Goal: Information Seeking & Learning: Check status

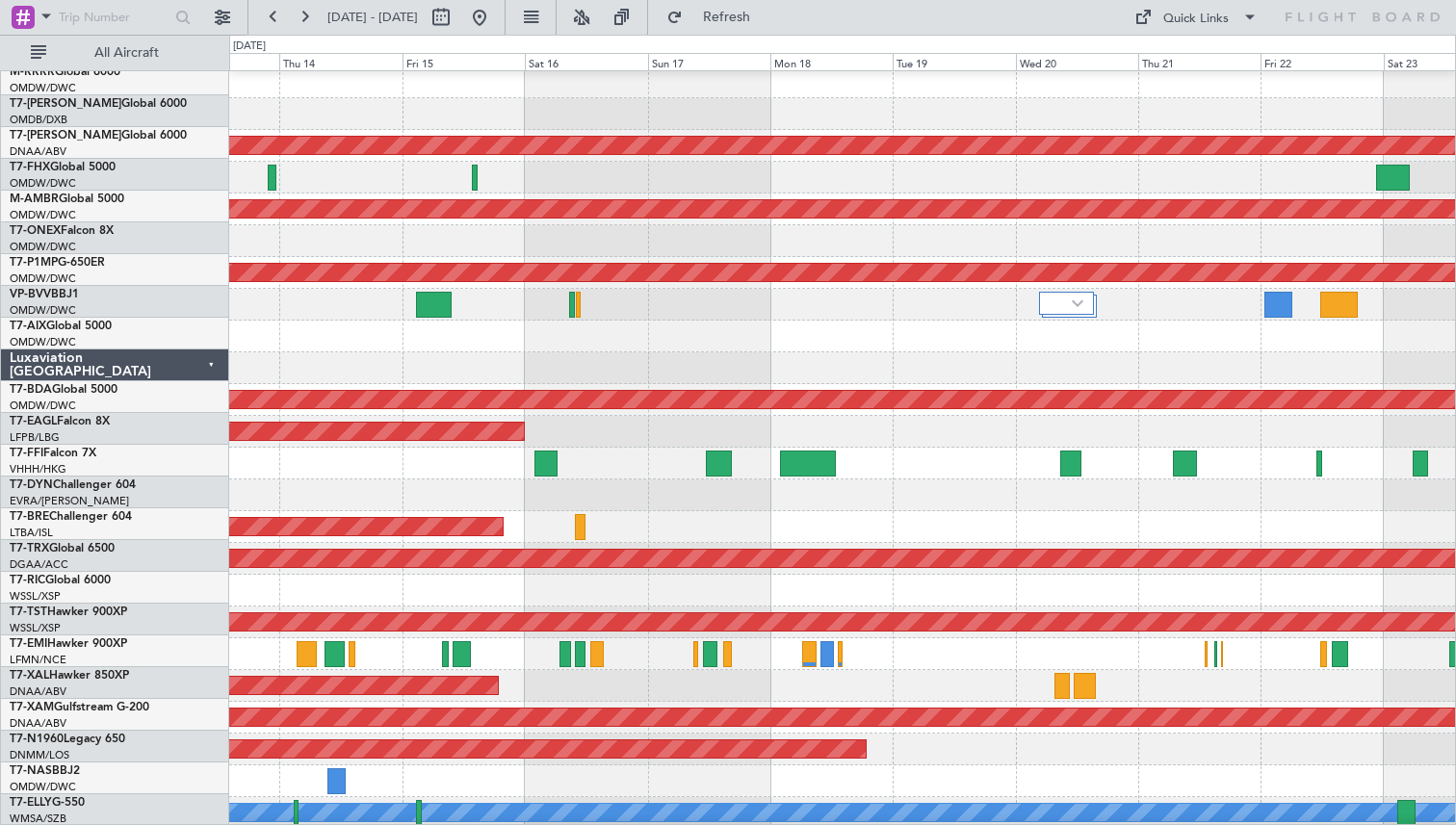
scroll to position [259, 0]
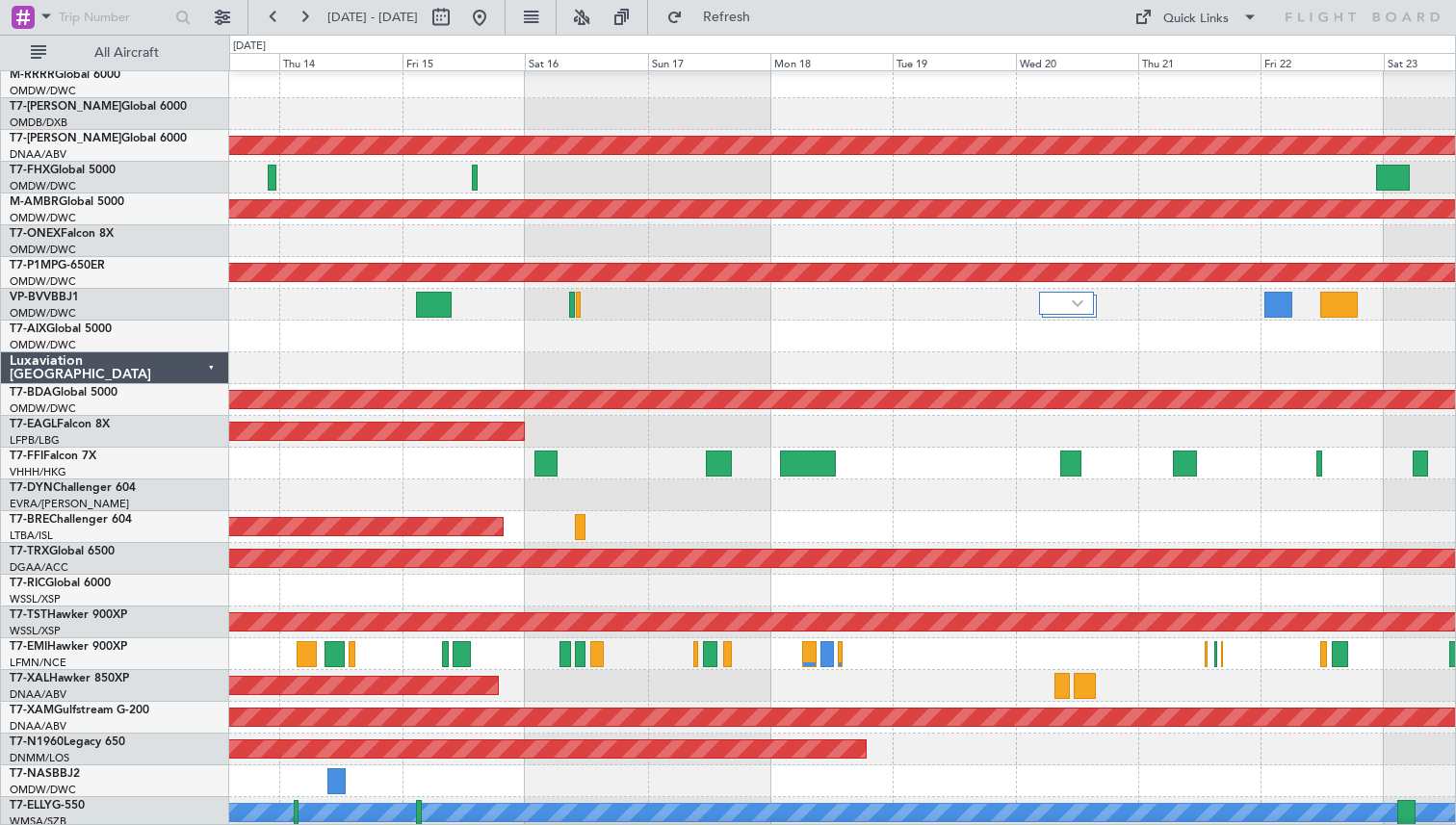
click at [770, 692] on div "Planned Maint [PERSON_NAME]" at bounding box center [842, 686] width 1226 height 32
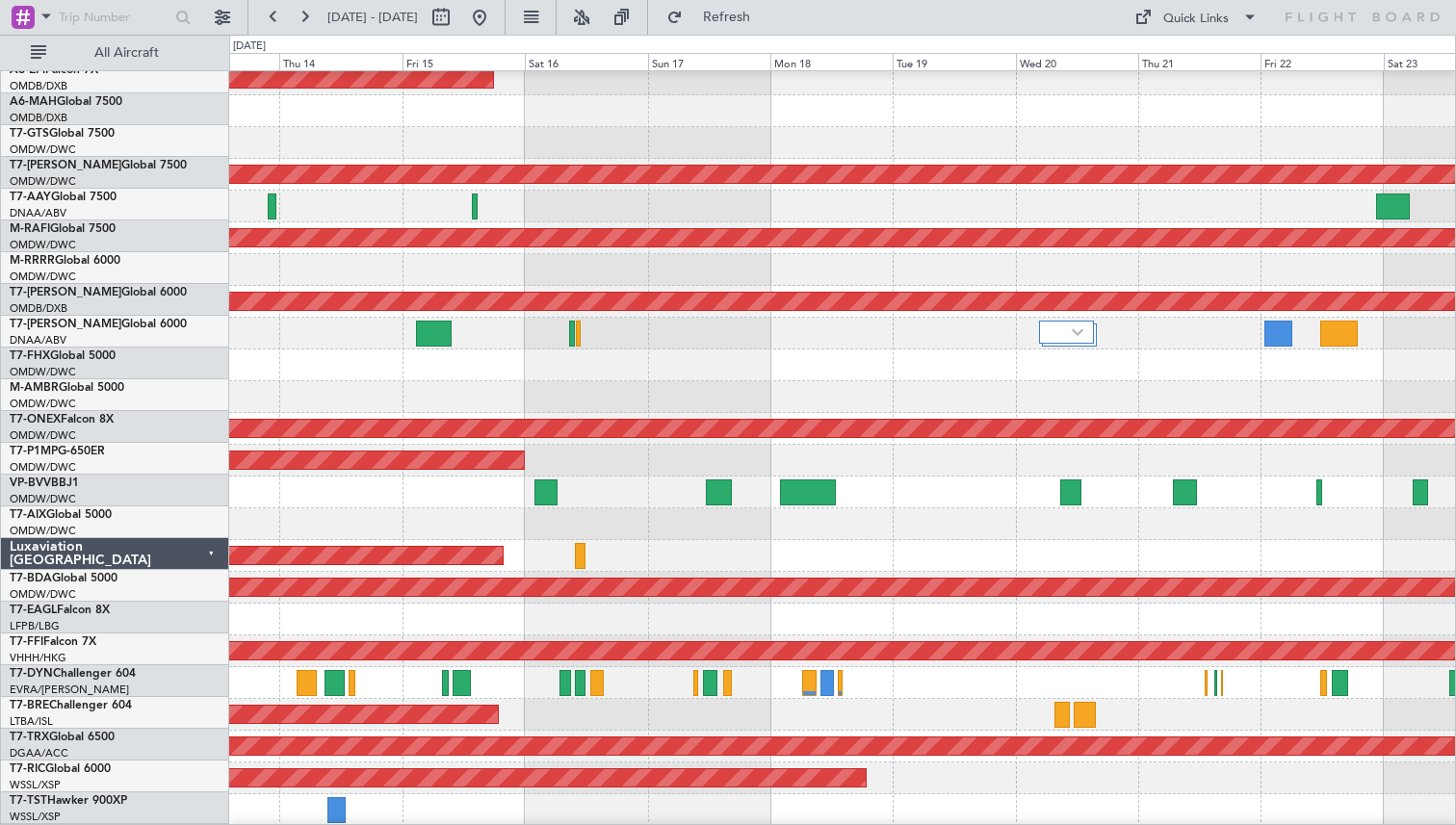
scroll to position [0, 0]
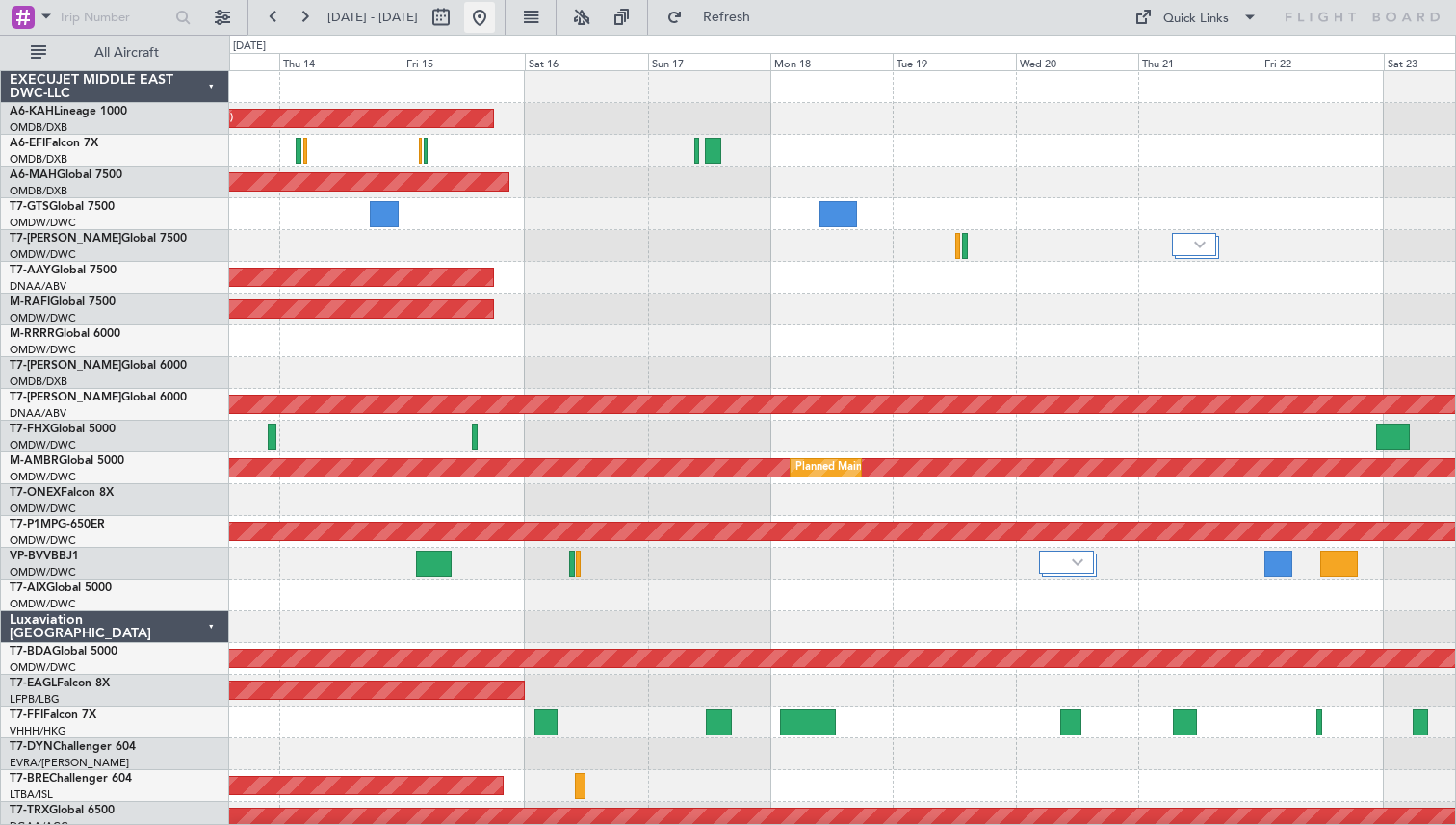
click at [495, 13] on button at bounding box center [479, 17] width 31 height 31
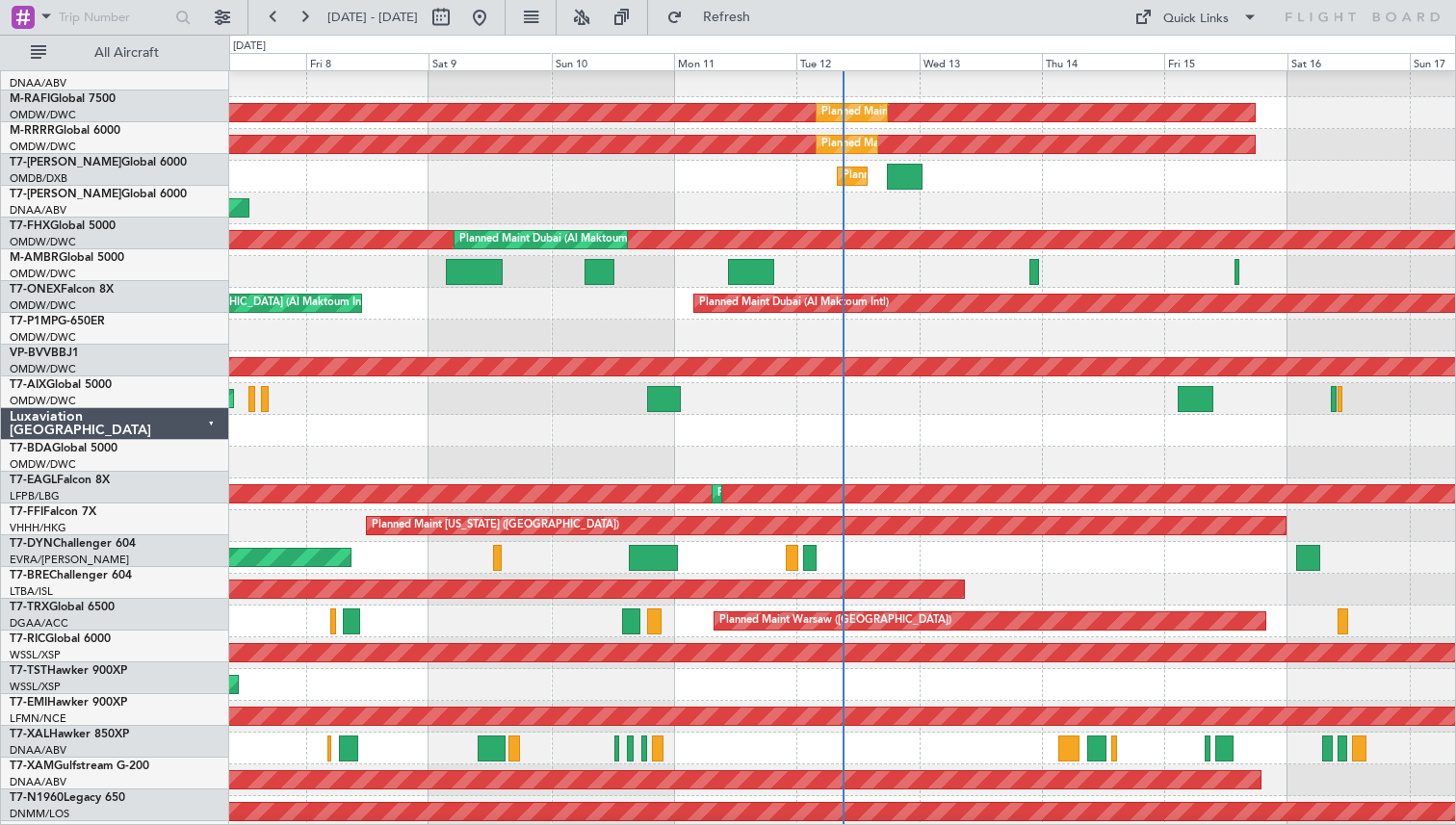
scroll to position [216, 0]
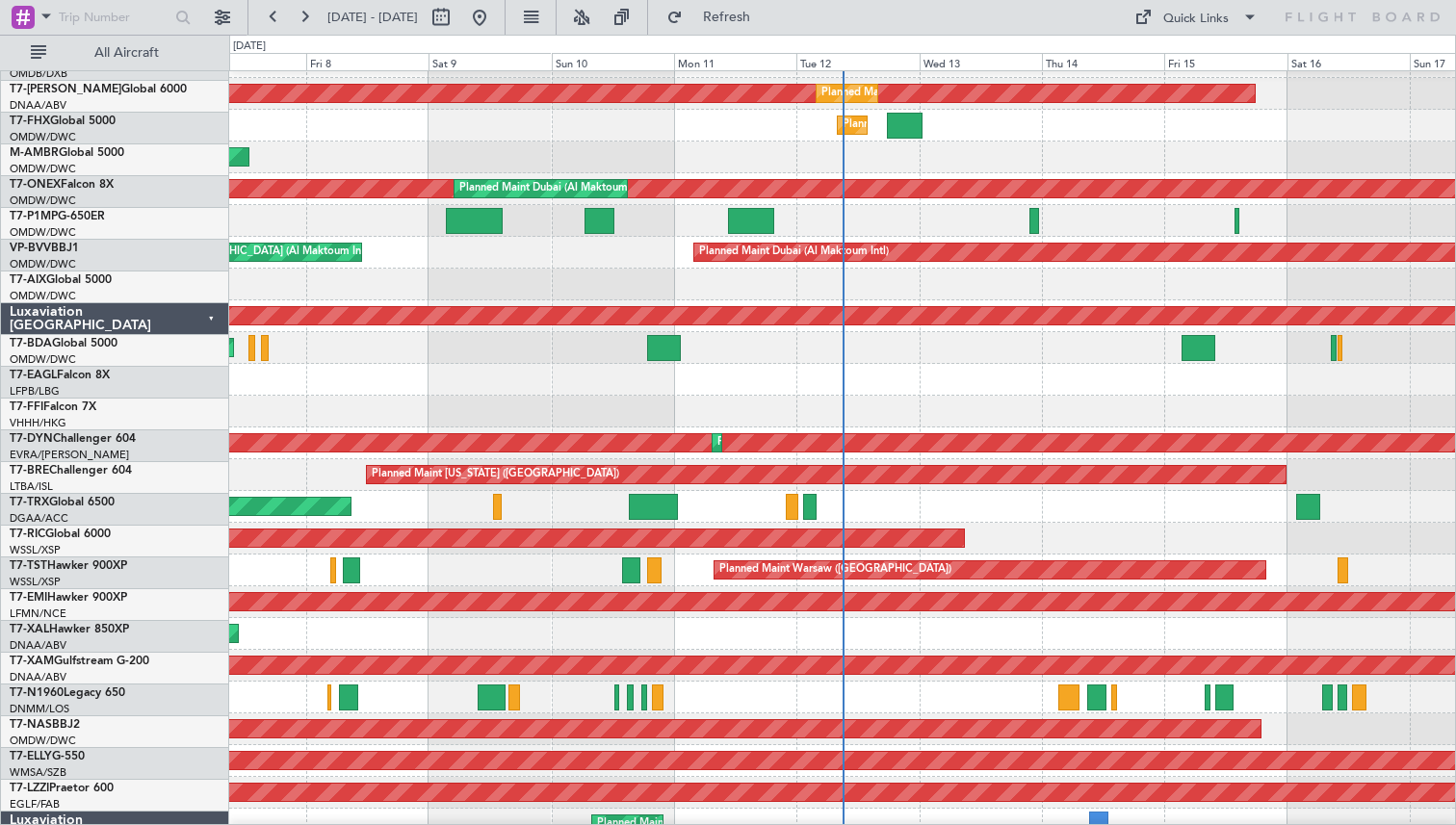
click at [411, 682] on div "A/C Unavailable" at bounding box center [842, 697] width 1226 height 32
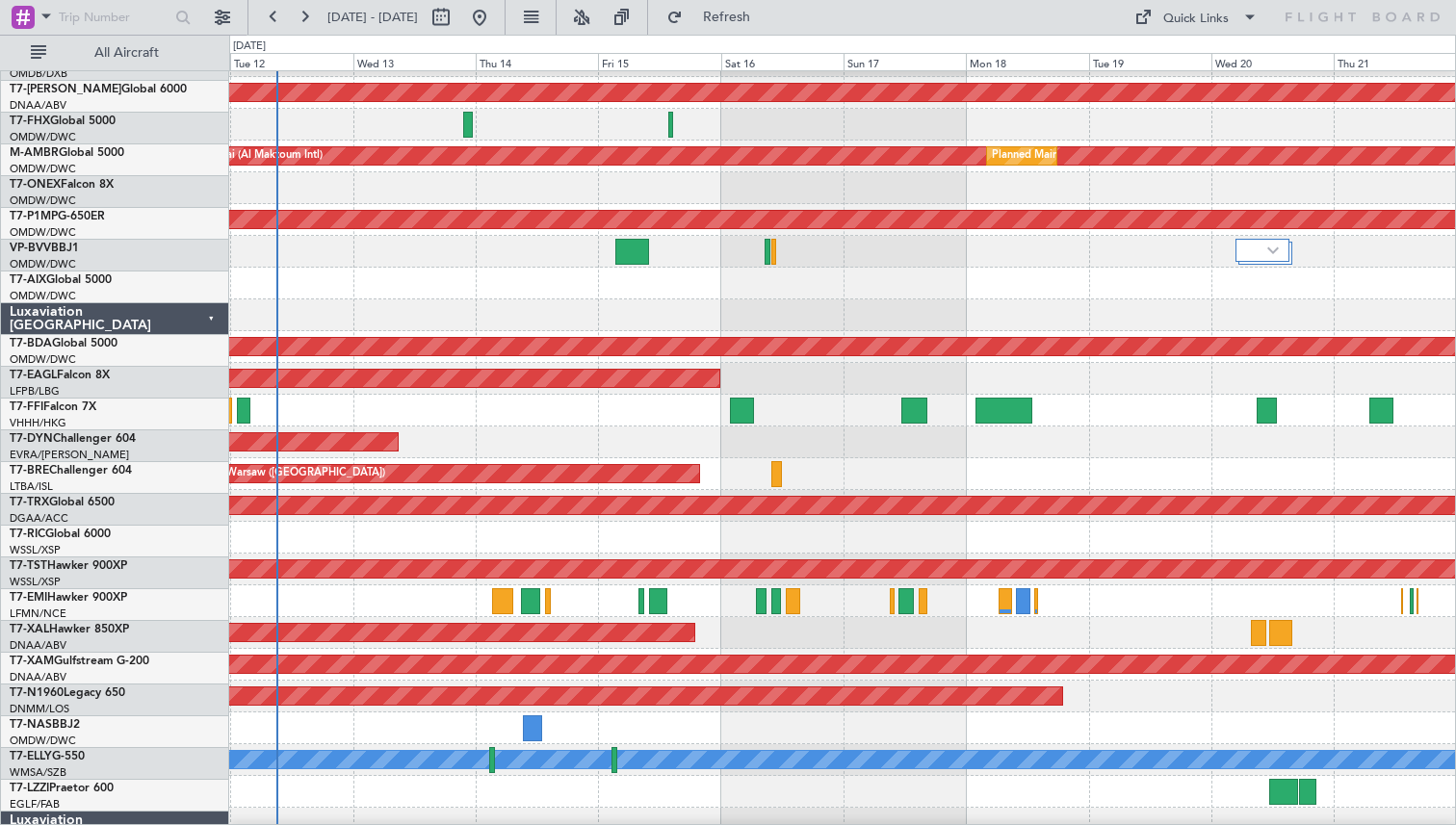
scroll to position [312, 0]
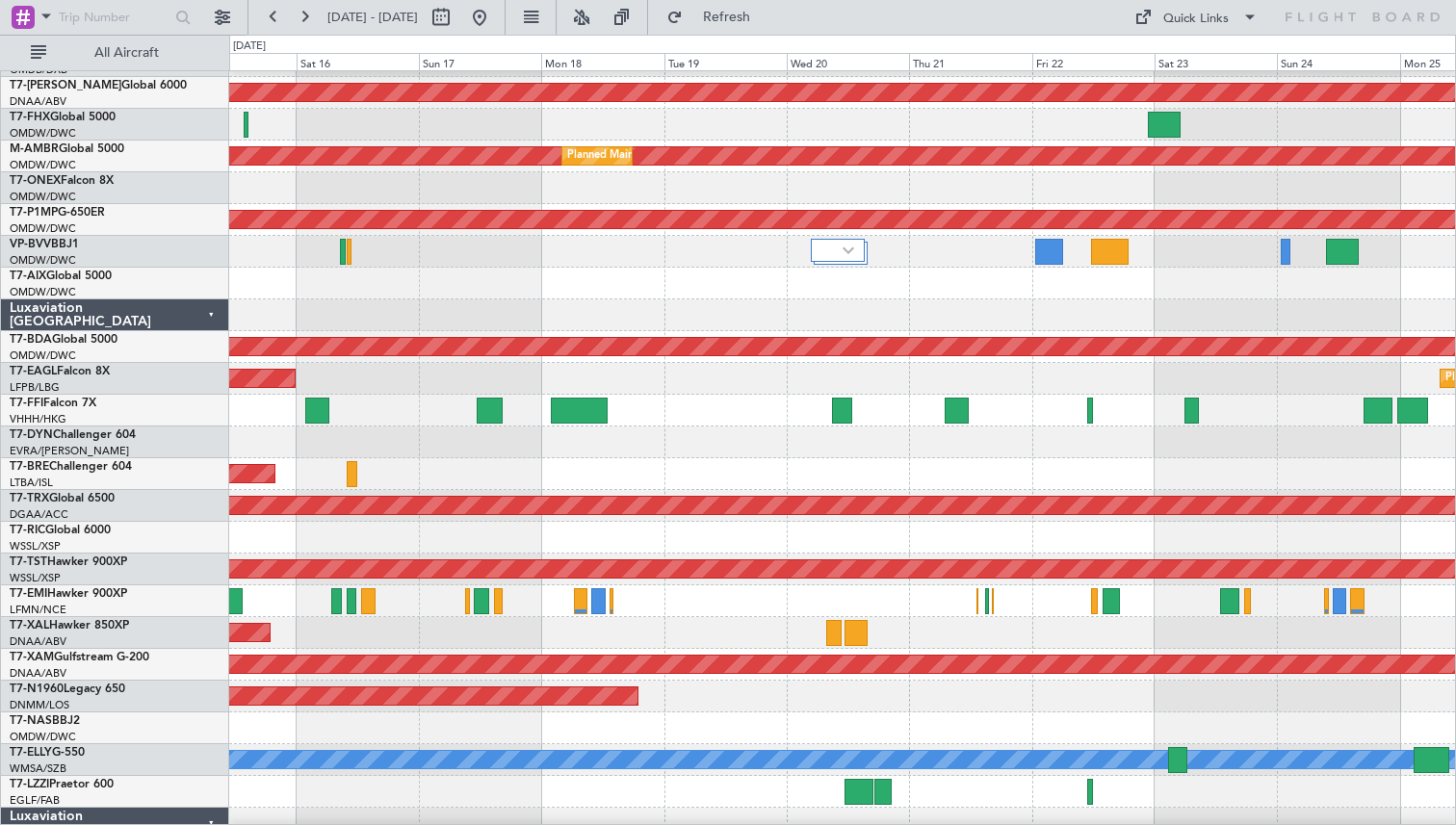
click at [983, 617] on div "Planned Maint [PERSON_NAME]" at bounding box center [842, 633] width 1226 height 32
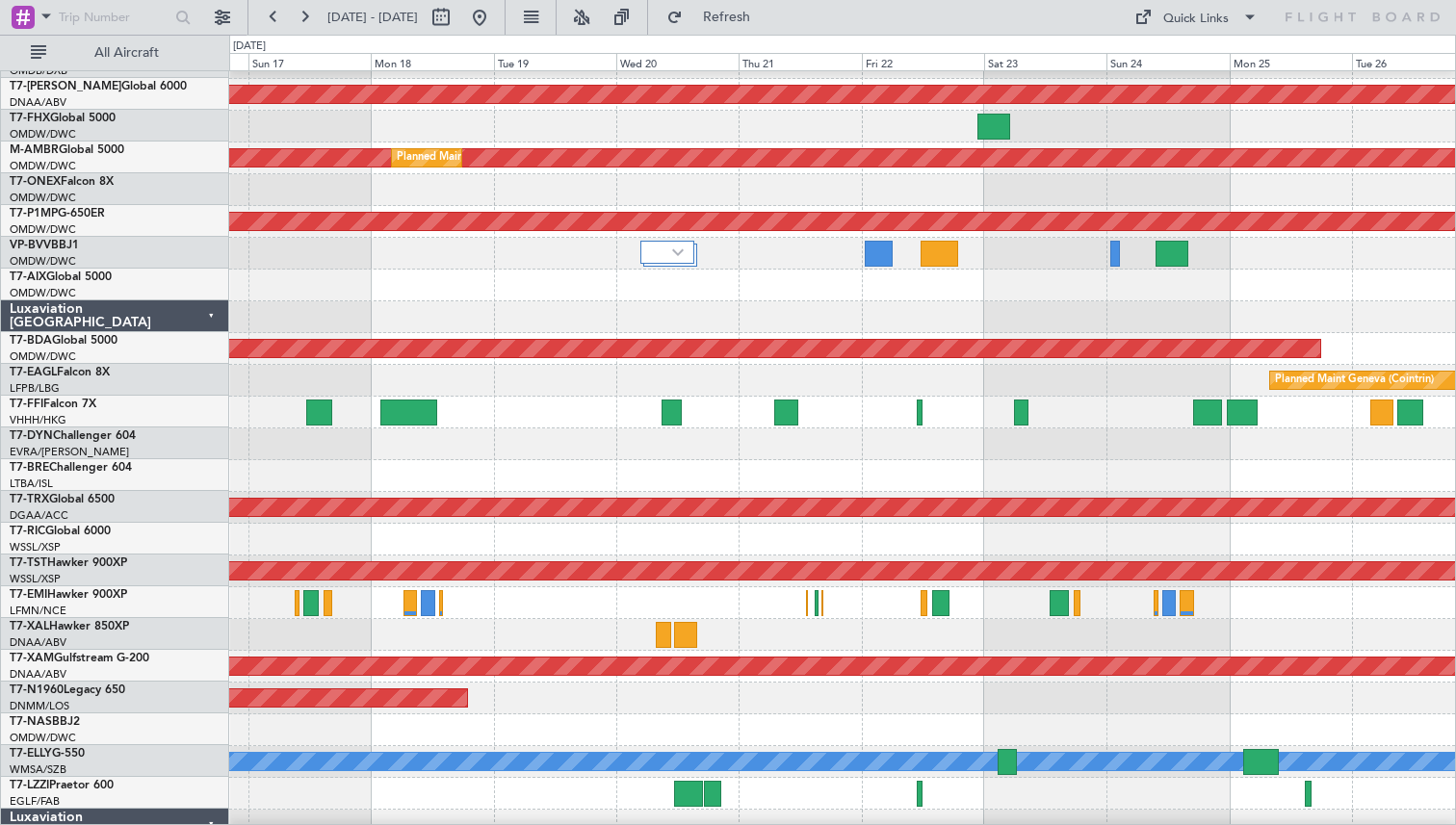
click at [848, 614] on div at bounding box center [842, 603] width 1226 height 32
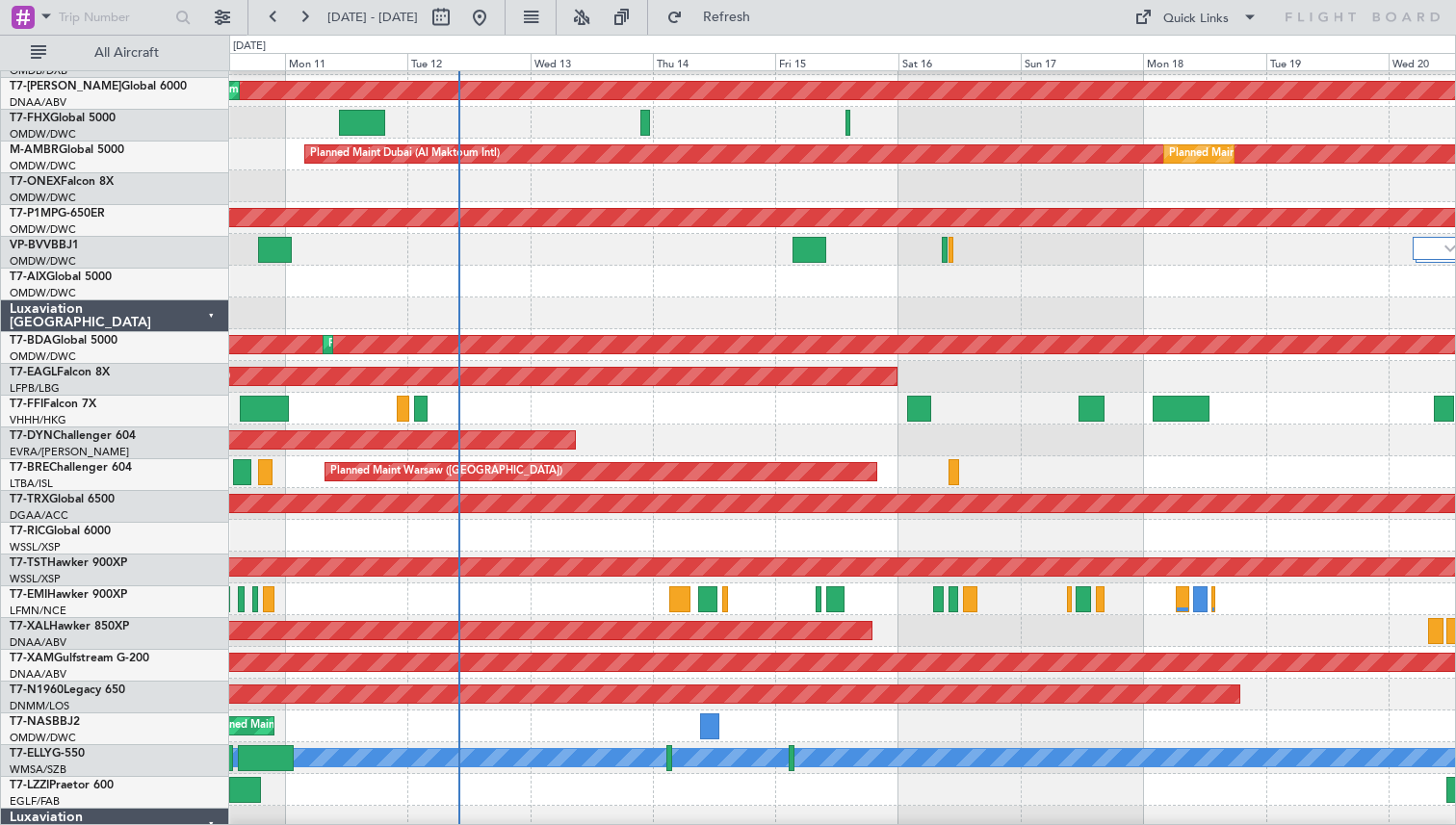
click at [1163, 625] on div "Planned Maint [PERSON_NAME]" at bounding box center [842, 631] width 1226 height 32
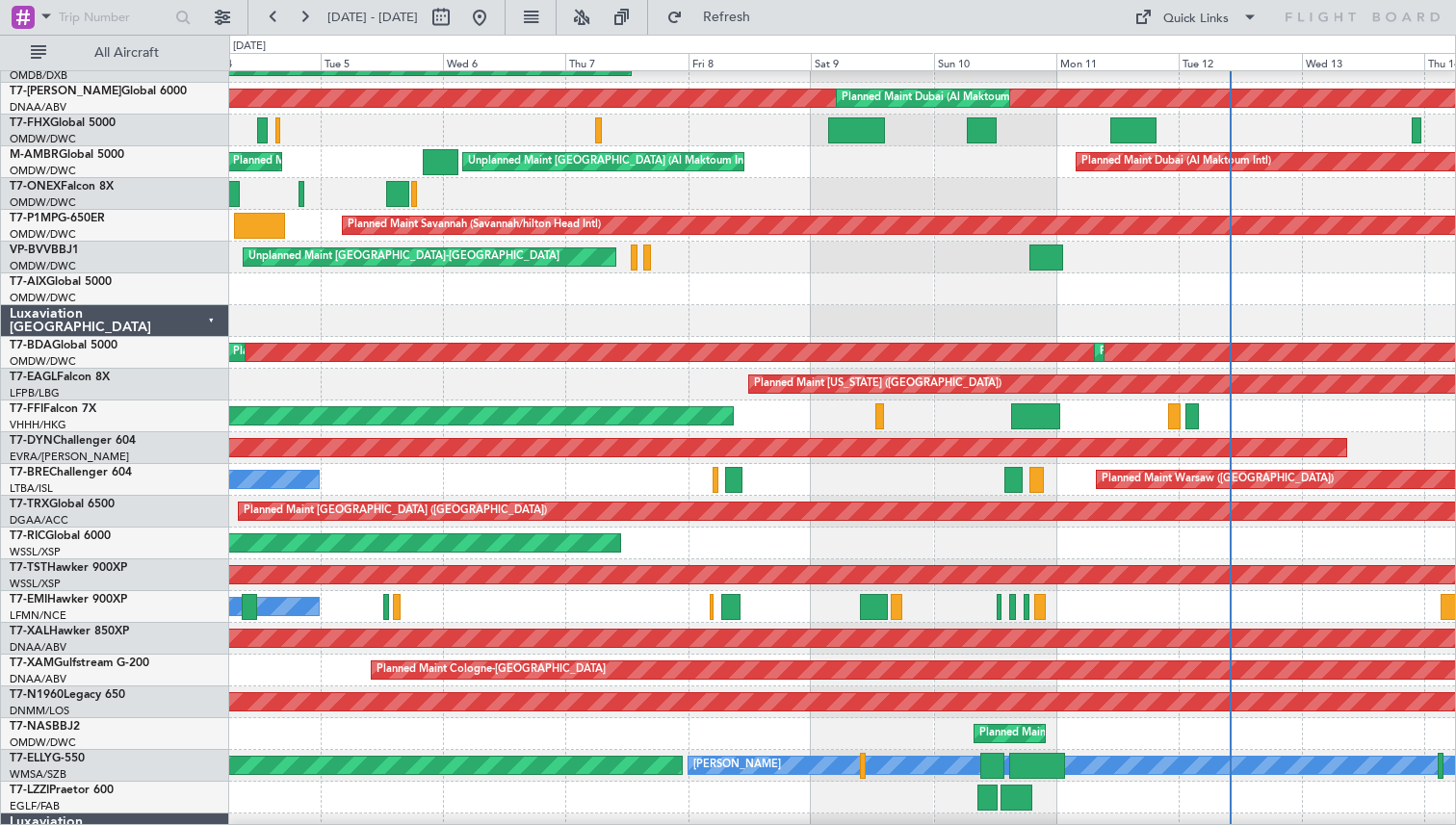
click at [1367, 528] on div "Planned Maint [GEOGRAPHIC_DATA] (Seletar)" at bounding box center [842, 543] width 1226 height 32
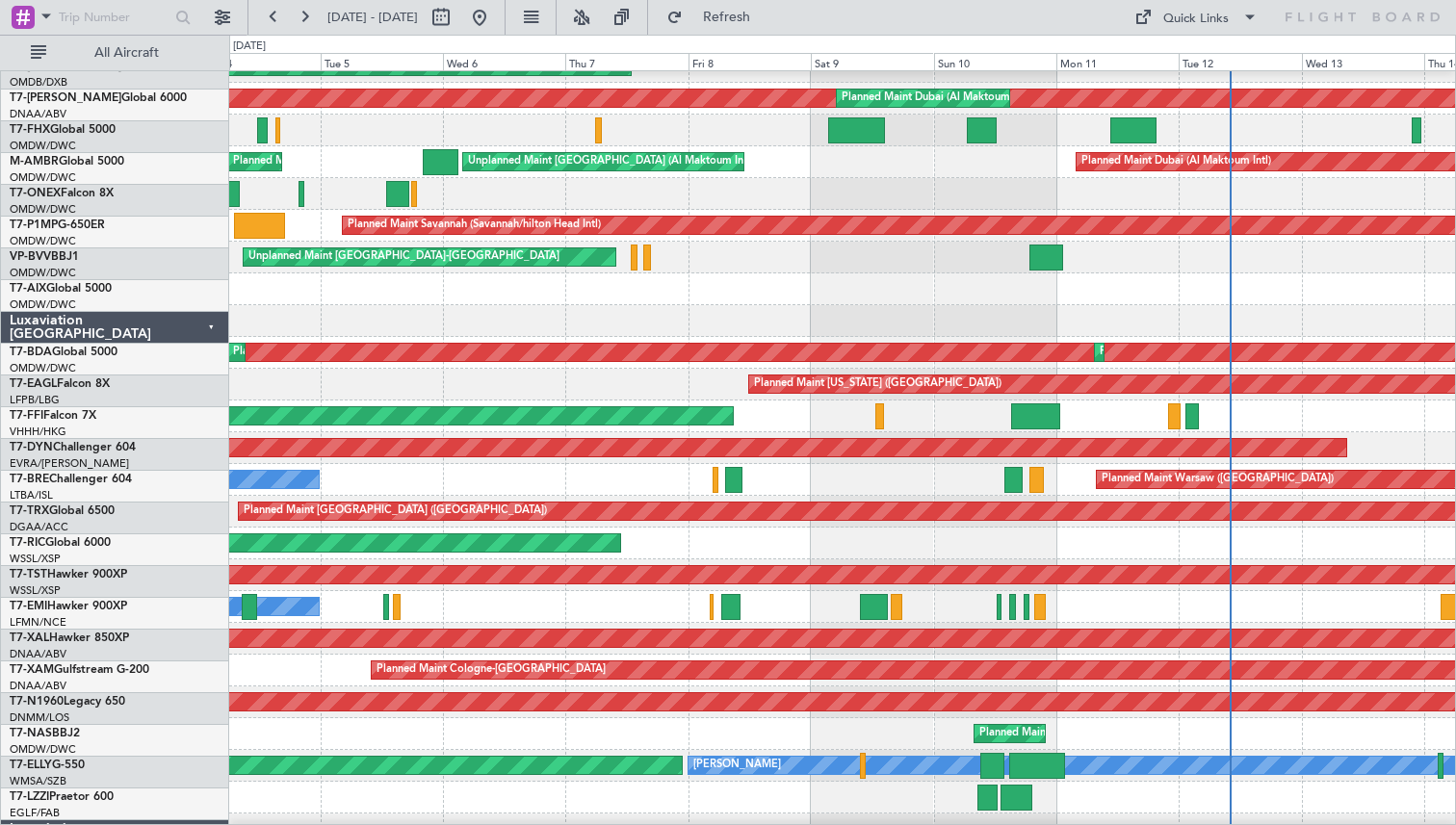
click at [1440, 567] on div "Planned Maint [GEOGRAPHIC_DATA] (Seletar)" at bounding box center [842, 575] width 1226 height 32
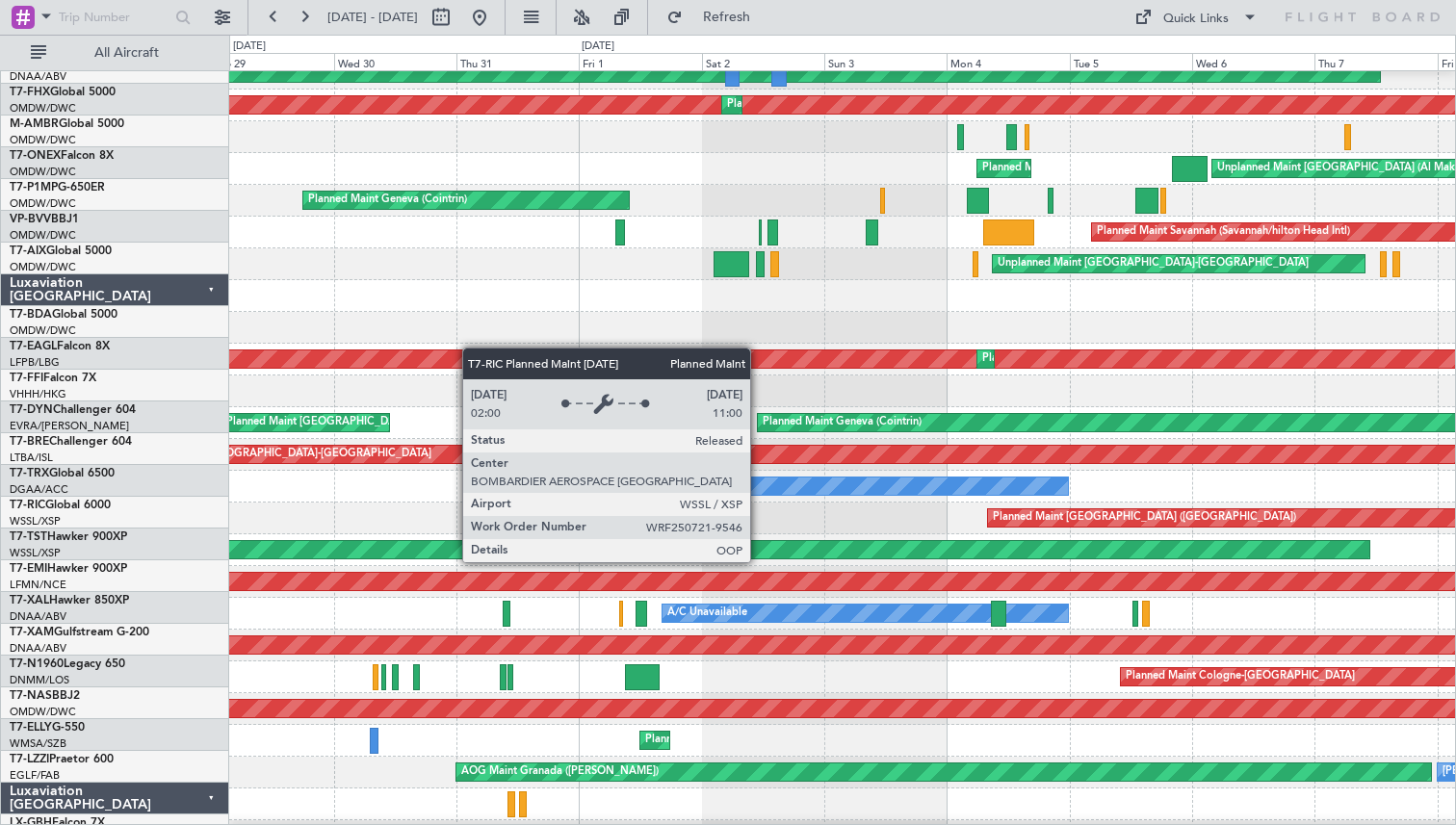
click at [1343, 541] on div "Planned Maint [GEOGRAPHIC_DATA] (Seletar)" at bounding box center [305, 550] width 2130 height 18
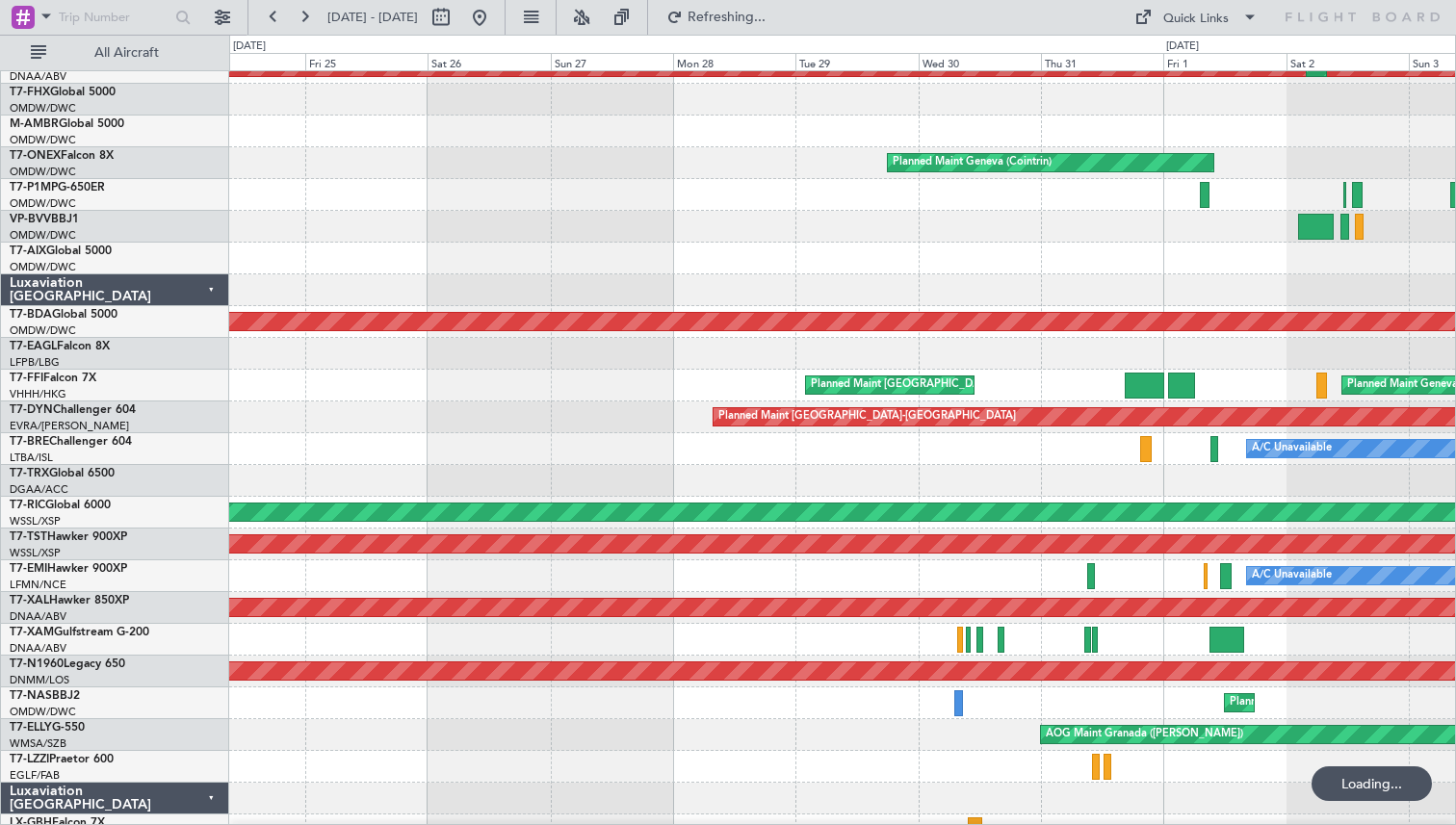
click at [1195, 496] on div "Planned Maint [GEOGRAPHIC_DATA] ([GEOGRAPHIC_DATA])" at bounding box center [842, 481] width 1226 height 32
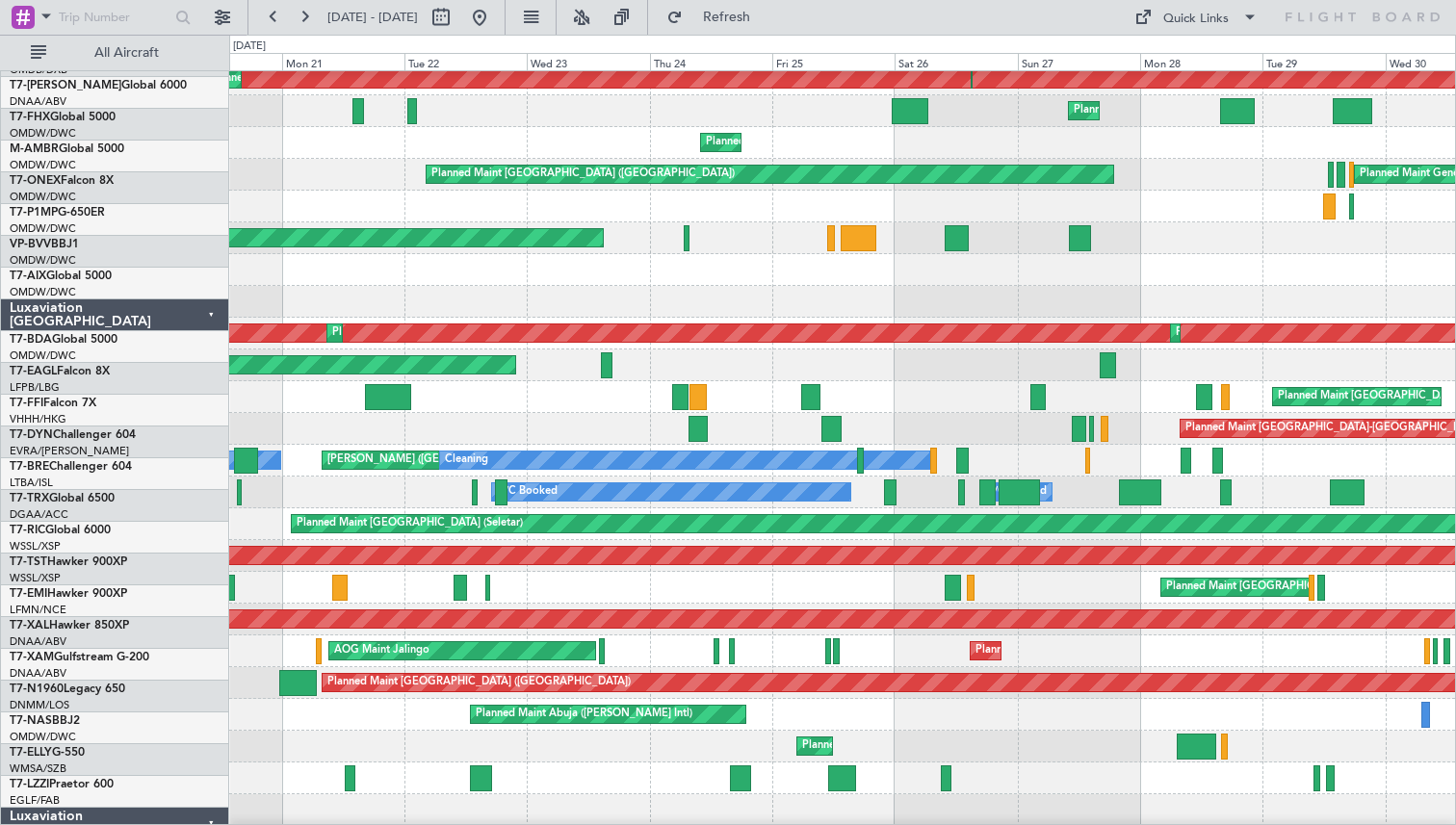
click at [1026, 597] on div "Planned Maint [GEOGRAPHIC_DATA] A/C Unavailable" at bounding box center [842, 588] width 1226 height 32
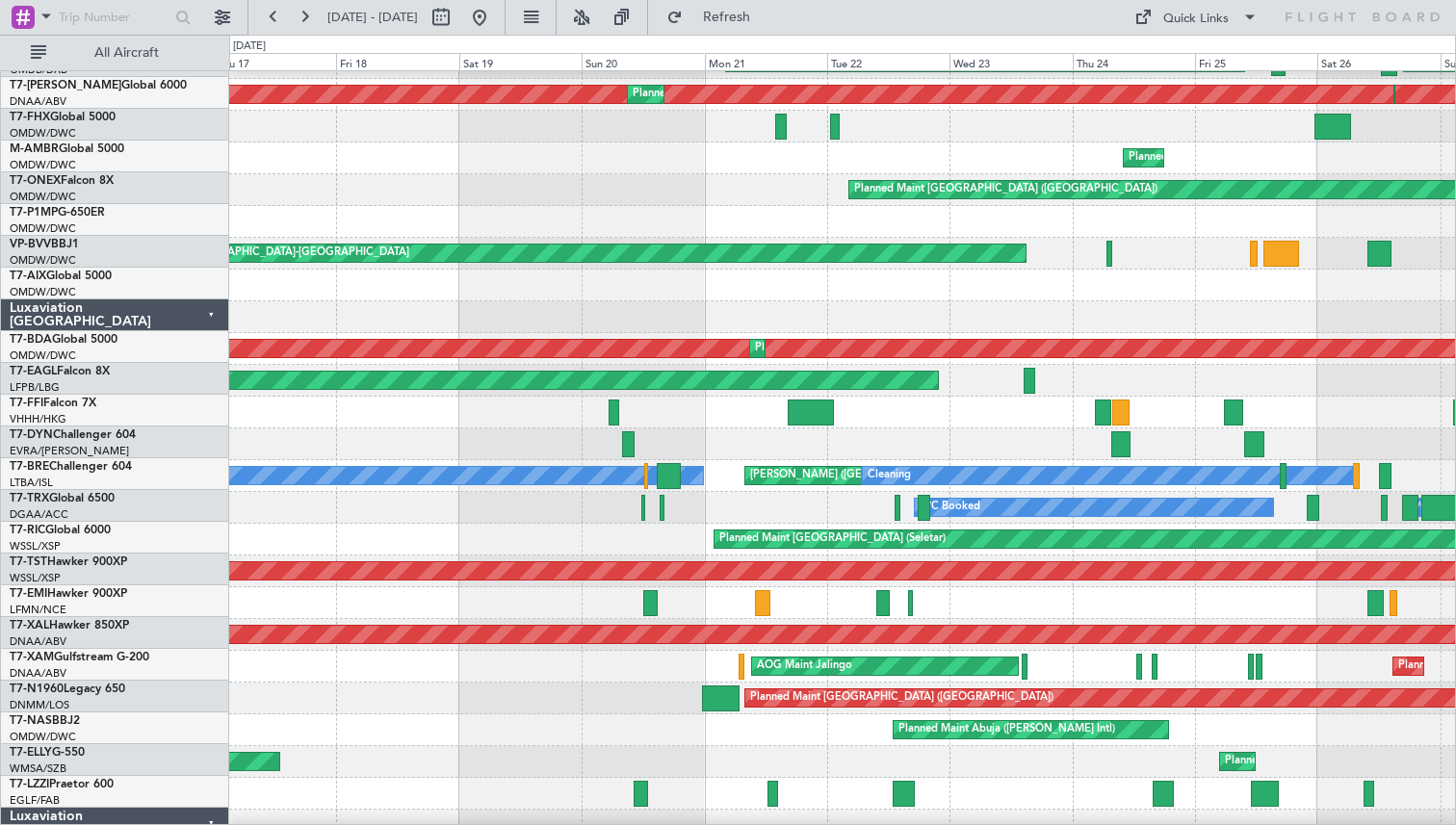
scroll to position [310, 0]
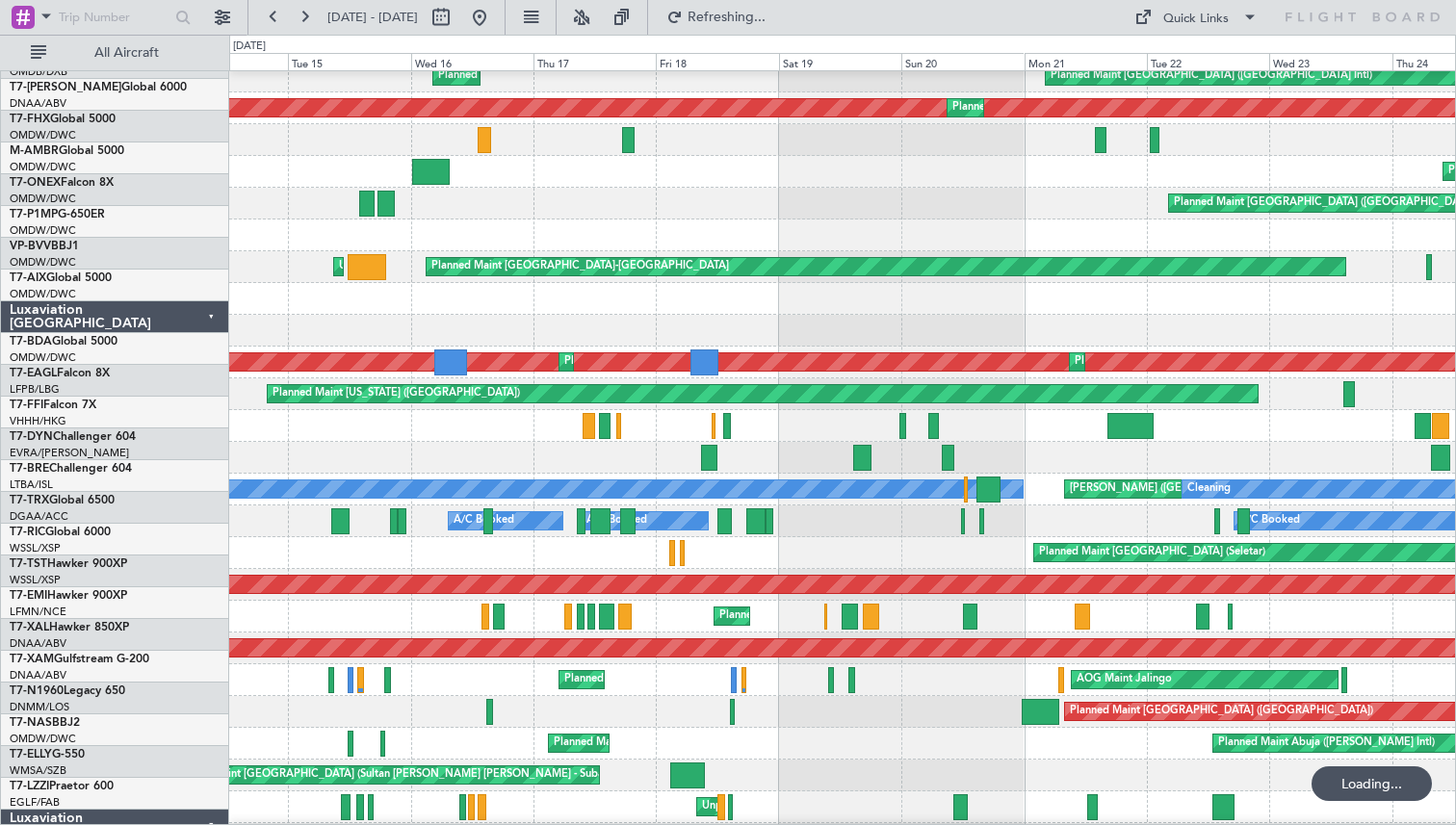
click at [788, 557] on div "Planned Maint [GEOGRAPHIC_DATA] (Seletar)" at bounding box center [842, 553] width 1226 height 32
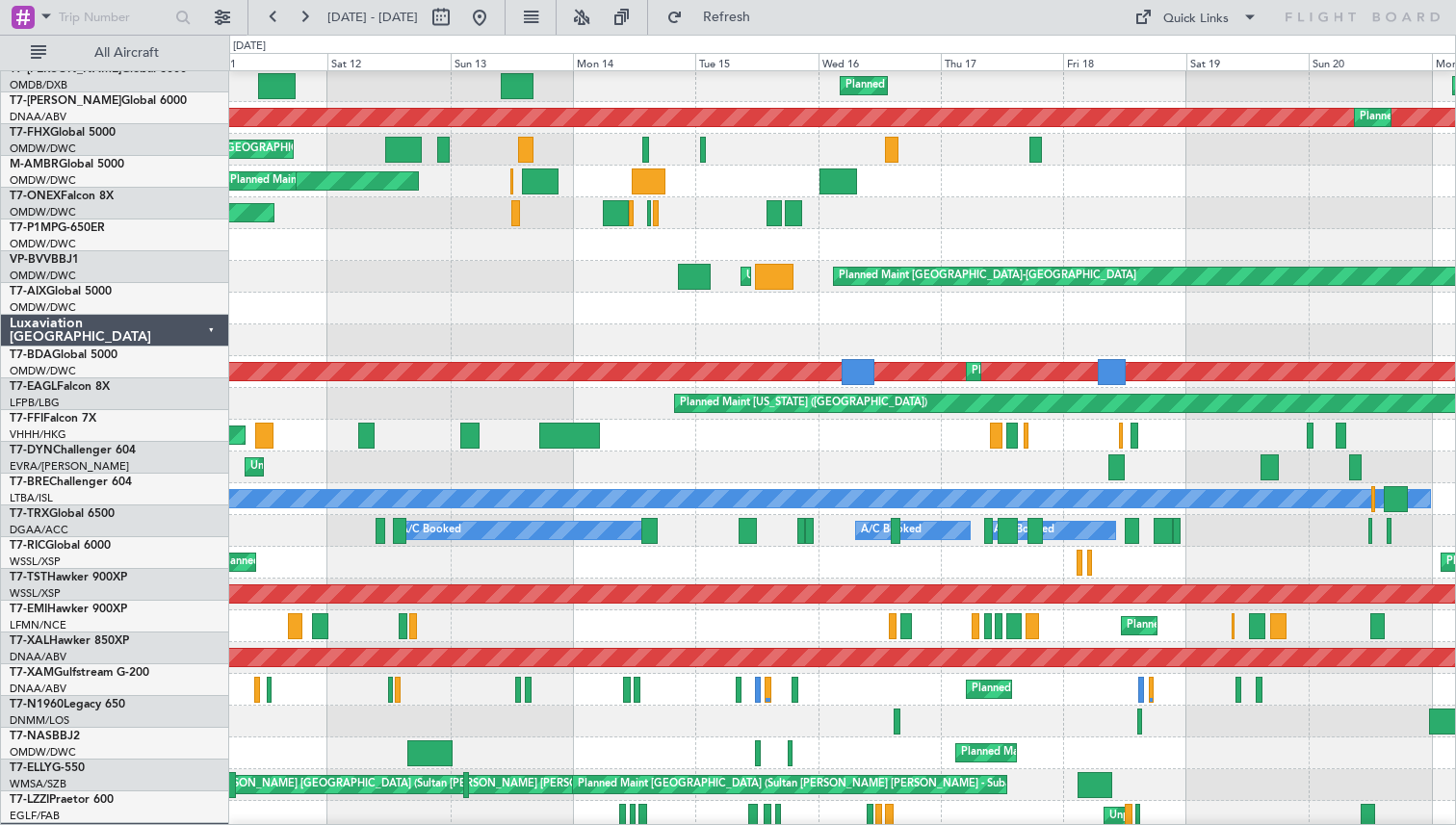
scroll to position [286, 0]
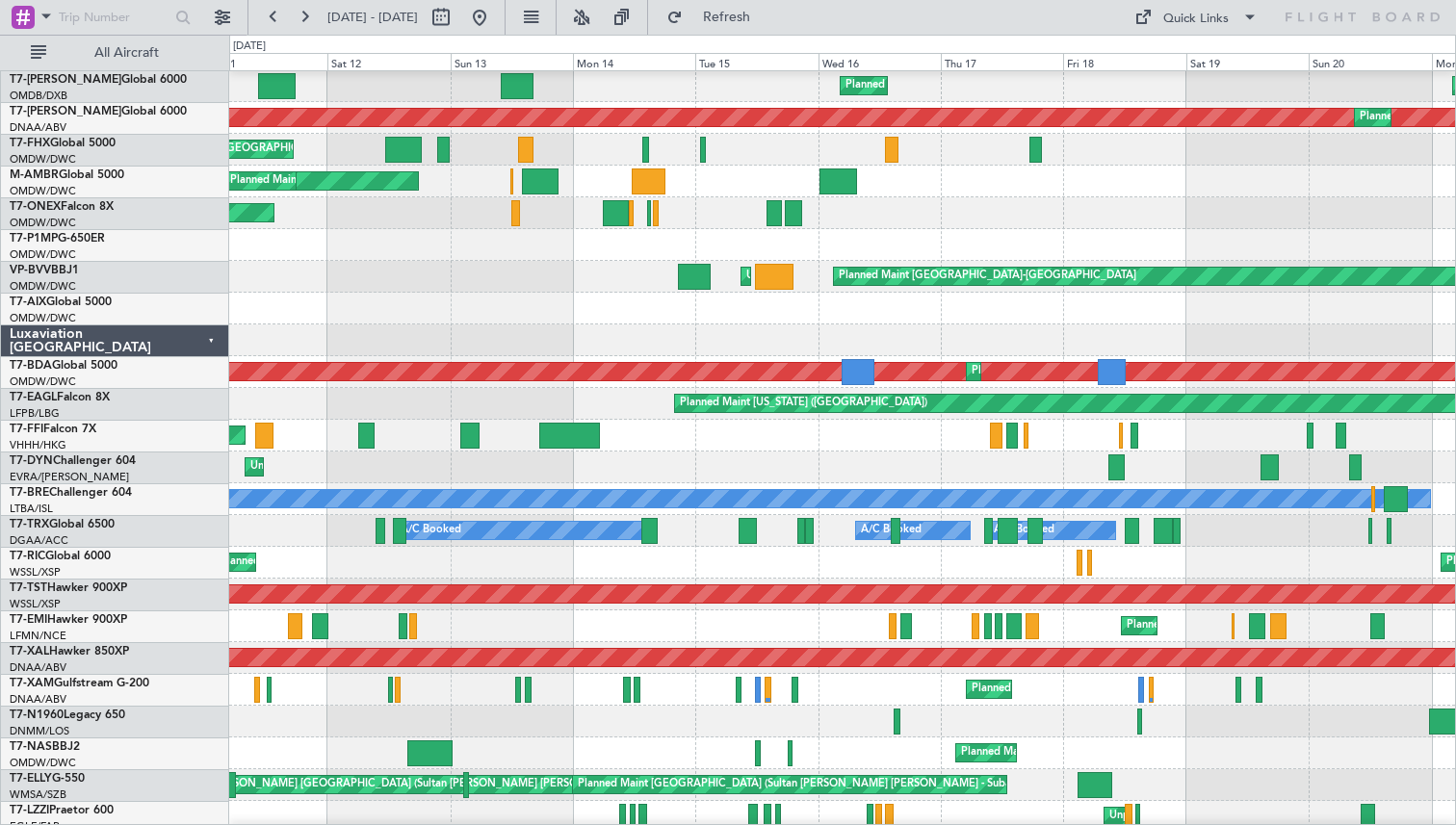
click at [820, 627] on div "Planned Maint [PERSON_NAME]" at bounding box center [842, 626] width 1226 height 32
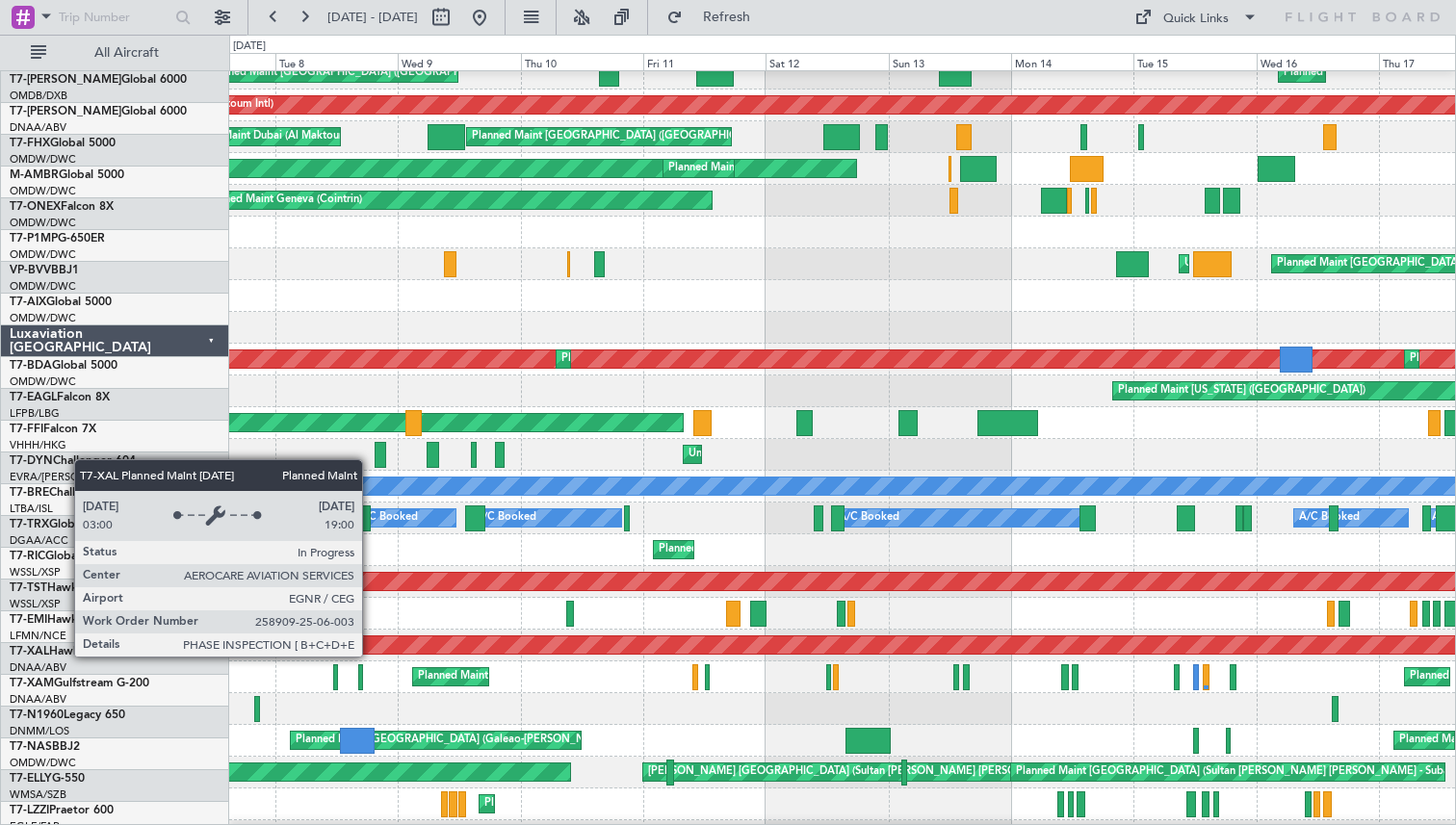
scroll to position [287, 0]
click at [968, 654] on div "Planned Maint [PERSON_NAME]" at bounding box center [1056, 645] width 3250 height 18
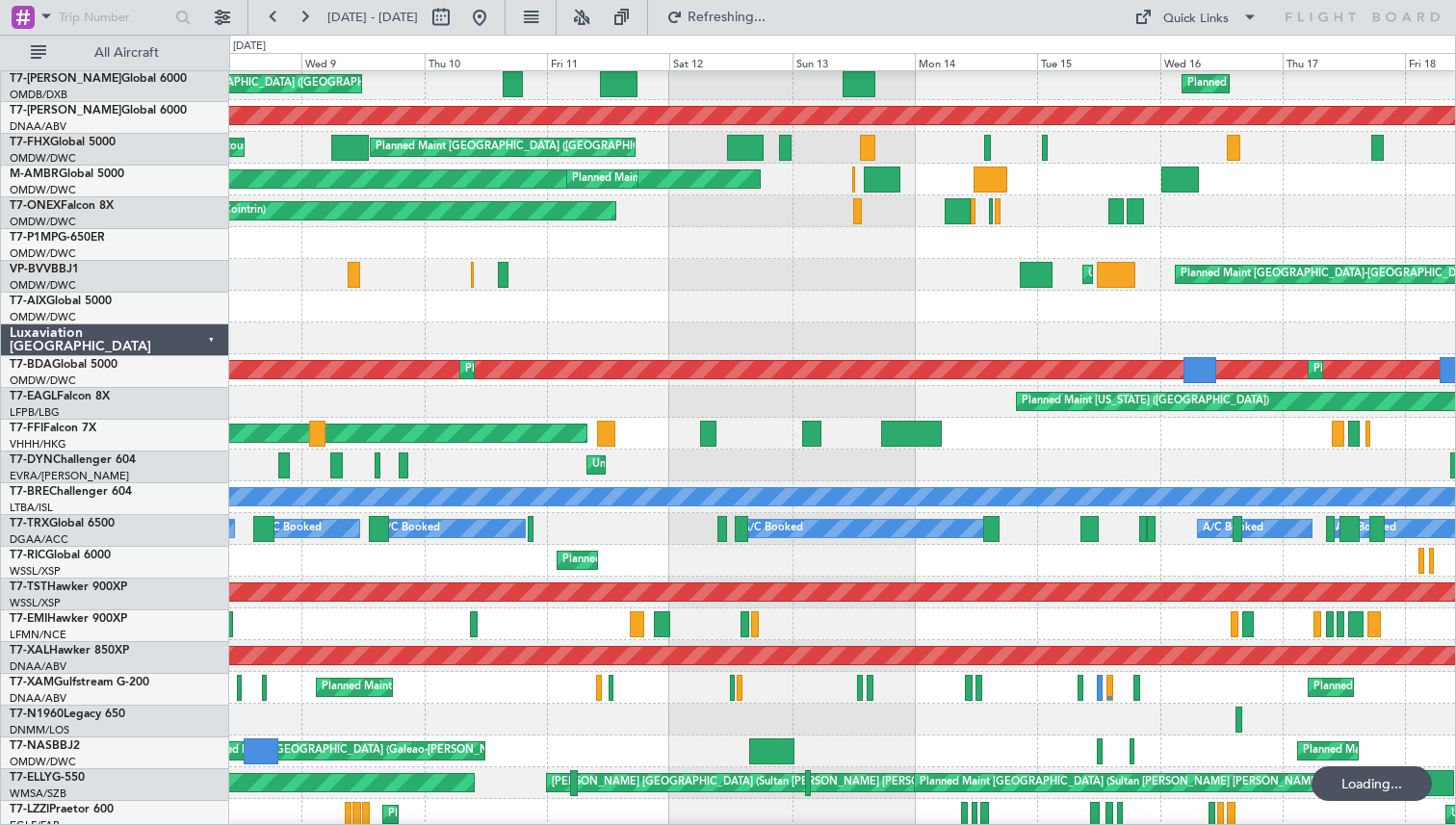
scroll to position [288, 0]
click at [350, 624] on div "Planned Maint [PERSON_NAME]" at bounding box center [842, 624] width 1226 height 32
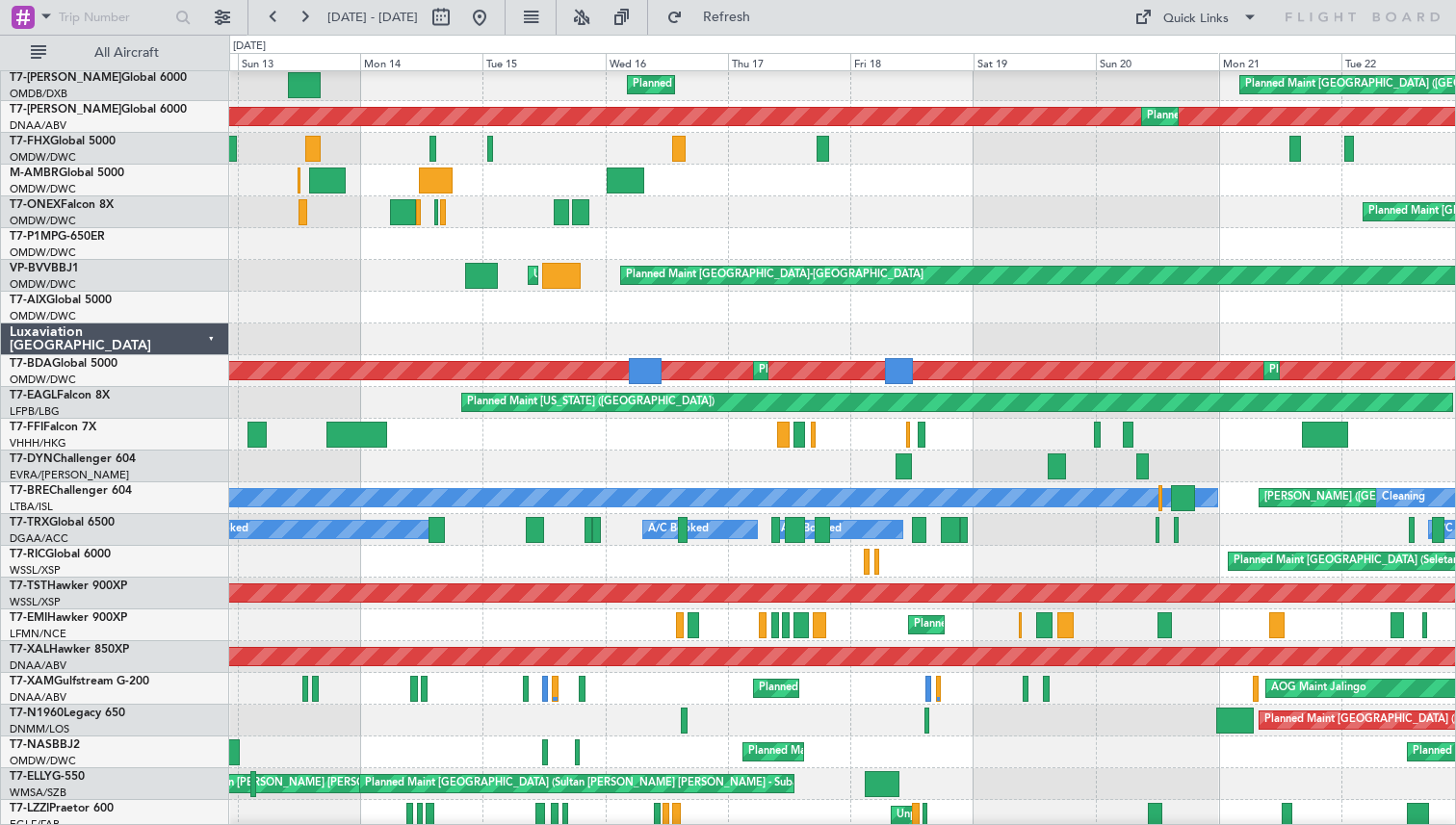
click at [815, 610] on div "Planned Maint [PERSON_NAME]" at bounding box center [842, 625] width 1226 height 32
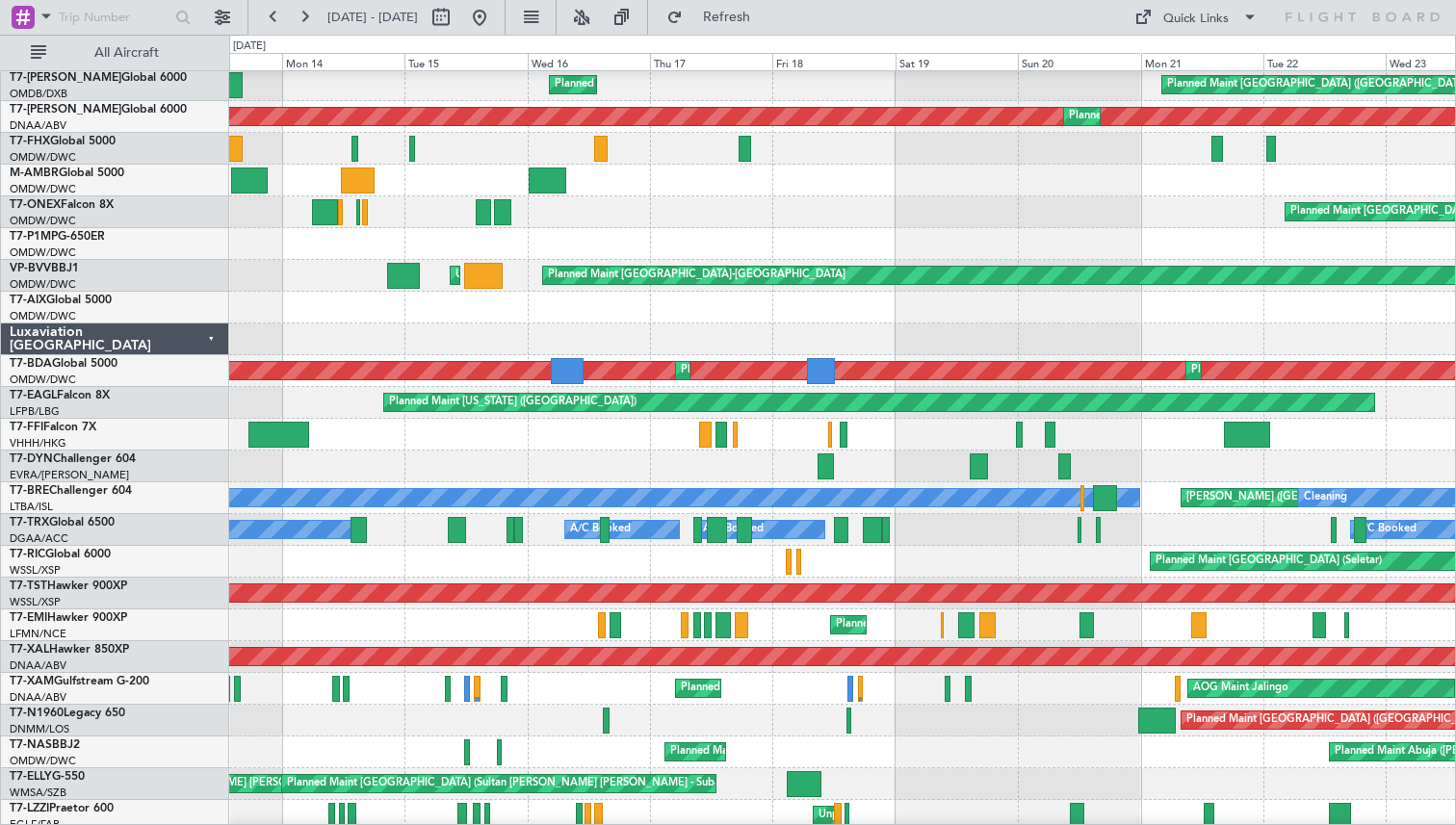
click at [772, 620] on div "Planned Maint [PERSON_NAME]" at bounding box center [842, 625] width 1226 height 32
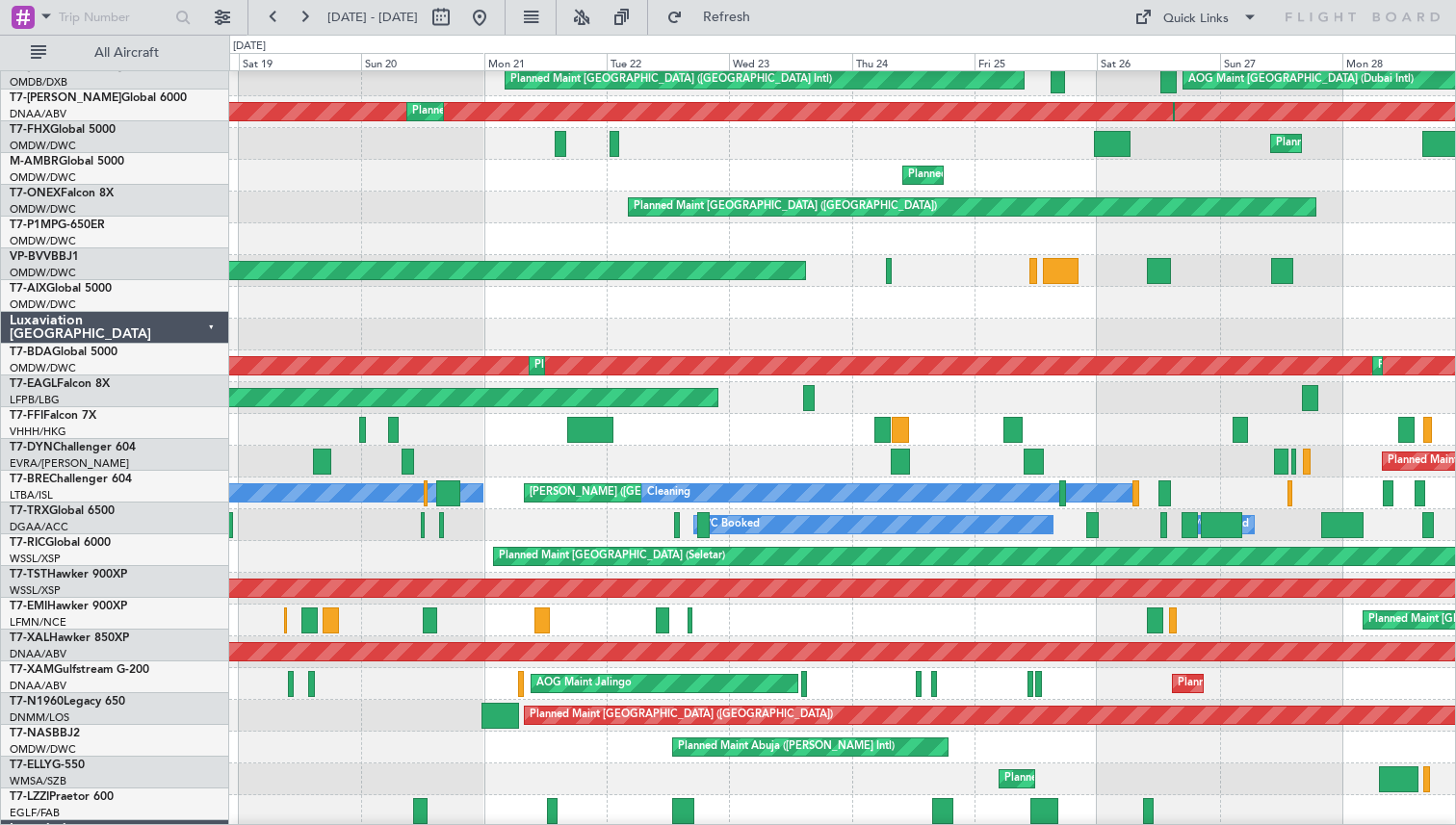
scroll to position [293, 0]
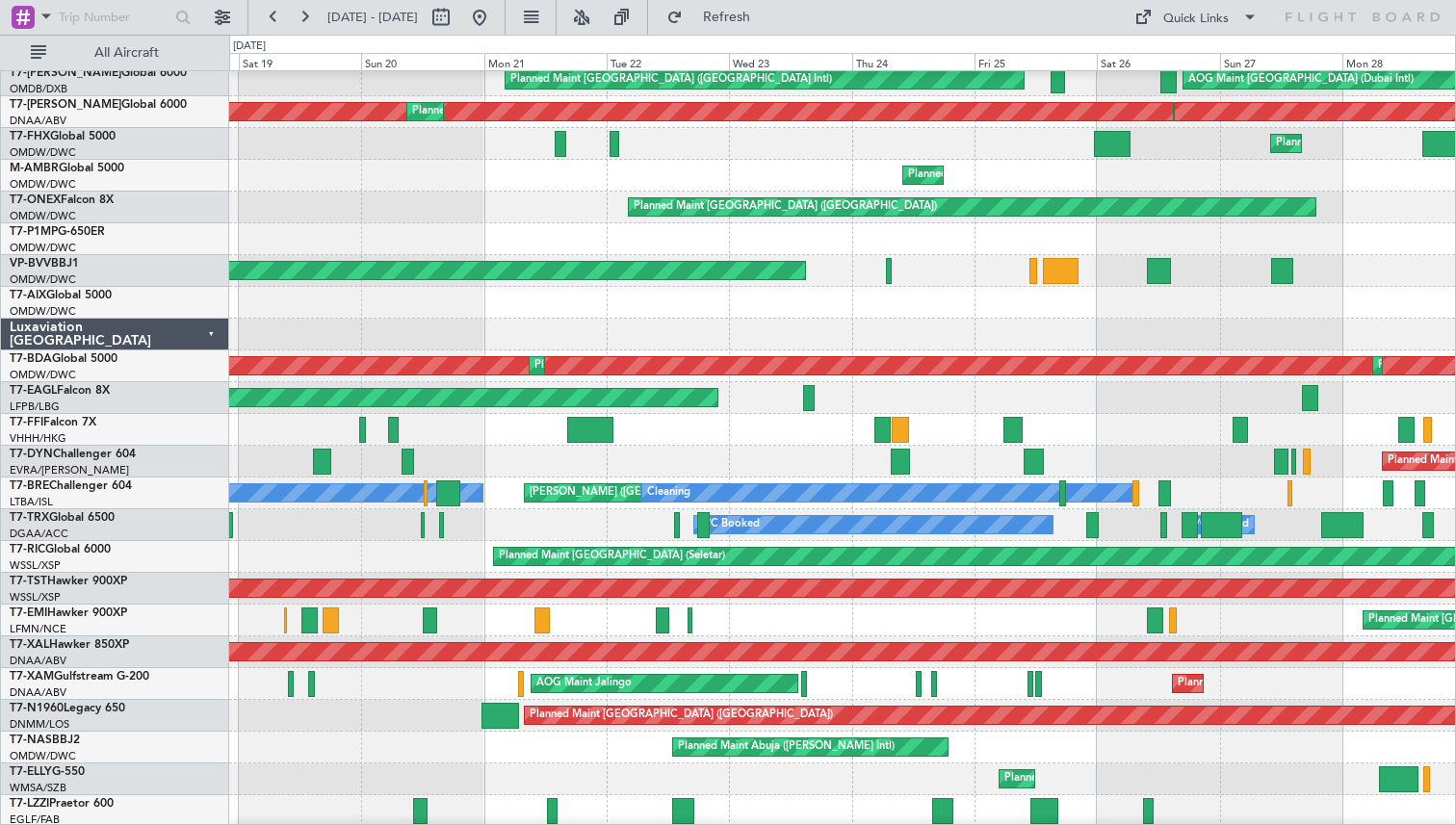
click at [712, 634] on div "Planned Maint [GEOGRAPHIC_DATA] Planned Maint [PERSON_NAME]" at bounding box center [842, 620] width 1226 height 32
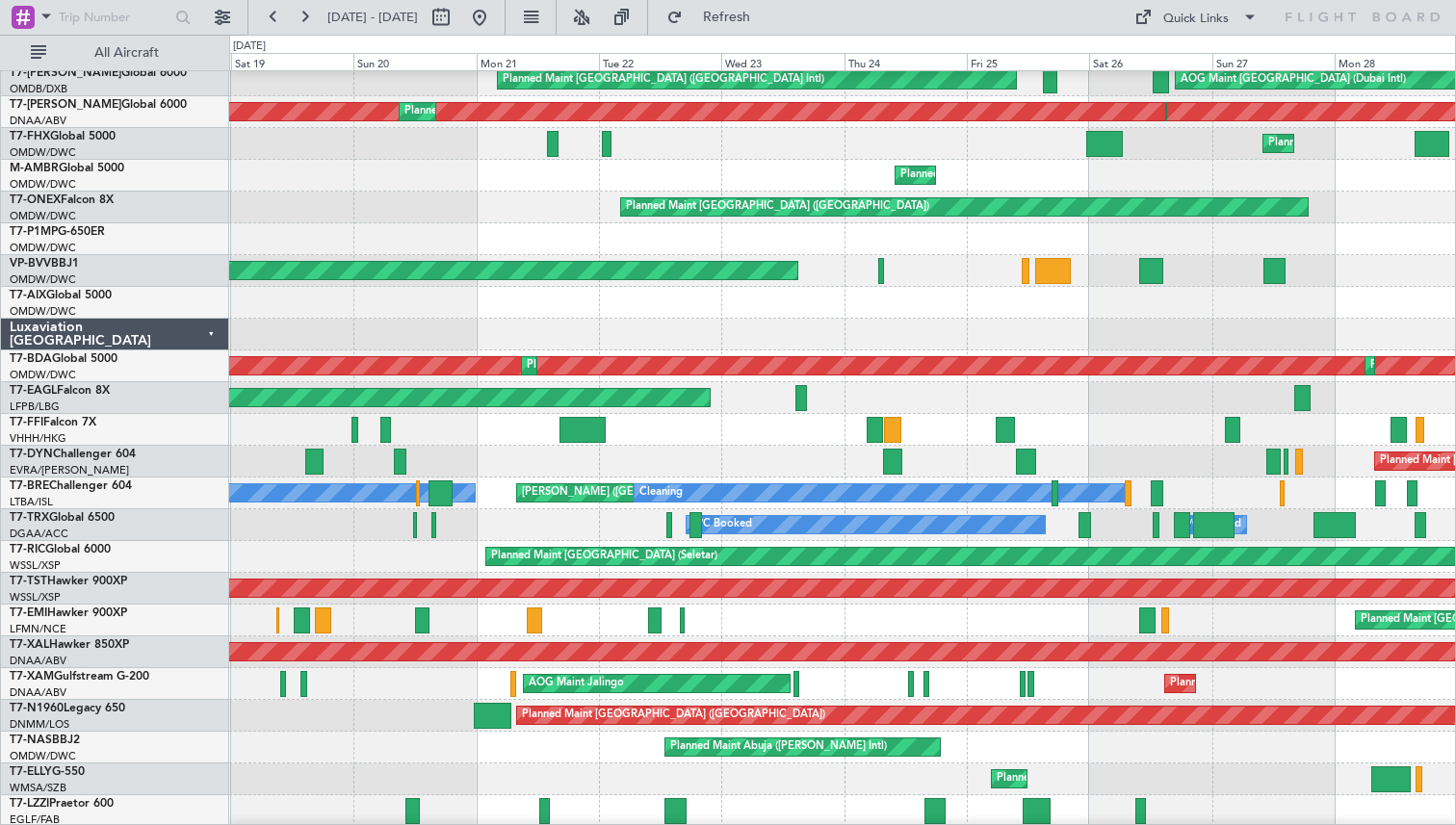
click at [1353, 604] on div "Planned Maint [GEOGRAPHIC_DATA] Planned Maint [PERSON_NAME]" at bounding box center [842, 620] width 1226 height 32
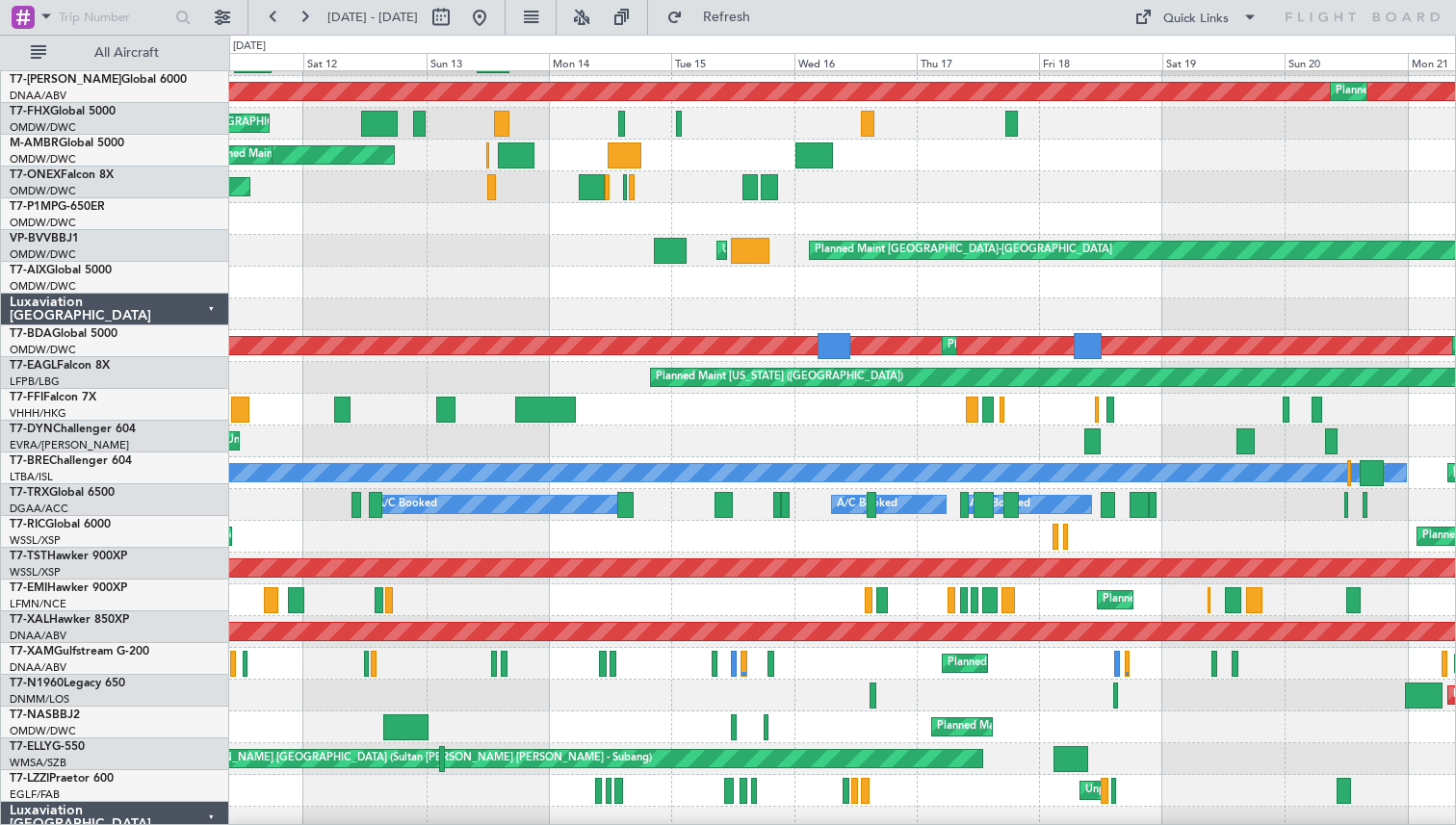
click at [1129, 527] on div "Planned Maint [GEOGRAPHIC_DATA] (Seletar) Planned Maint [GEOGRAPHIC_DATA] (Sele…" at bounding box center [842, 536] width 1226 height 32
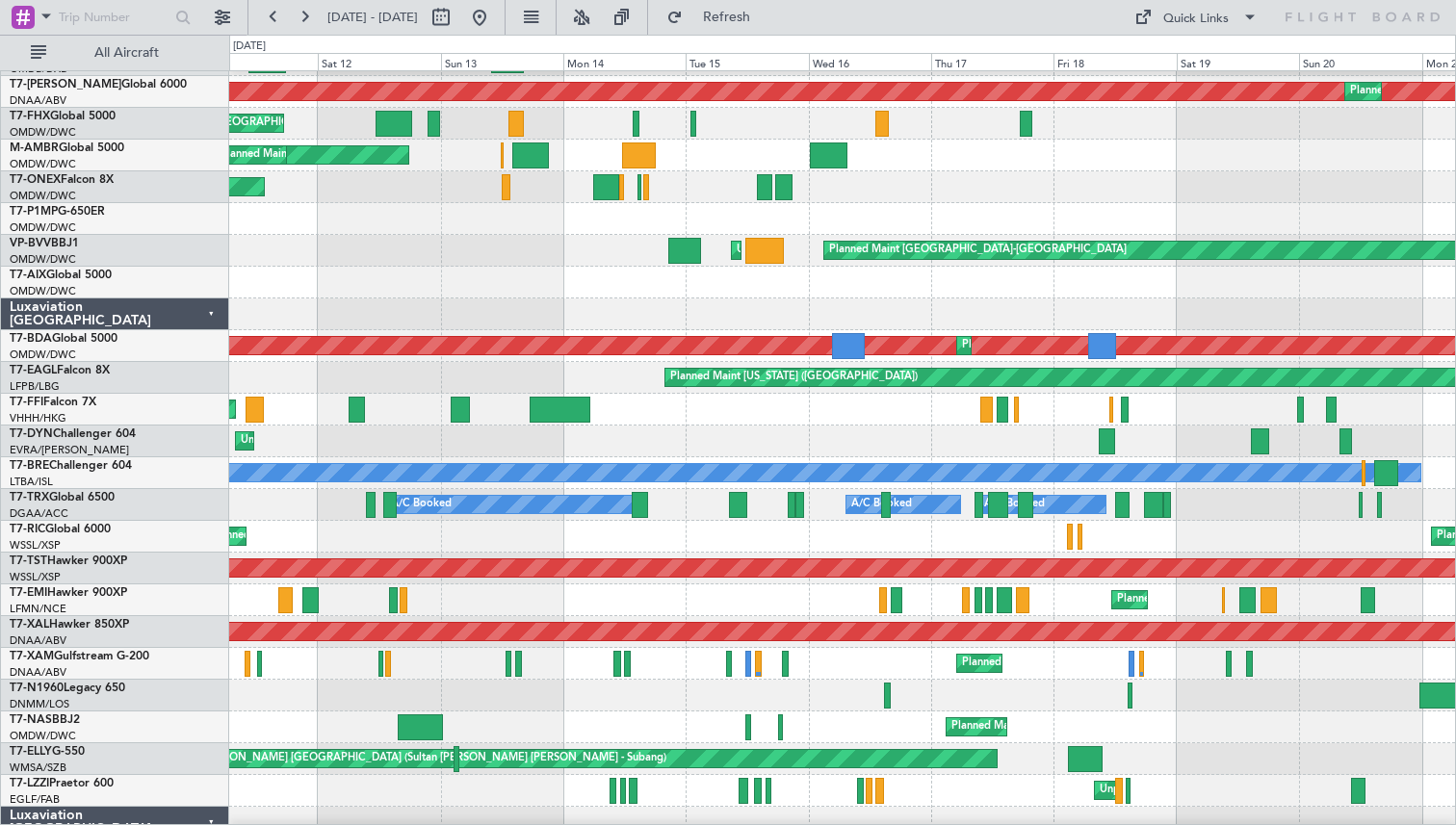
click at [1075, 545] on div "Planned Maint [GEOGRAPHIC_DATA] (Seletar) Planned Maint [GEOGRAPHIC_DATA] (Sele…" at bounding box center [842, 536] width 1226 height 32
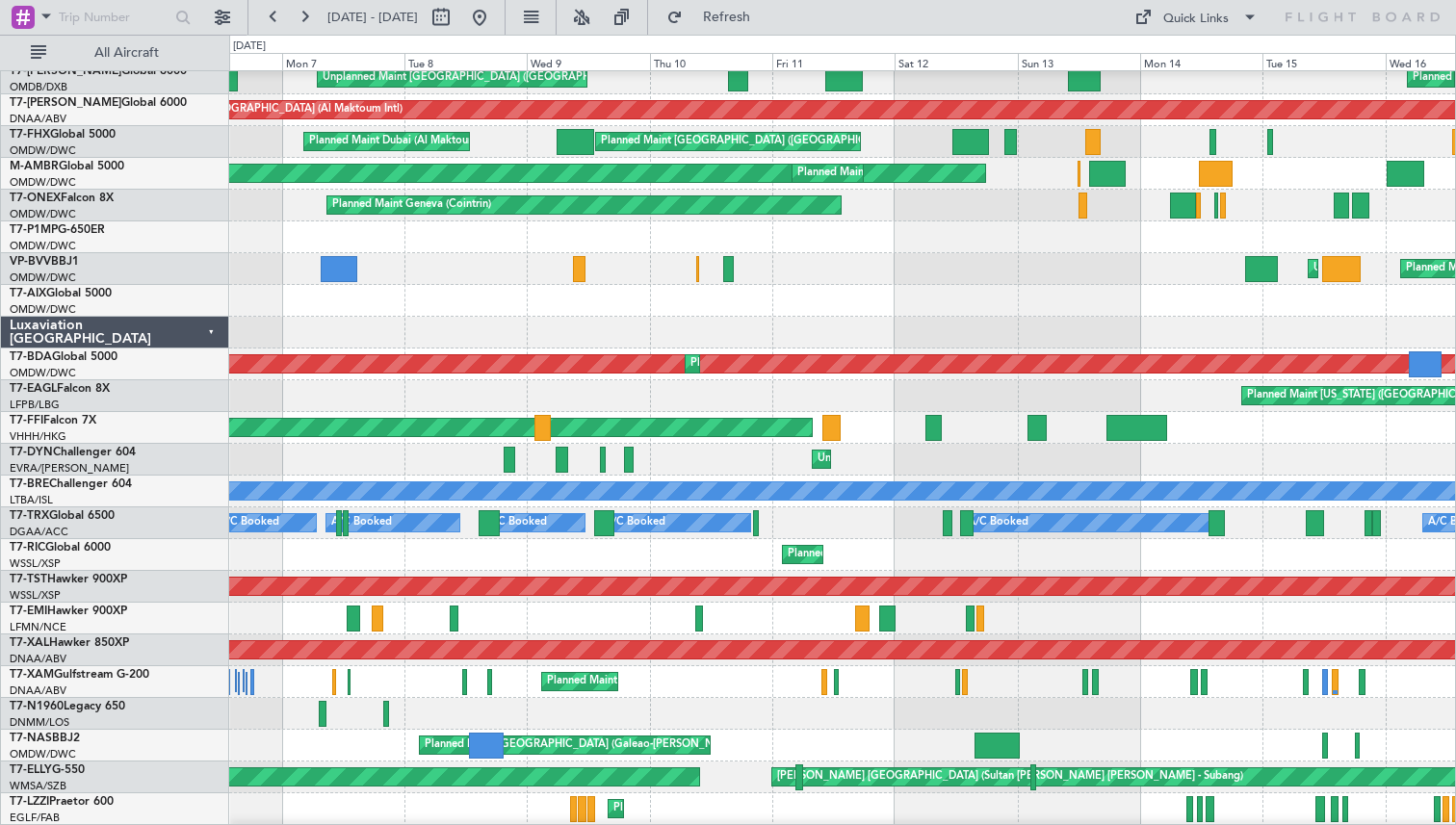
click at [977, 556] on div "Planned Maint [GEOGRAPHIC_DATA] (Seletar)" at bounding box center [842, 555] width 1226 height 32
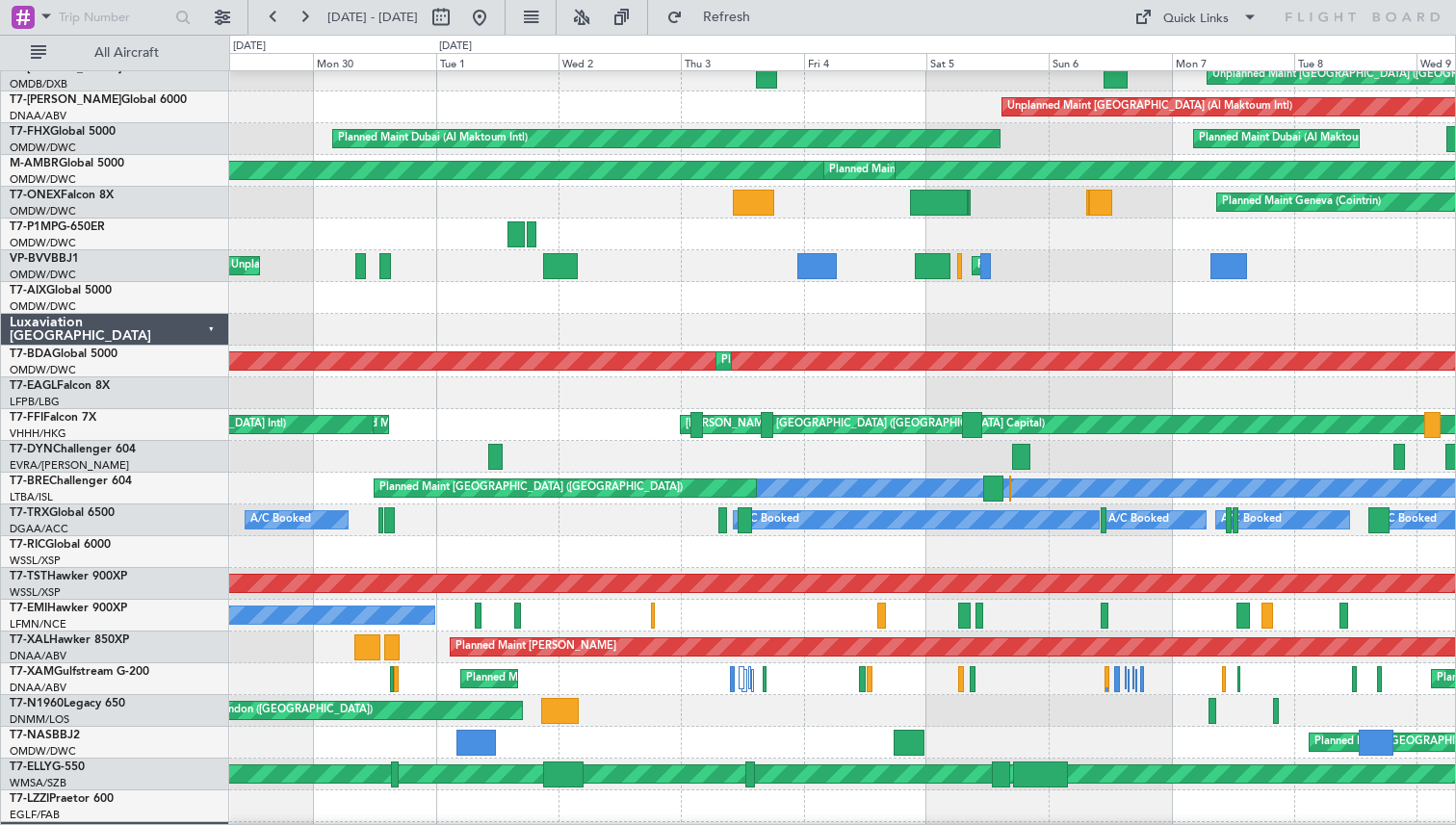
click at [1019, 572] on div "Planned Maint [GEOGRAPHIC_DATA] (Seletar)" at bounding box center [842, 584] width 1226 height 32
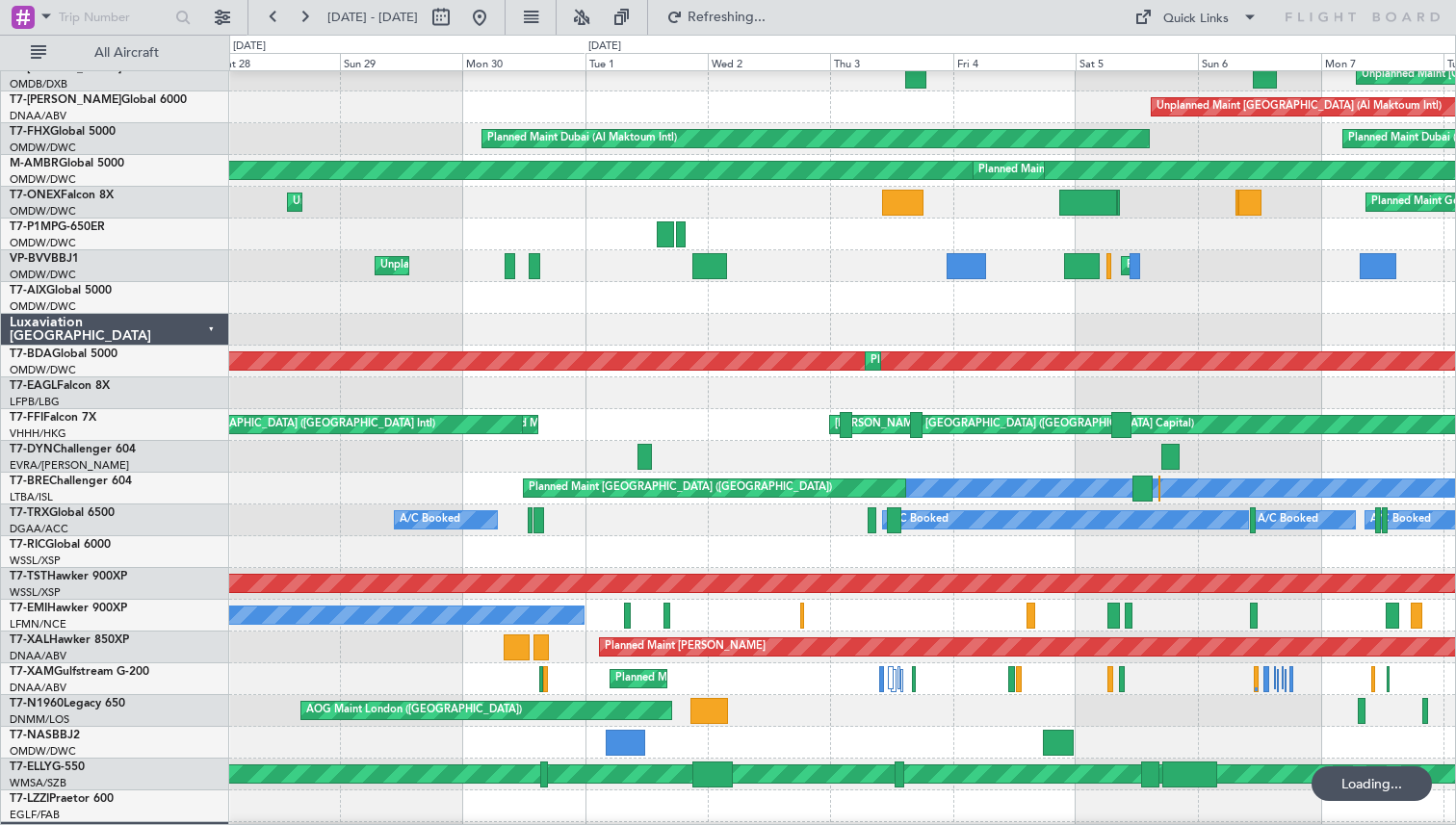
scroll to position [287, 0]
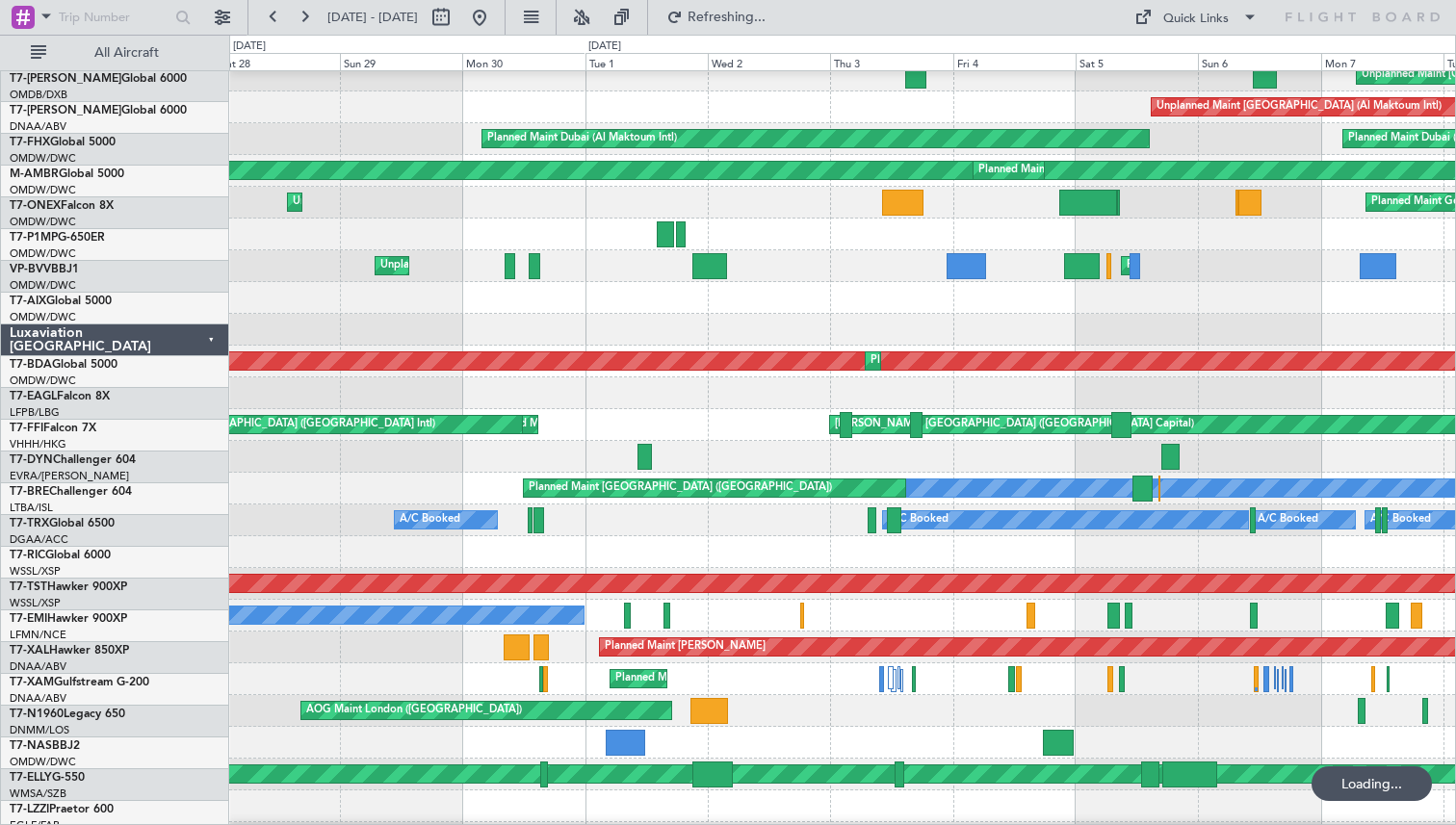
click at [1064, 568] on div at bounding box center [842, 552] width 1226 height 32
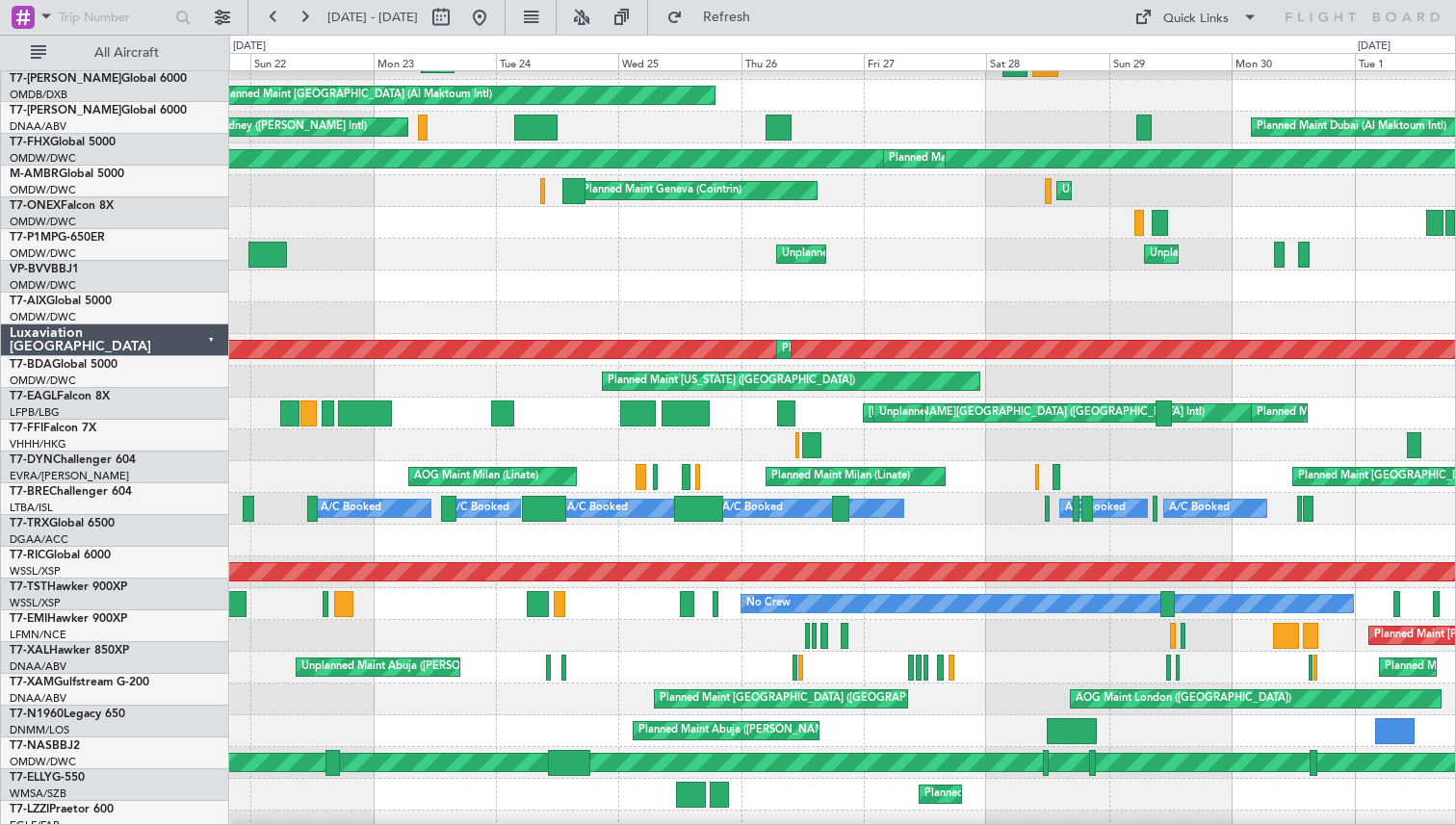
click at [922, 649] on div "Planned Maint [PERSON_NAME] Planned Maint Abuja ([PERSON_NAME] Intl)" at bounding box center [842, 636] width 1226 height 32
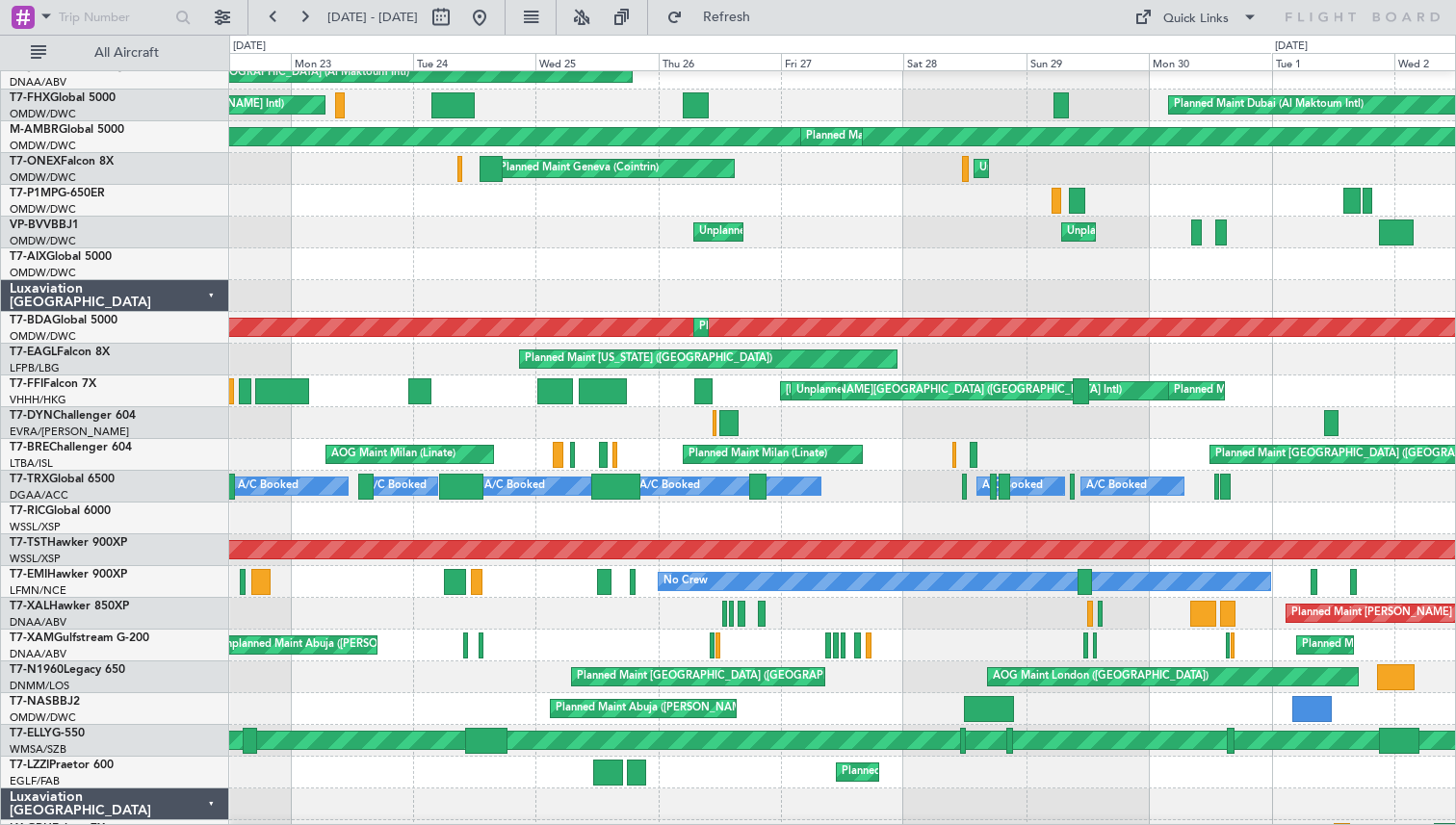
click at [527, 622] on div "Planned Maint [PERSON_NAME] Planned Maint Abuja ([PERSON_NAME] Intl)" at bounding box center [842, 613] width 1226 height 32
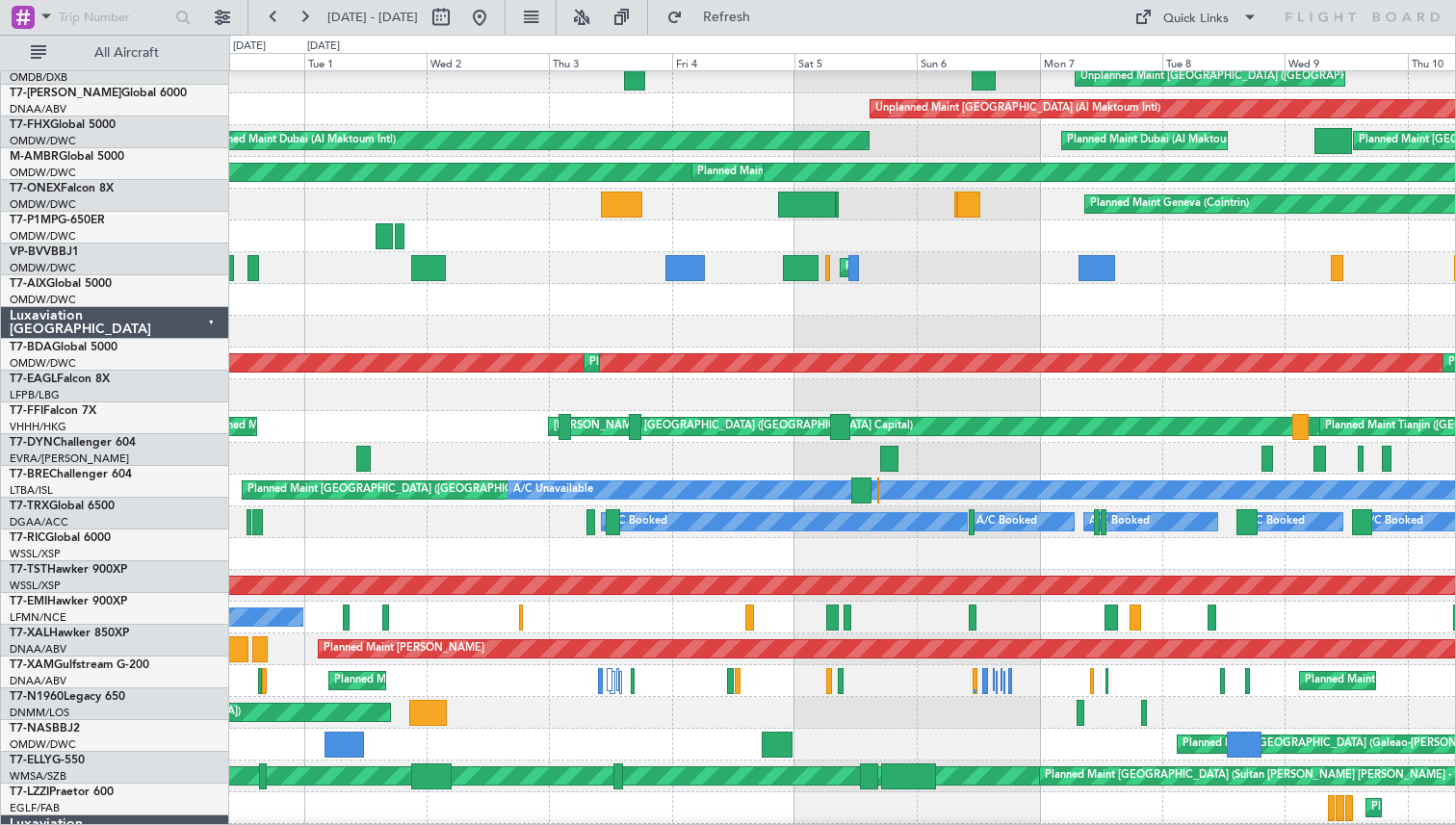
scroll to position [297, 0]
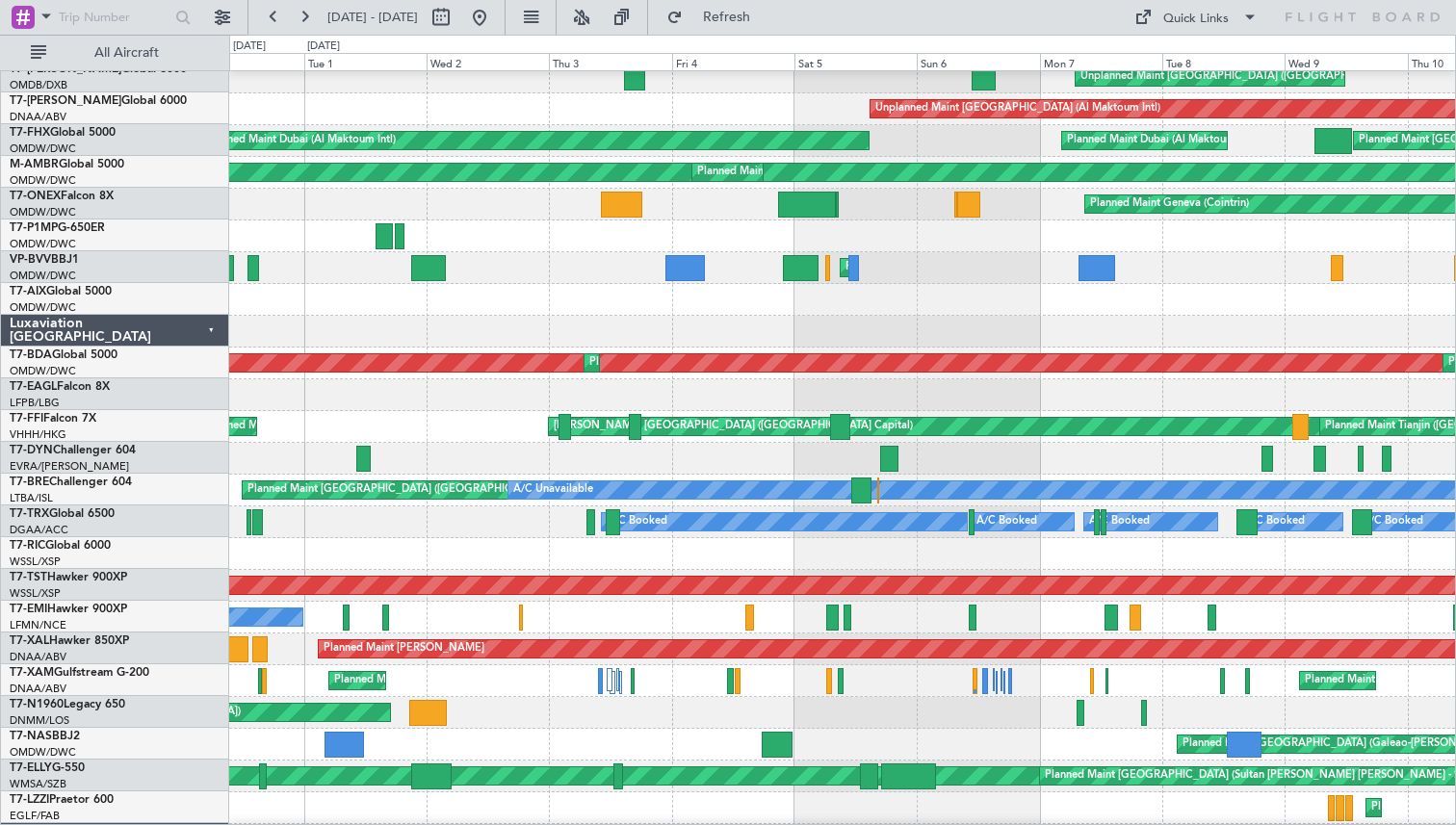
click at [821, 618] on div "No Crew" at bounding box center [842, 617] width 1226 height 32
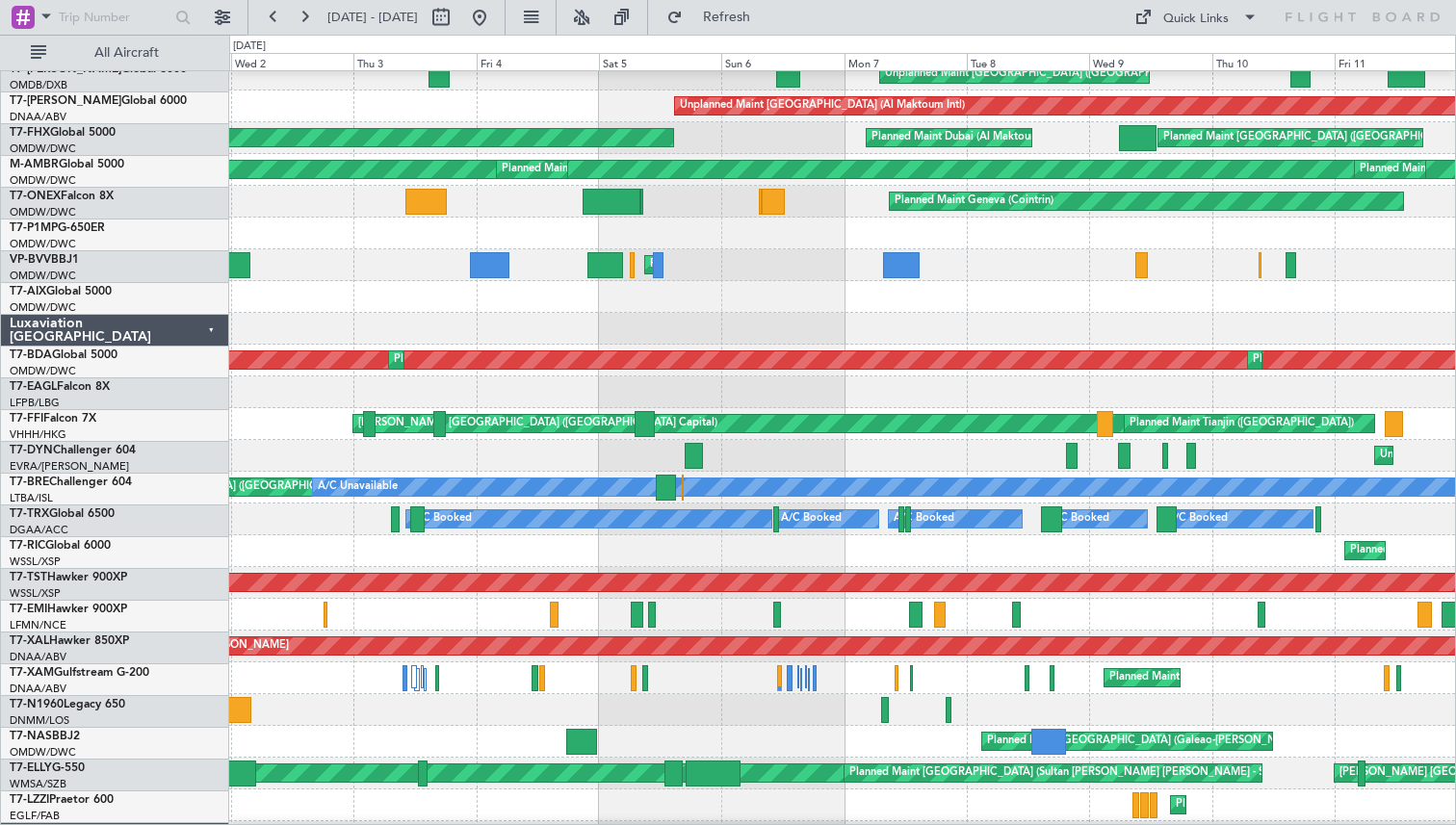
scroll to position [264, 0]
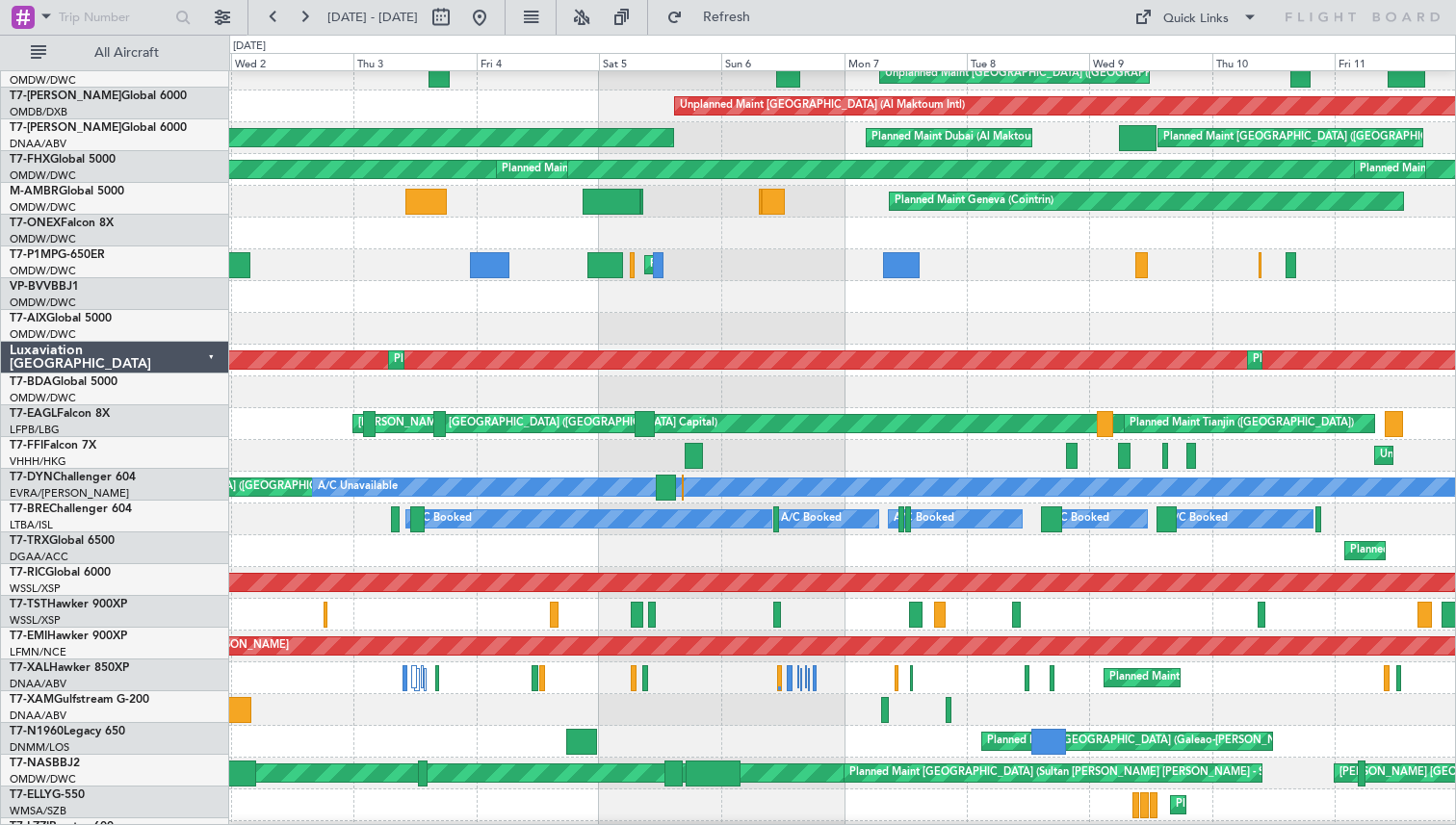
click at [520, 630] on div "No Crew" at bounding box center [842, 614] width 1226 height 32
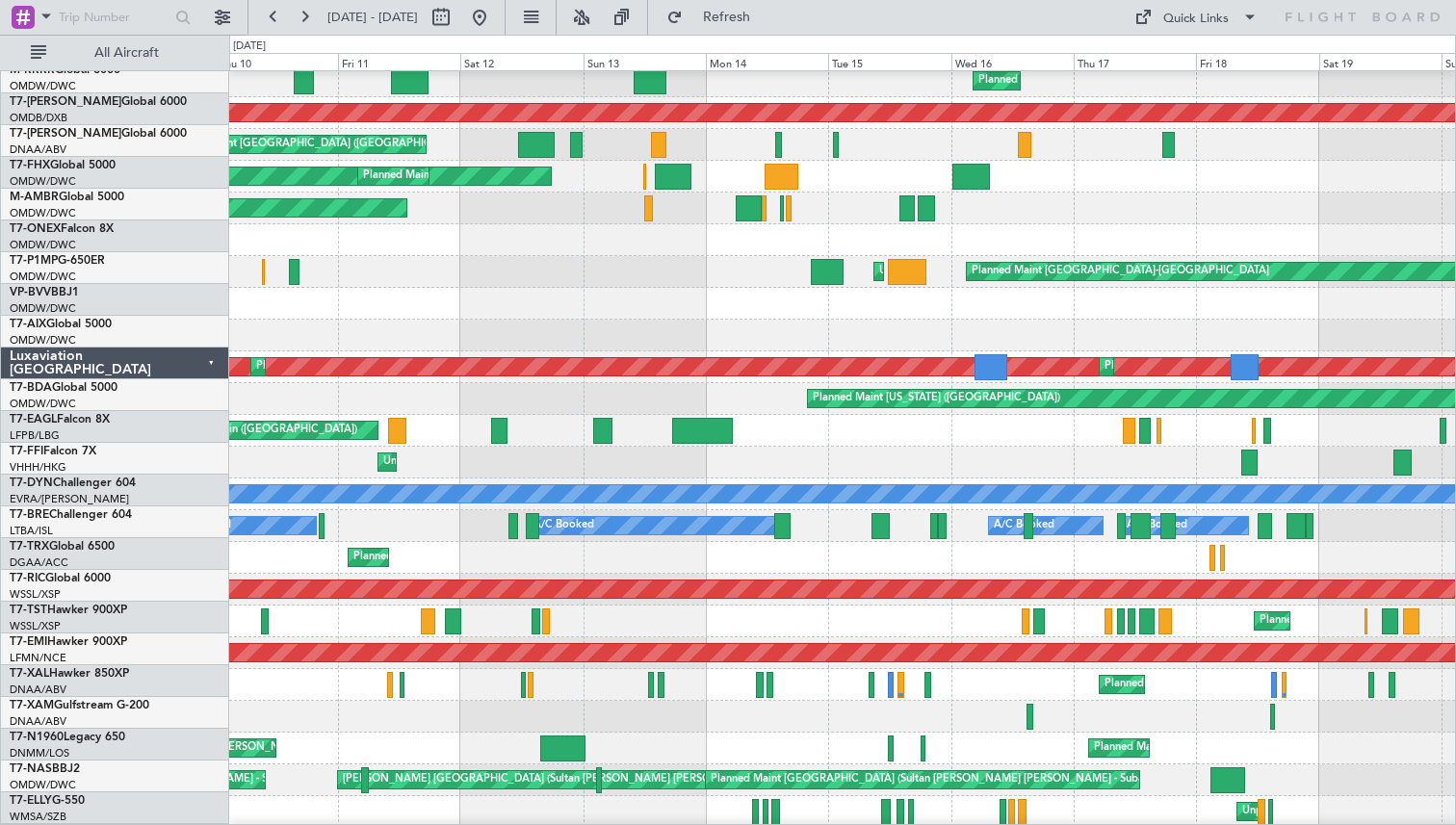
scroll to position [280, 0]
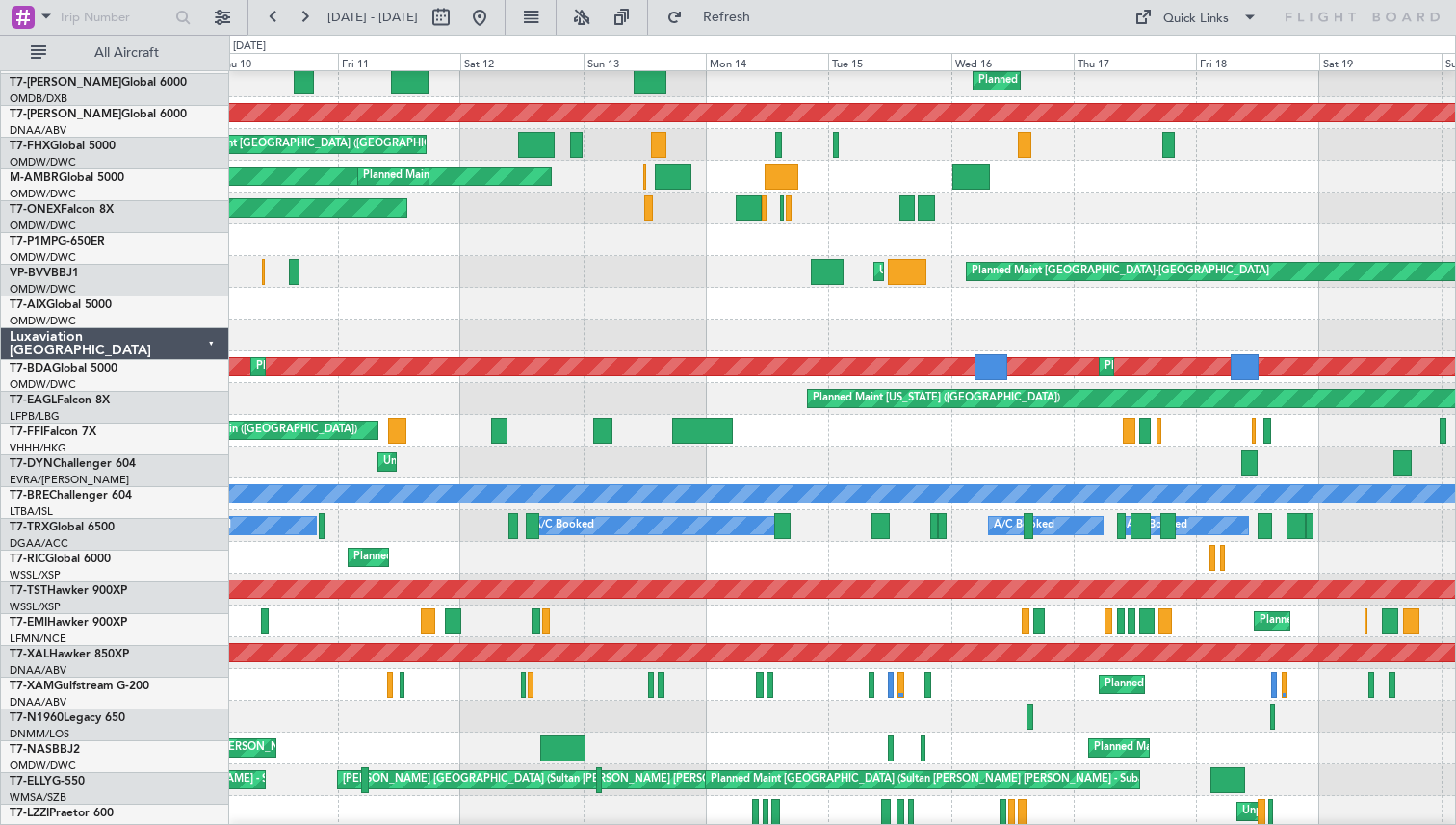
click at [437, 635] on div "Planned Maint [PERSON_NAME]" at bounding box center [842, 621] width 1226 height 32
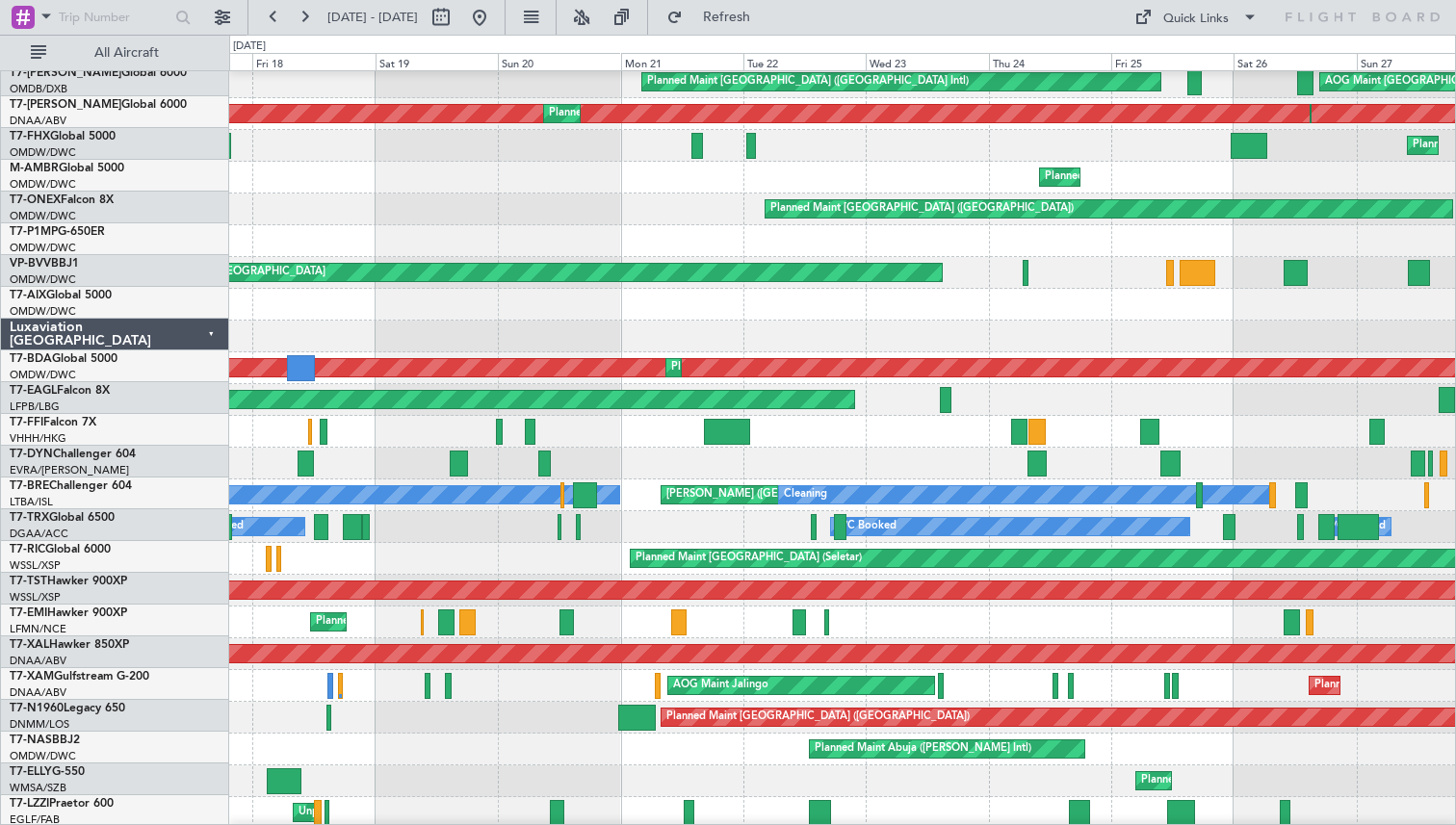
scroll to position [286, 0]
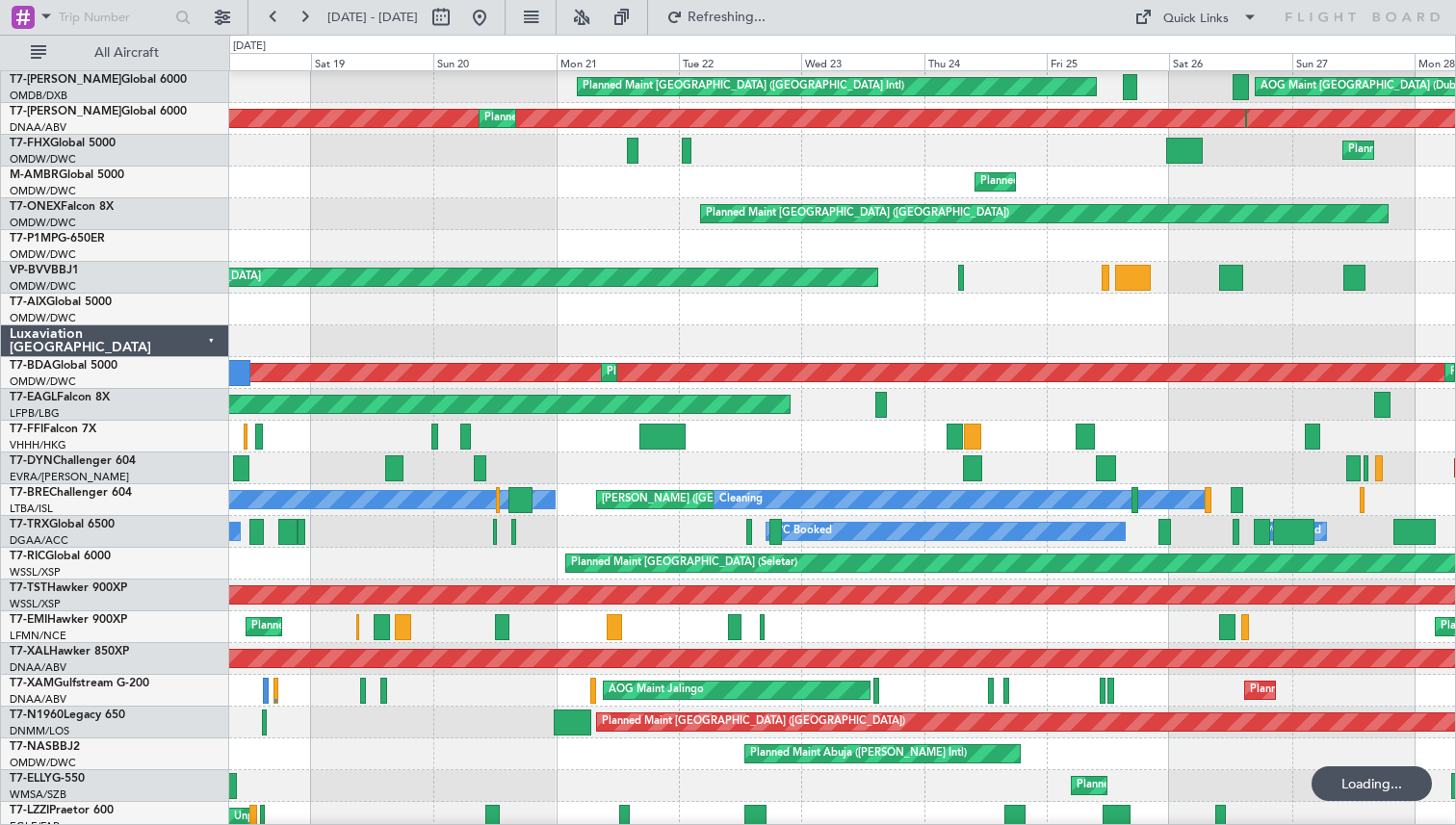
click at [761, 643] on div "Planned Maint [PERSON_NAME] Planned Maint [GEOGRAPHIC_DATA]" at bounding box center [842, 627] width 1226 height 32
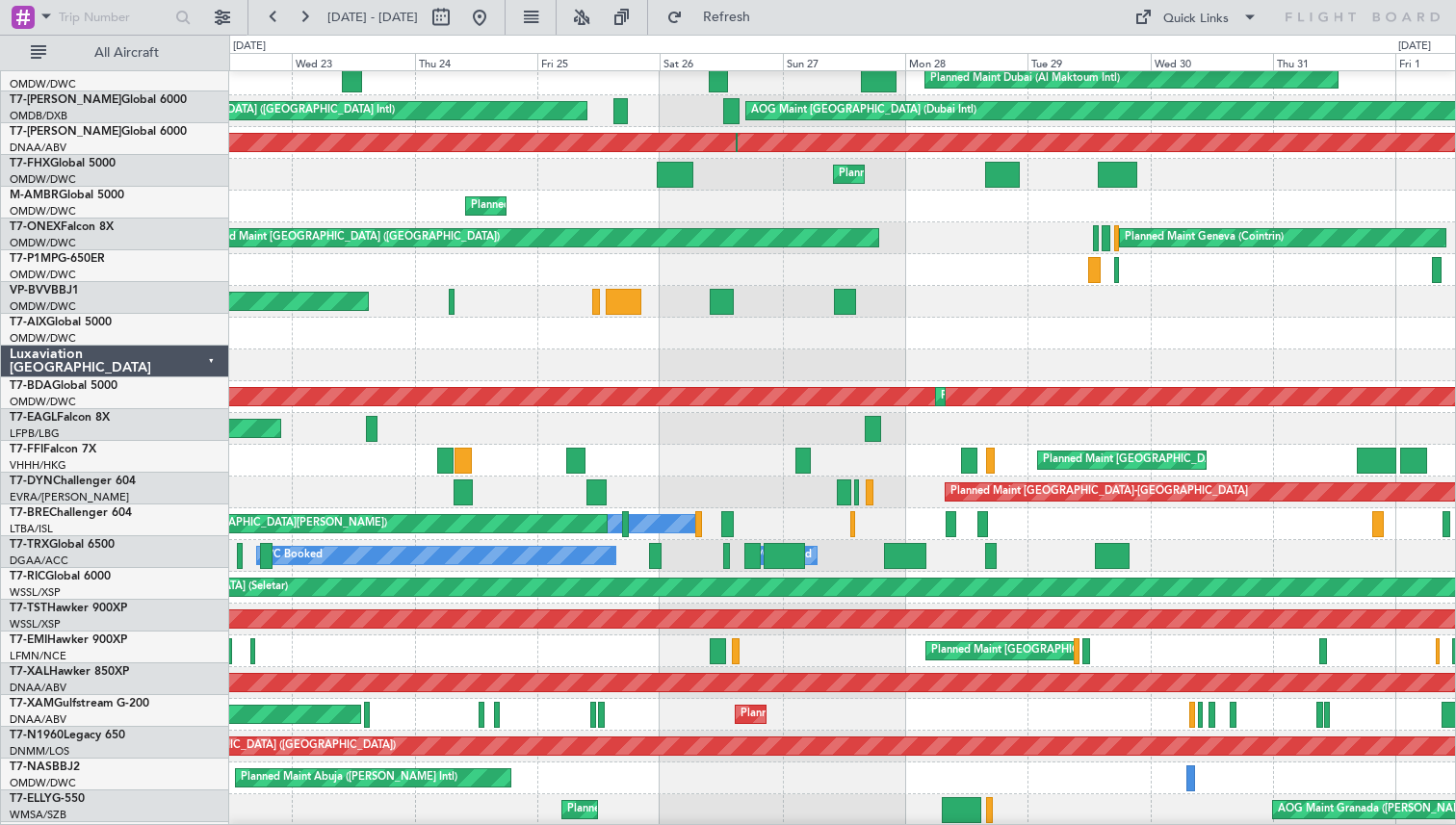
click at [1175, 651] on div "Planned Maint [GEOGRAPHIC_DATA] A/C Unavailable" at bounding box center [842, 651] width 1226 height 32
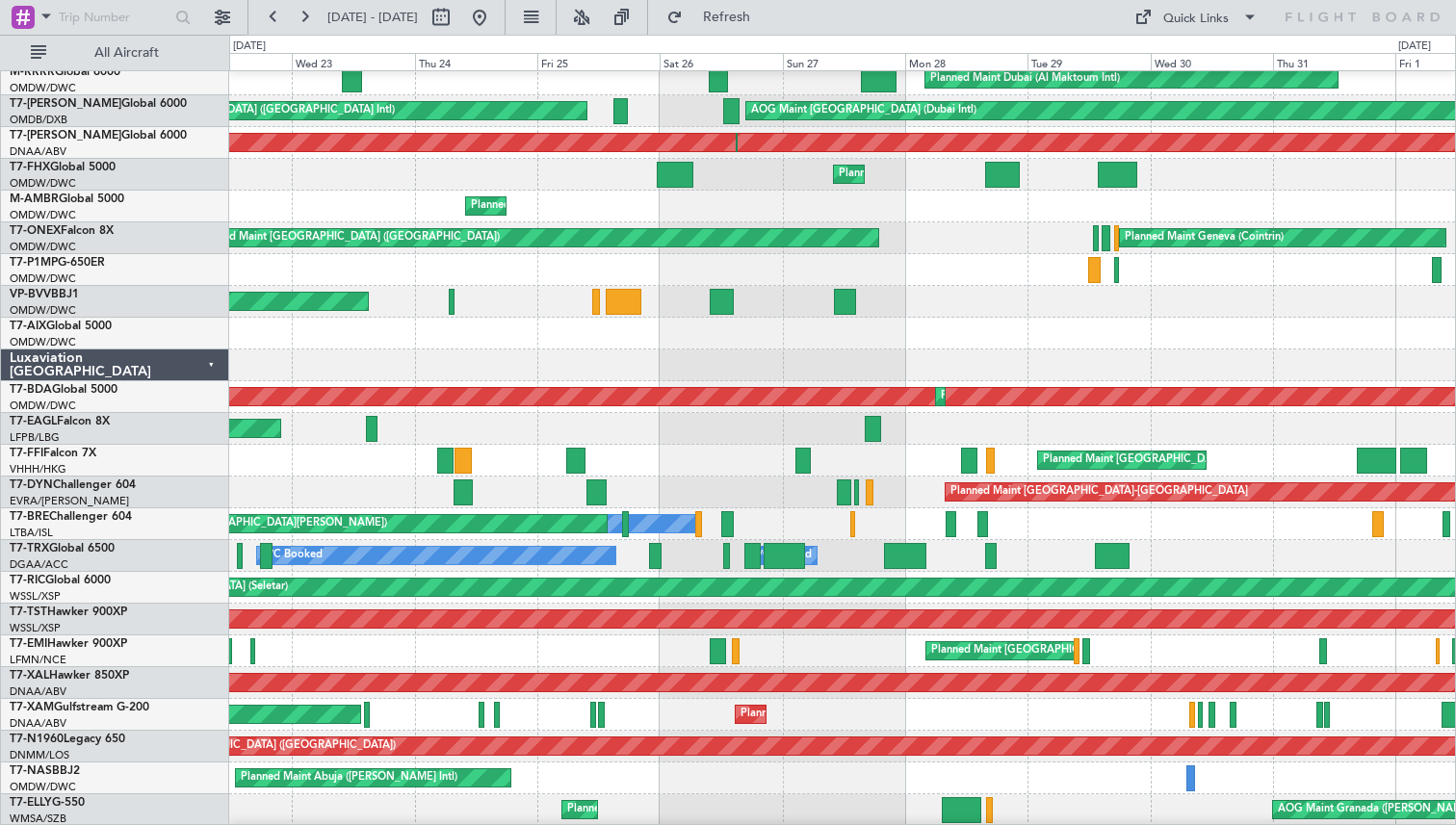
click at [1096, 655] on div "Planned Maint [GEOGRAPHIC_DATA] A/C Unavailable" at bounding box center [842, 651] width 1226 height 32
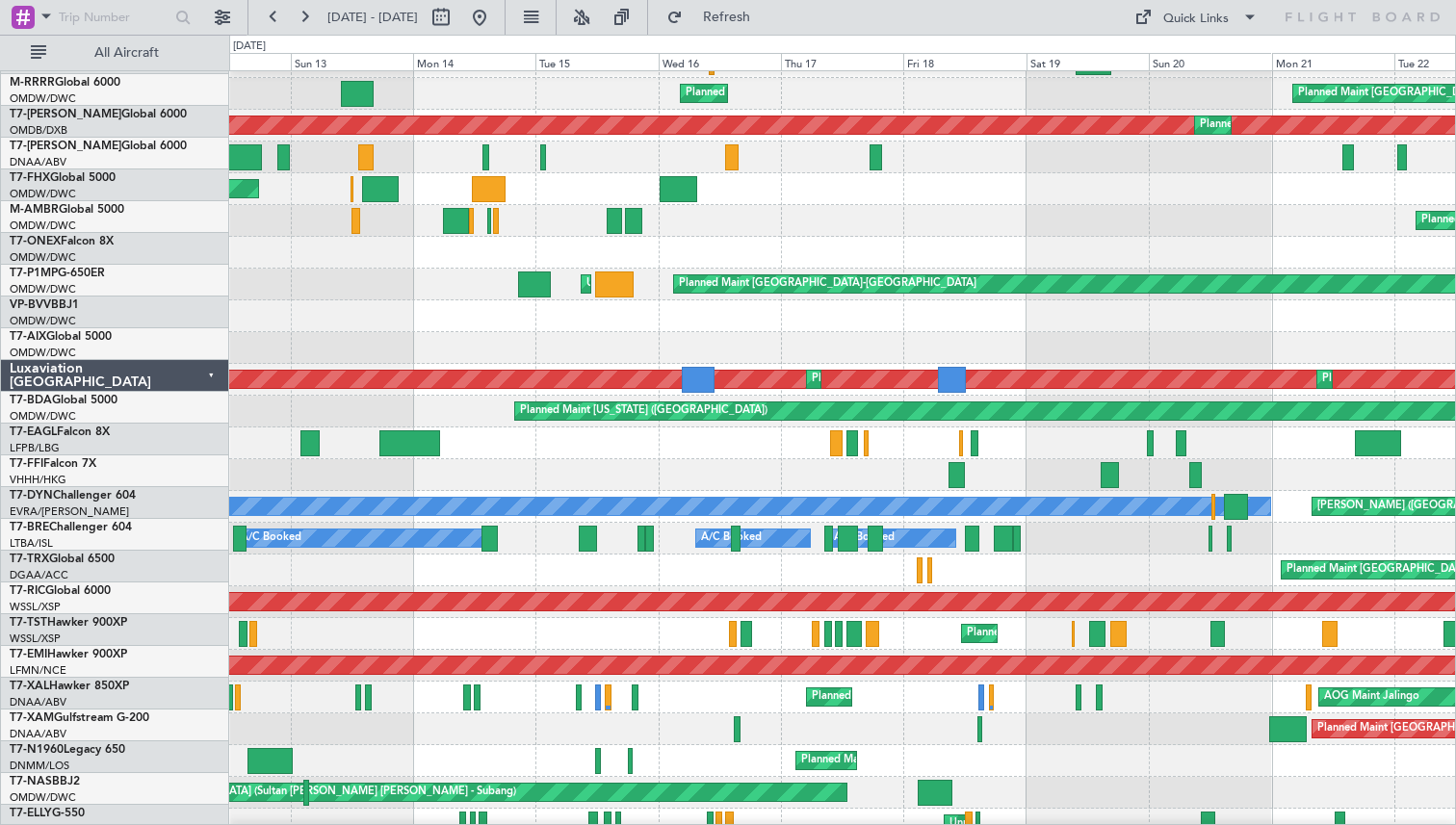
click at [1201, 644] on div "Planned Maint [PERSON_NAME]" at bounding box center [842, 634] width 1226 height 32
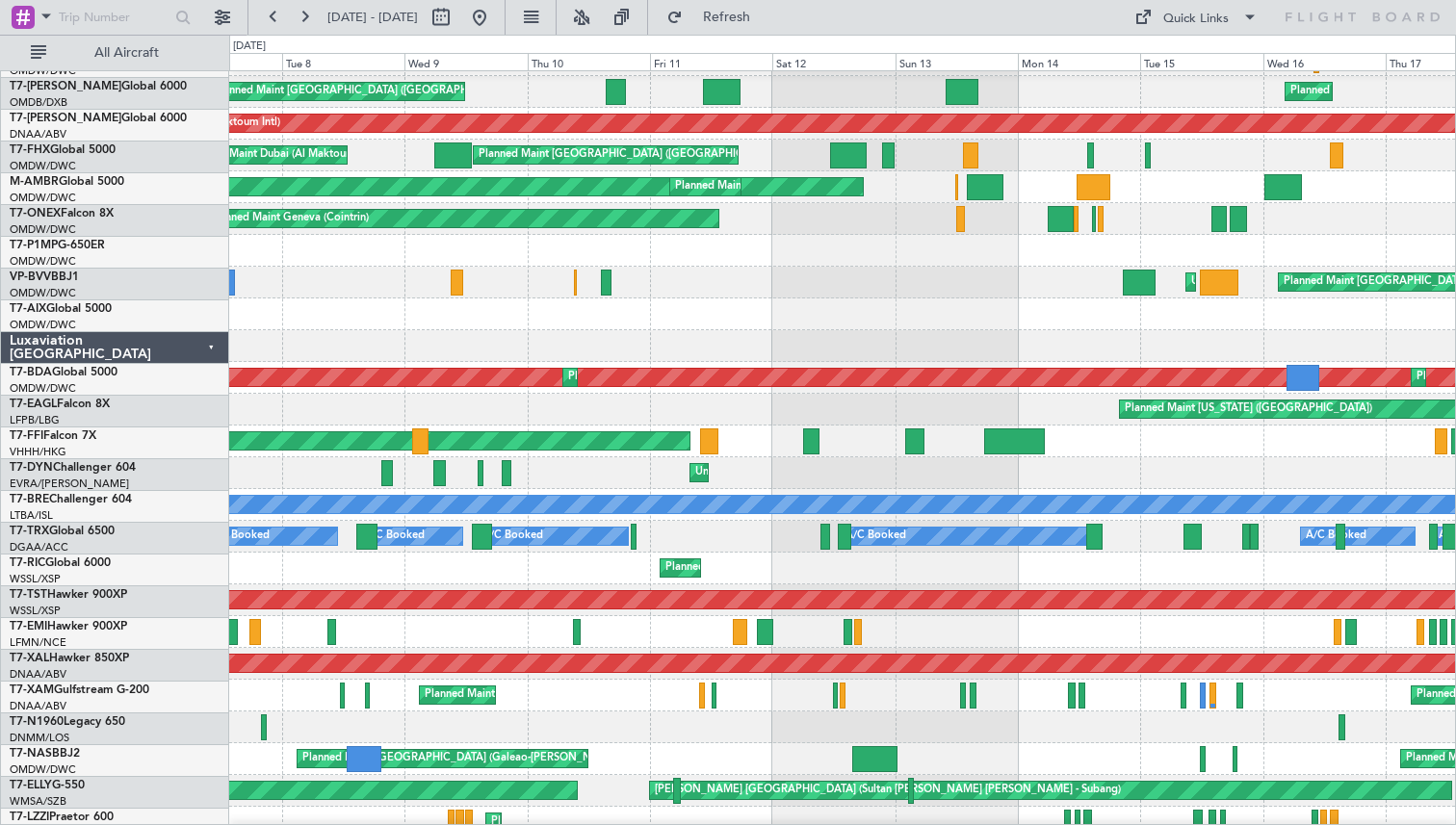
click at [1025, 634] on div "Planned Maint [PERSON_NAME]" at bounding box center [842, 632] width 1226 height 32
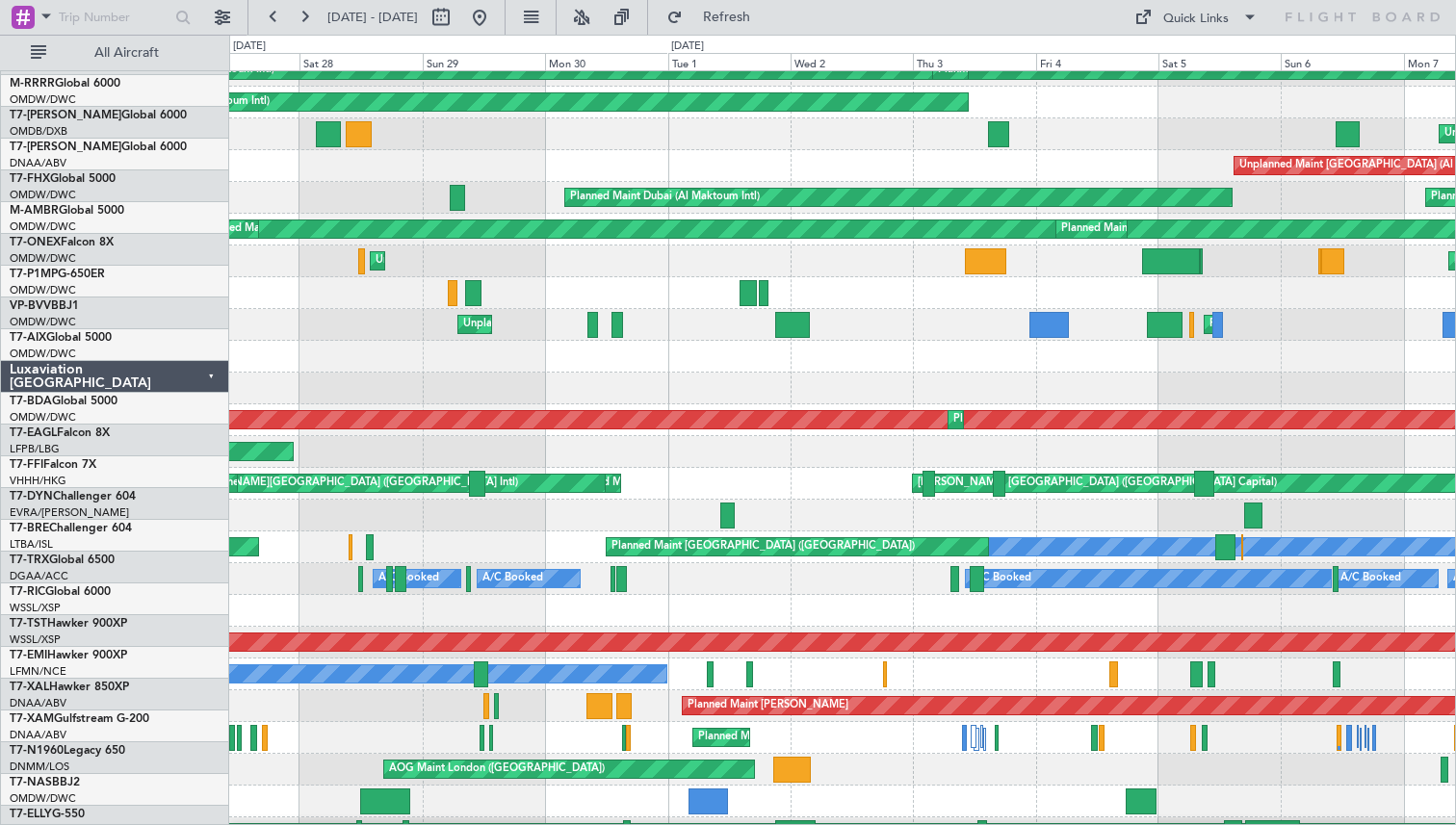
scroll to position [236, 0]
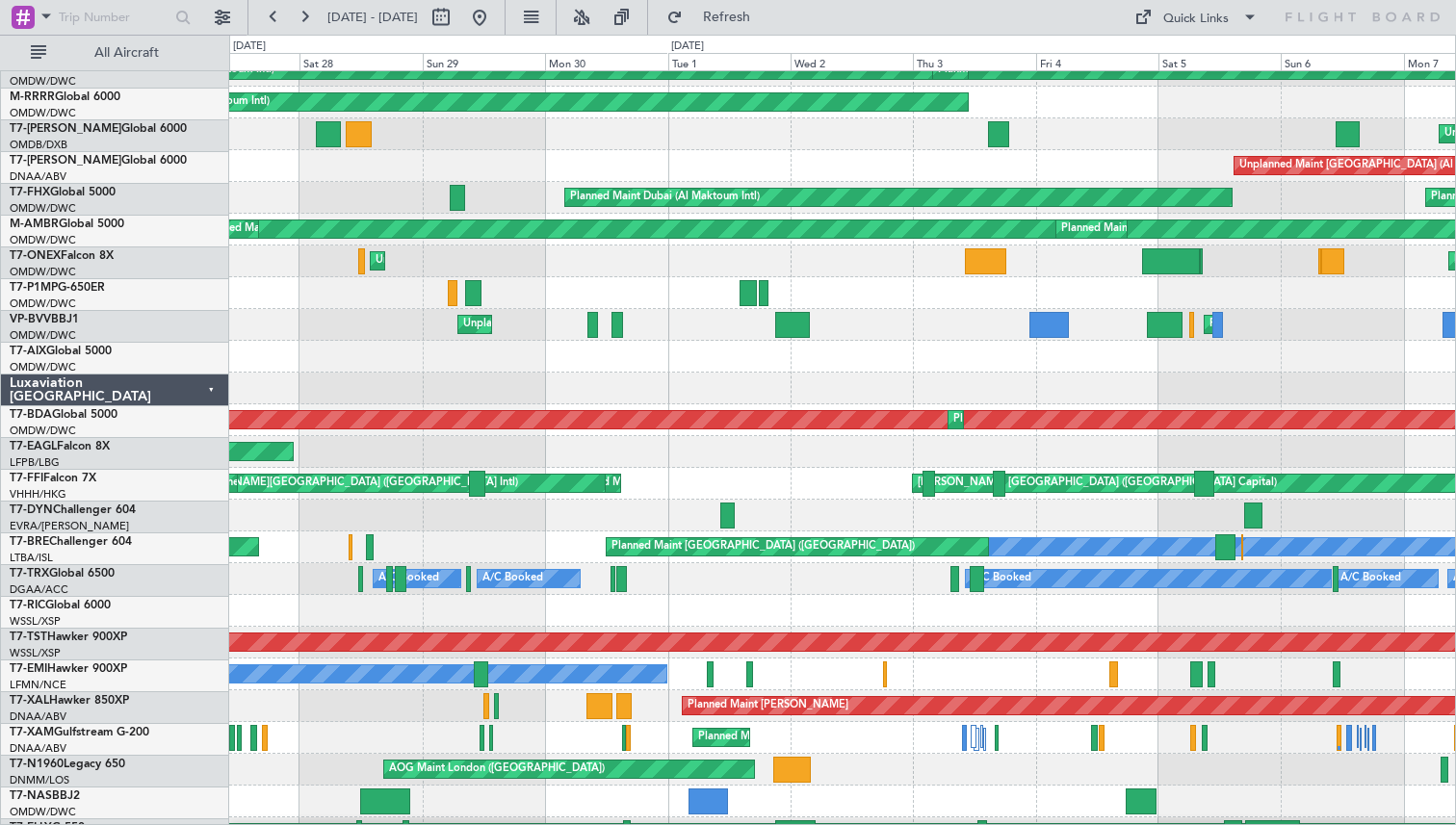
click at [1066, 681] on div "No Crew" at bounding box center [842, 675] width 1226 height 32
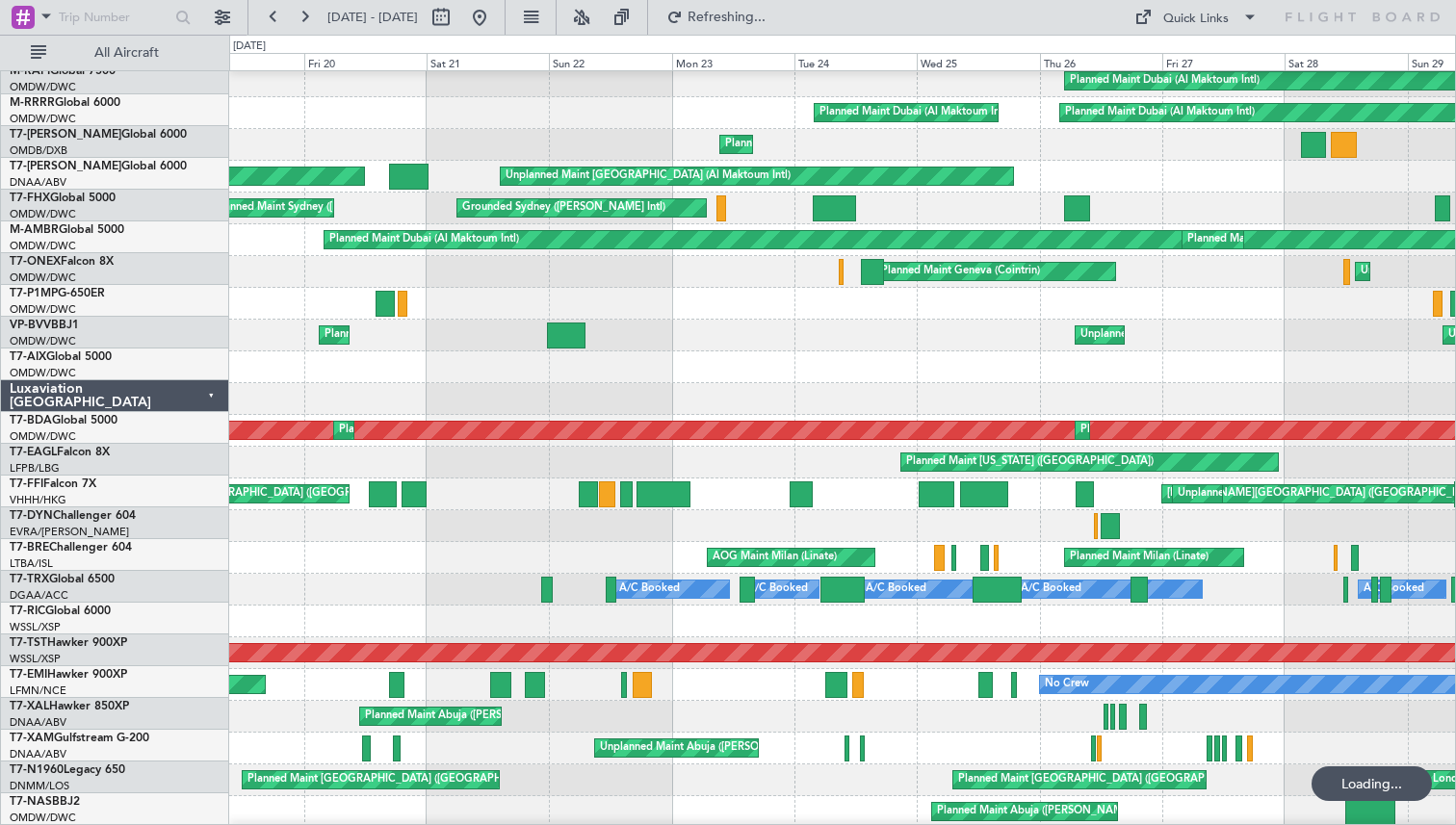
scroll to position [228, 0]
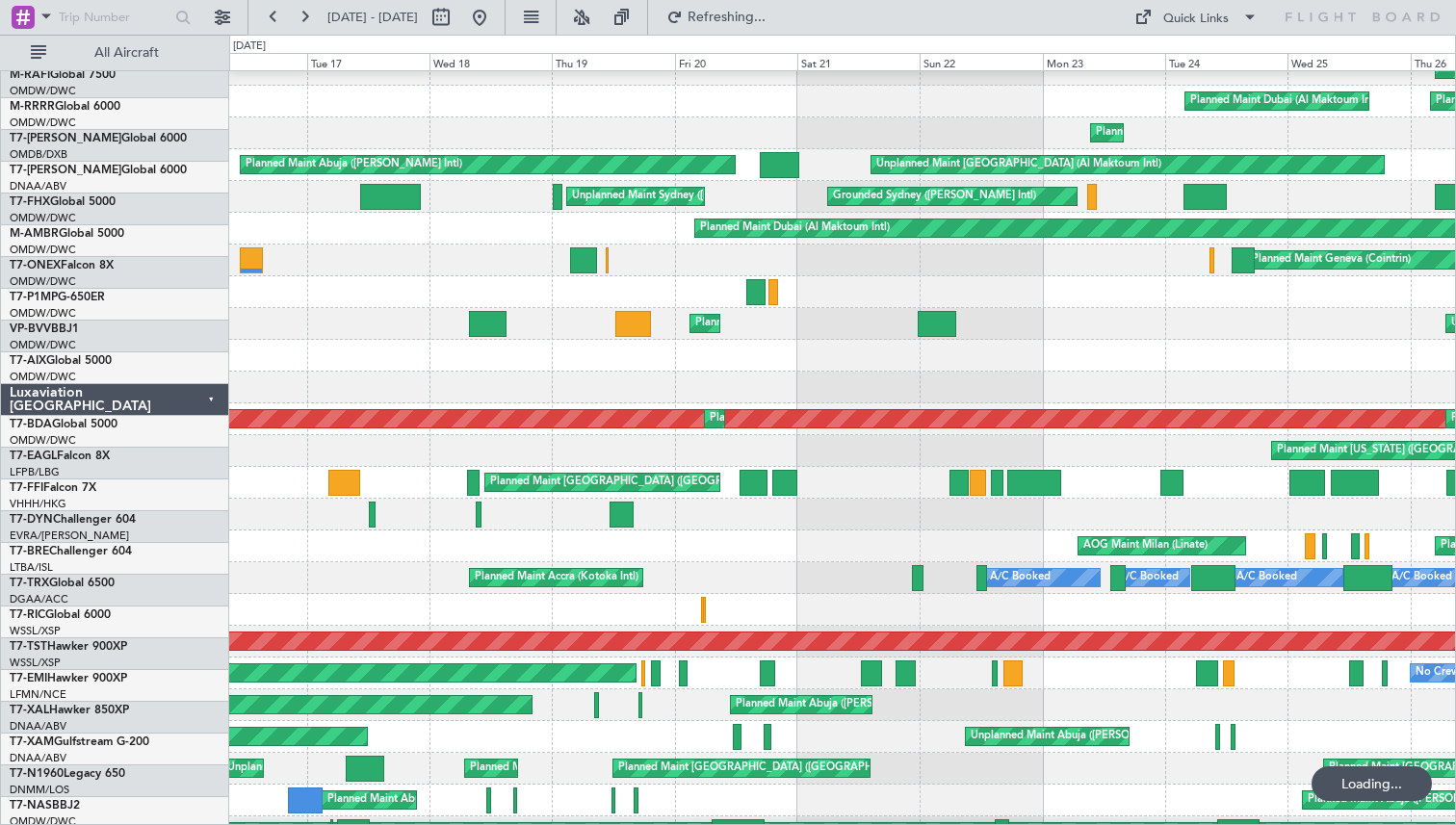
click at [1090, 698] on div "Planned Maint Abuja ([PERSON_NAME] Intl) Planned Maint Abuja ([PERSON_NAME] Int…" at bounding box center [842, 705] width 1226 height 32
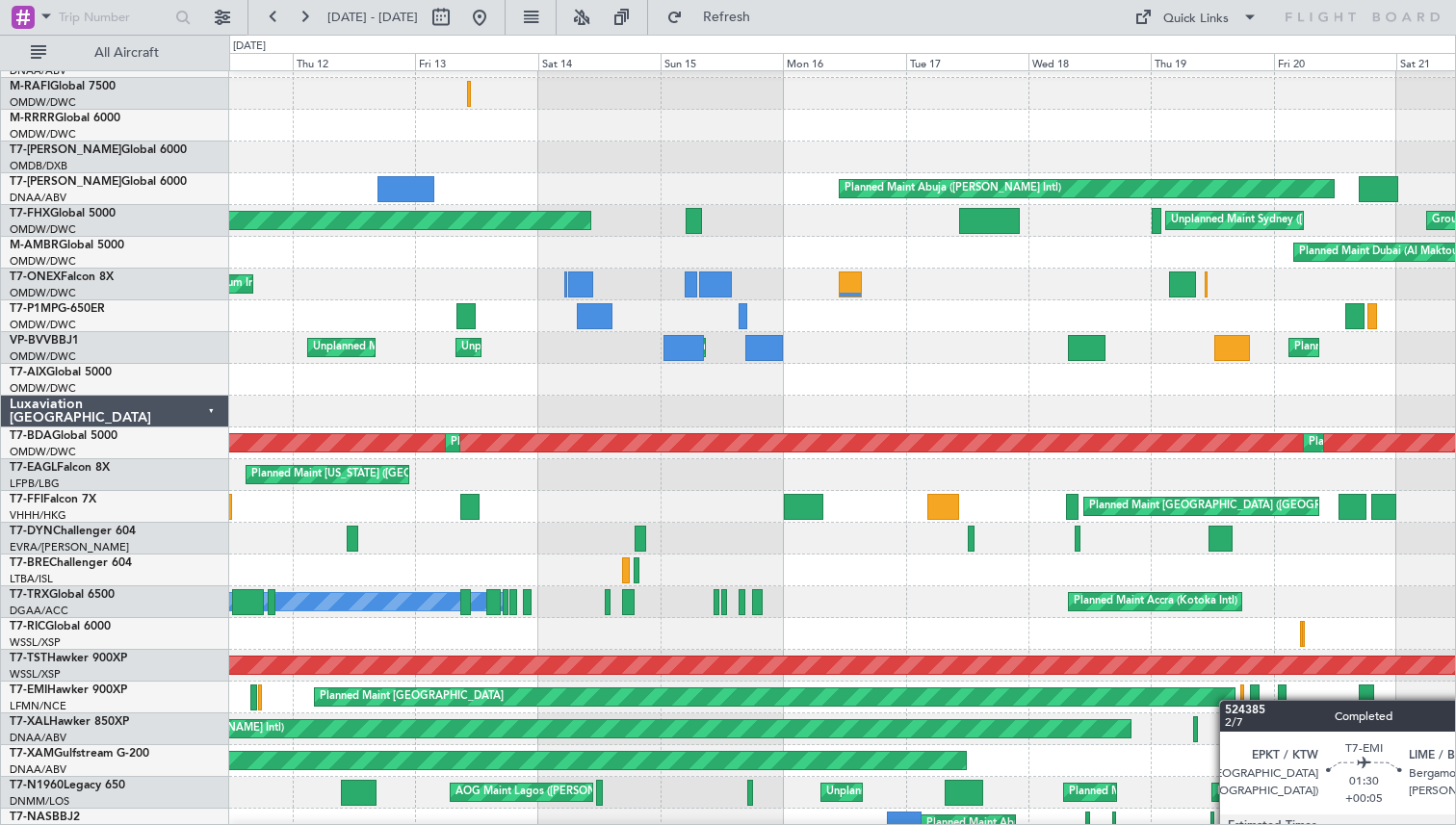
click at [1260, 700] on div at bounding box center [1255, 697] width 10 height 26
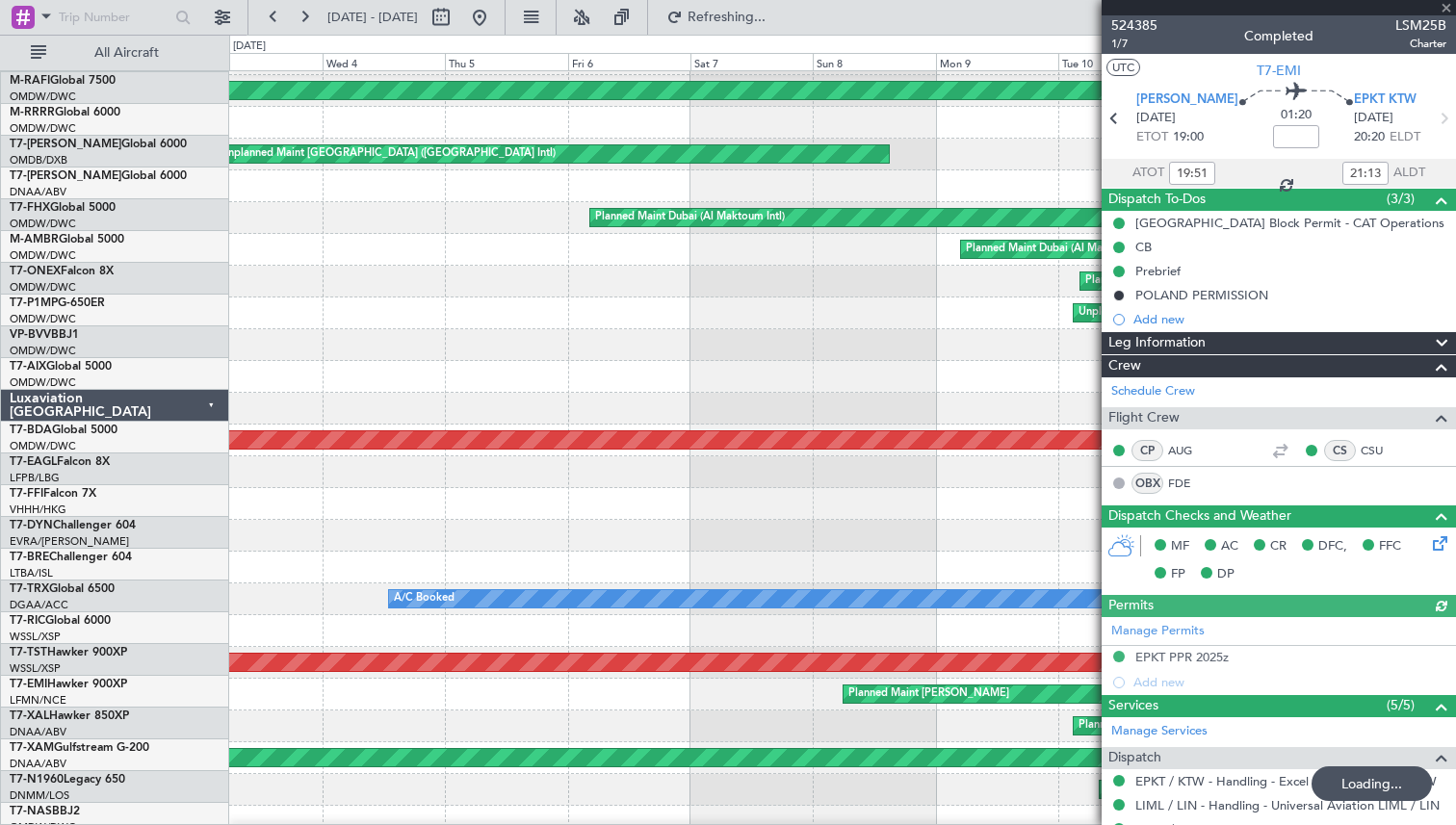
scroll to position [219, 0]
click at [1089, 704] on div "Planned Maint [GEOGRAPHIC_DATA] Planned Maint [PERSON_NAME]" at bounding box center [842, 694] width 1226 height 32
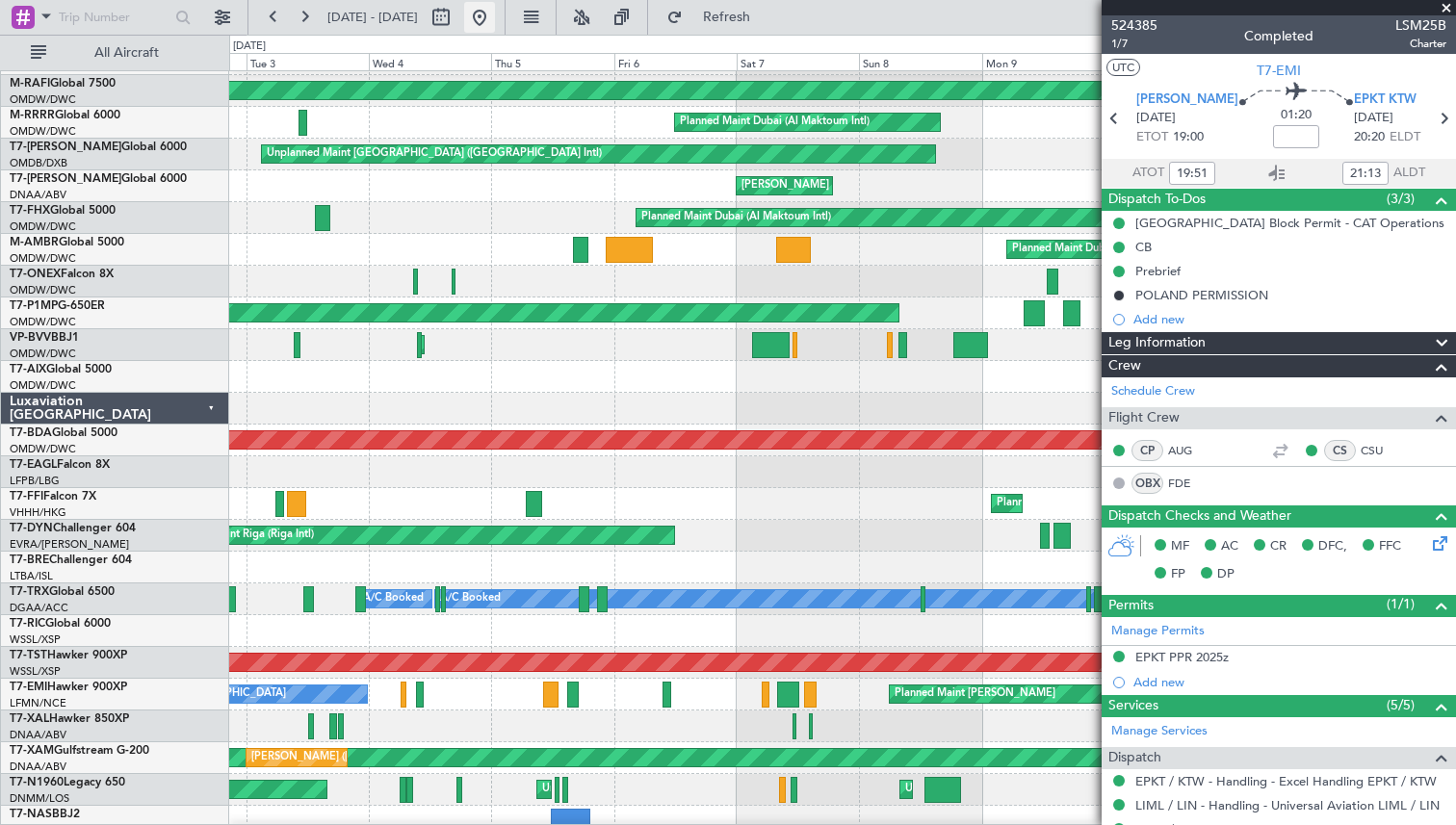
click at [495, 17] on button at bounding box center [479, 17] width 31 height 31
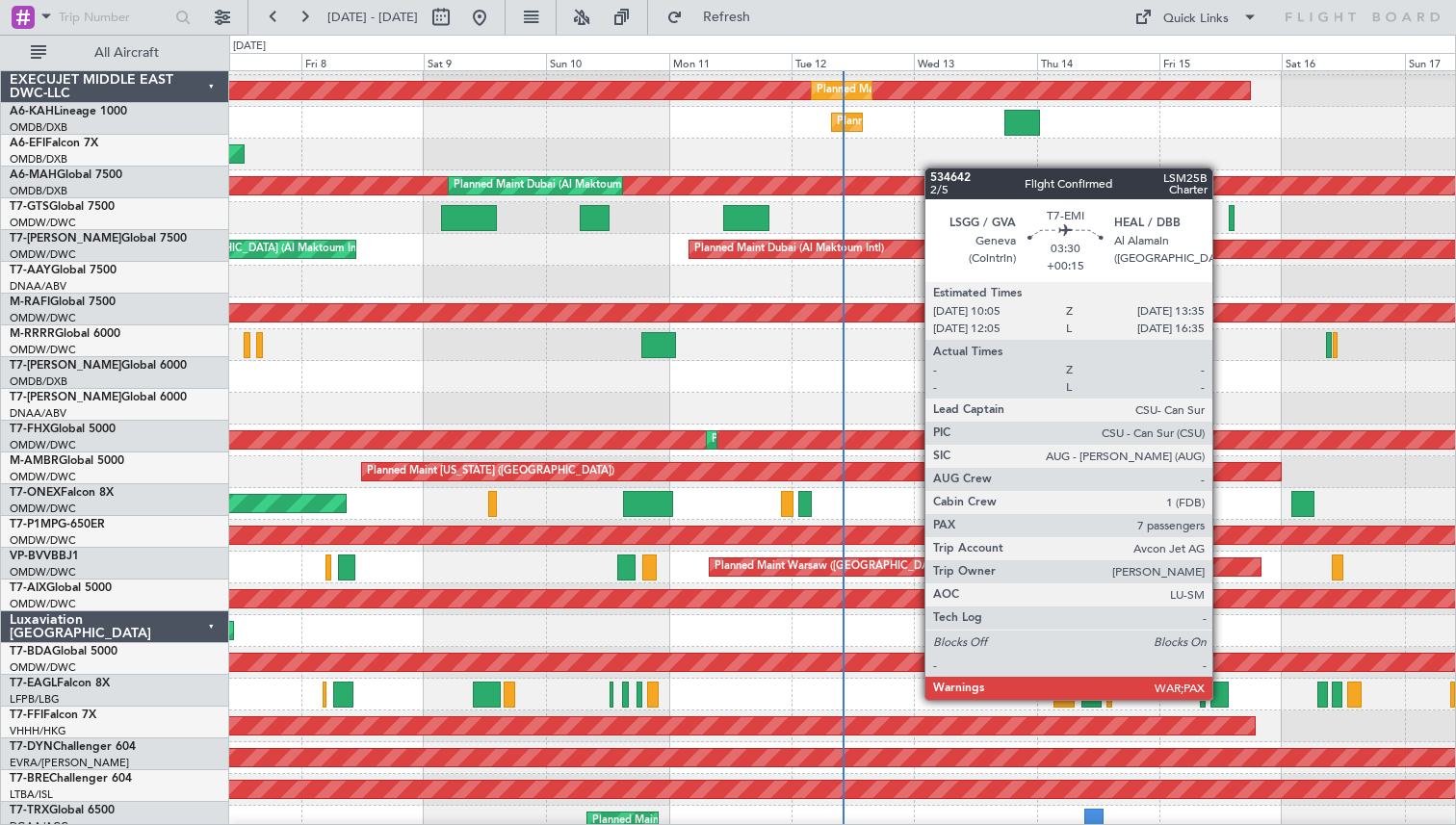
scroll to position [219, 0]
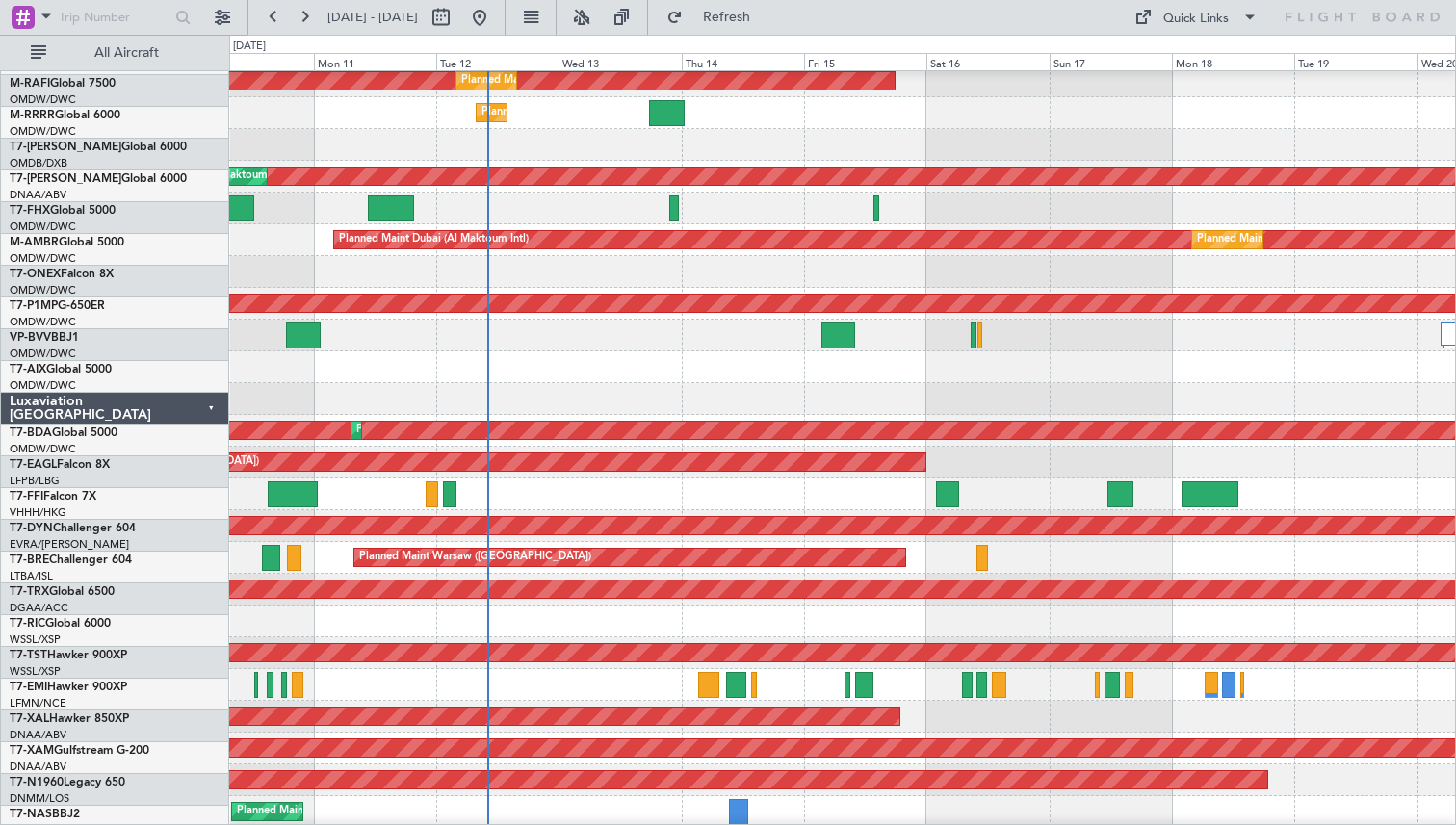
click at [767, 688] on div at bounding box center [842, 685] width 1226 height 32
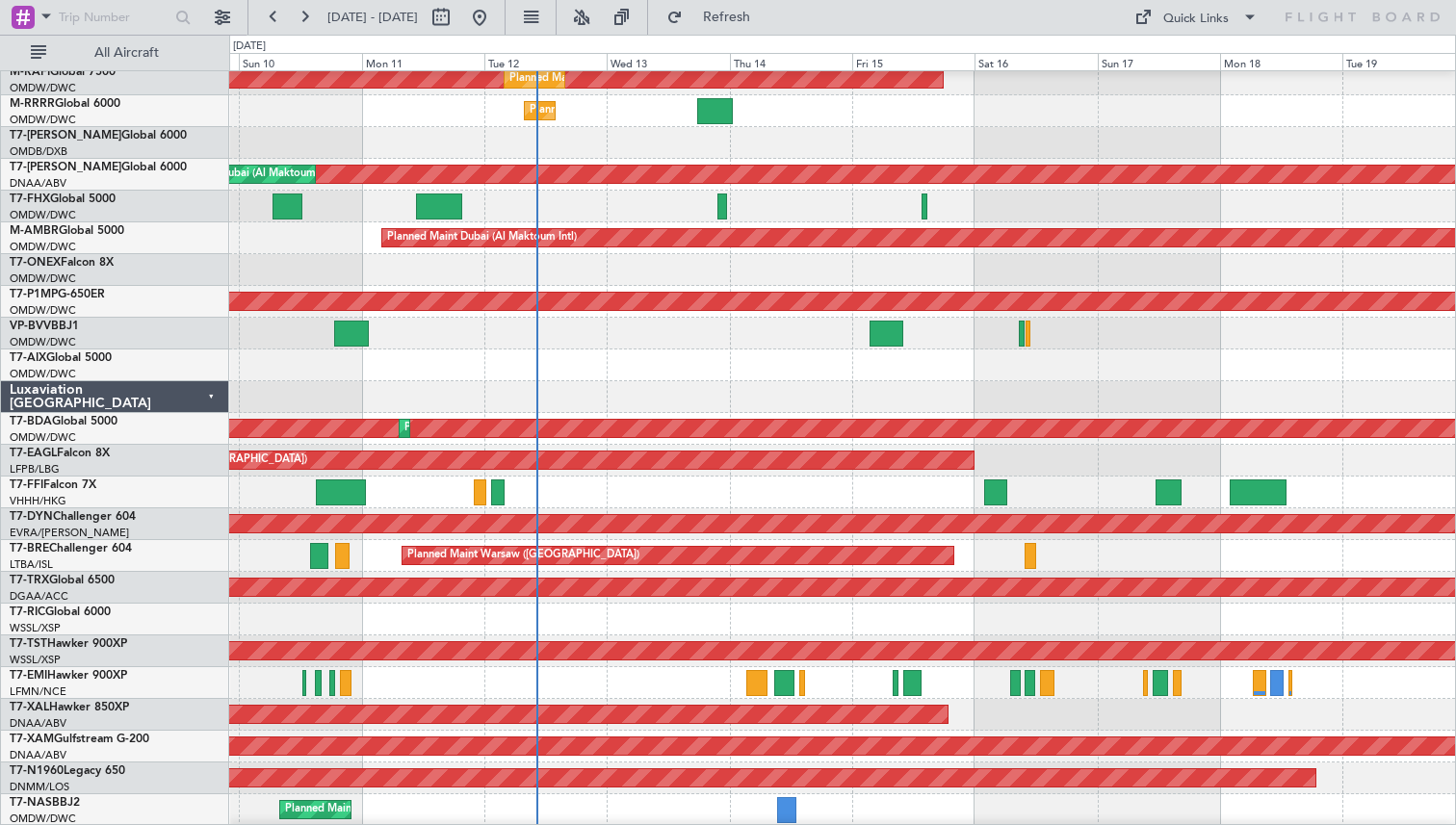
scroll to position [207, 0]
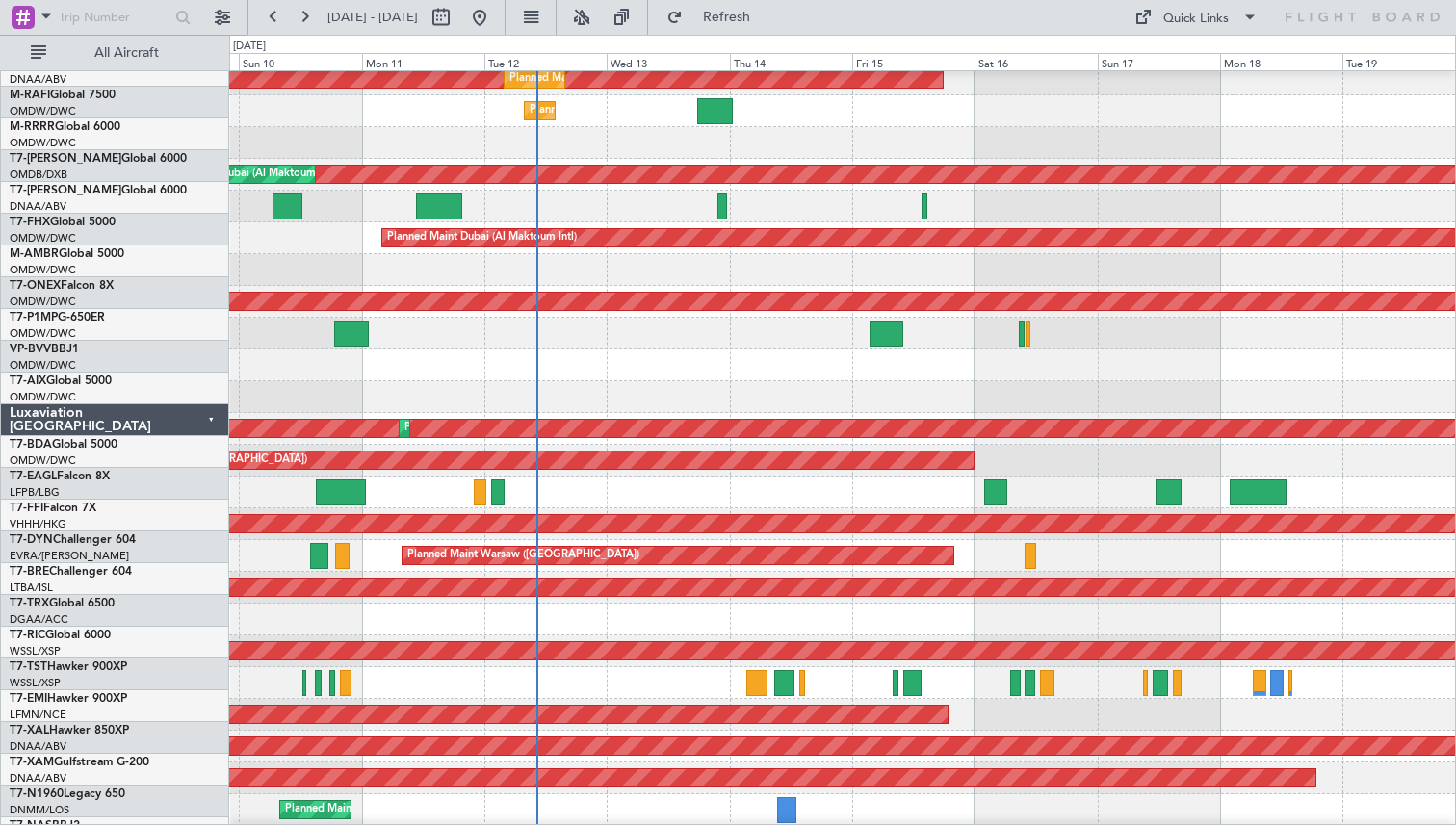
click at [934, 508] on div "Planned Maint Geneva (Cointrin)" at bounding box center [842, 493] width 1226 height 32
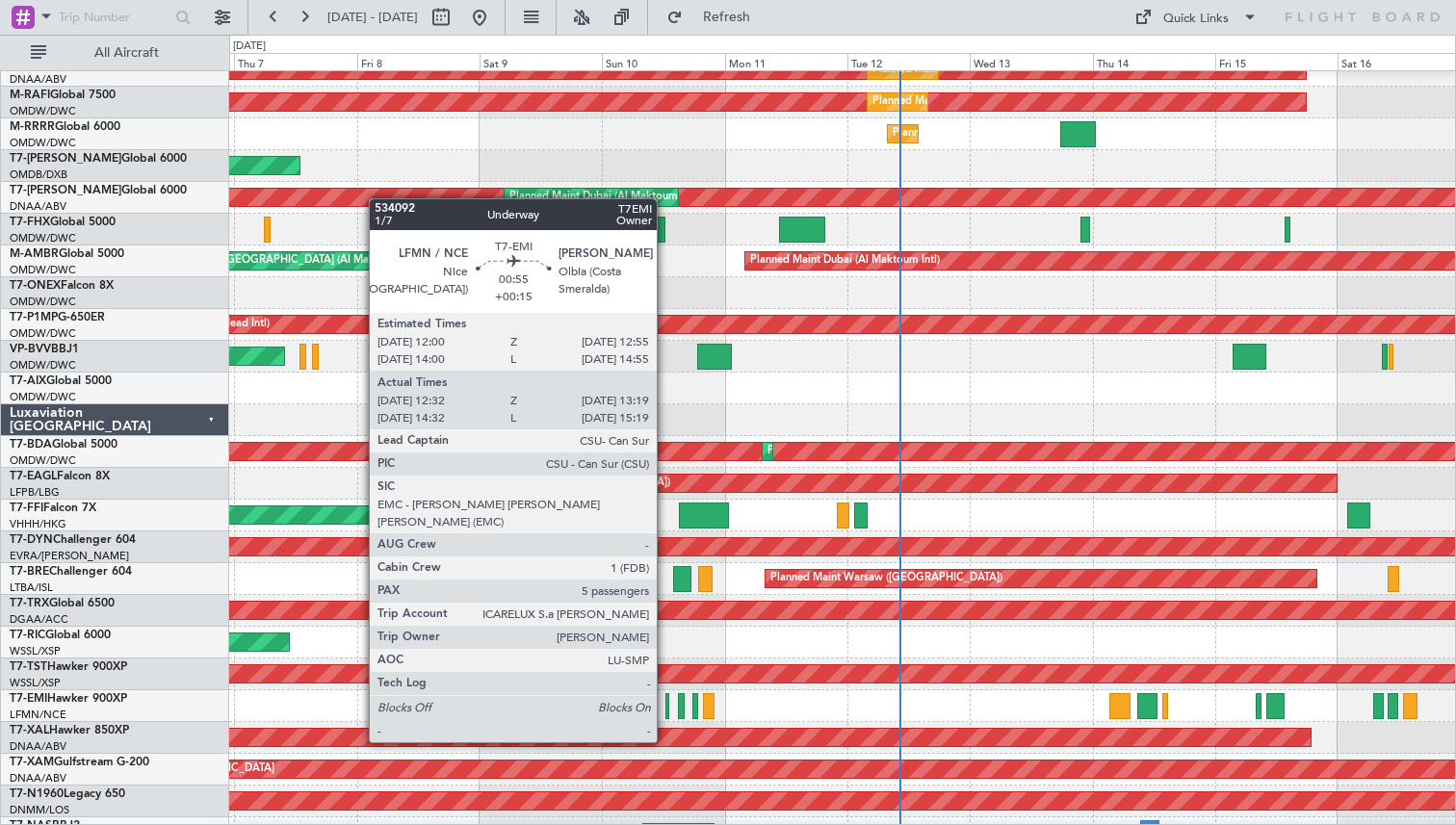
click at [665, 706] on div at bounding box center [667, 706] width 5 height 26
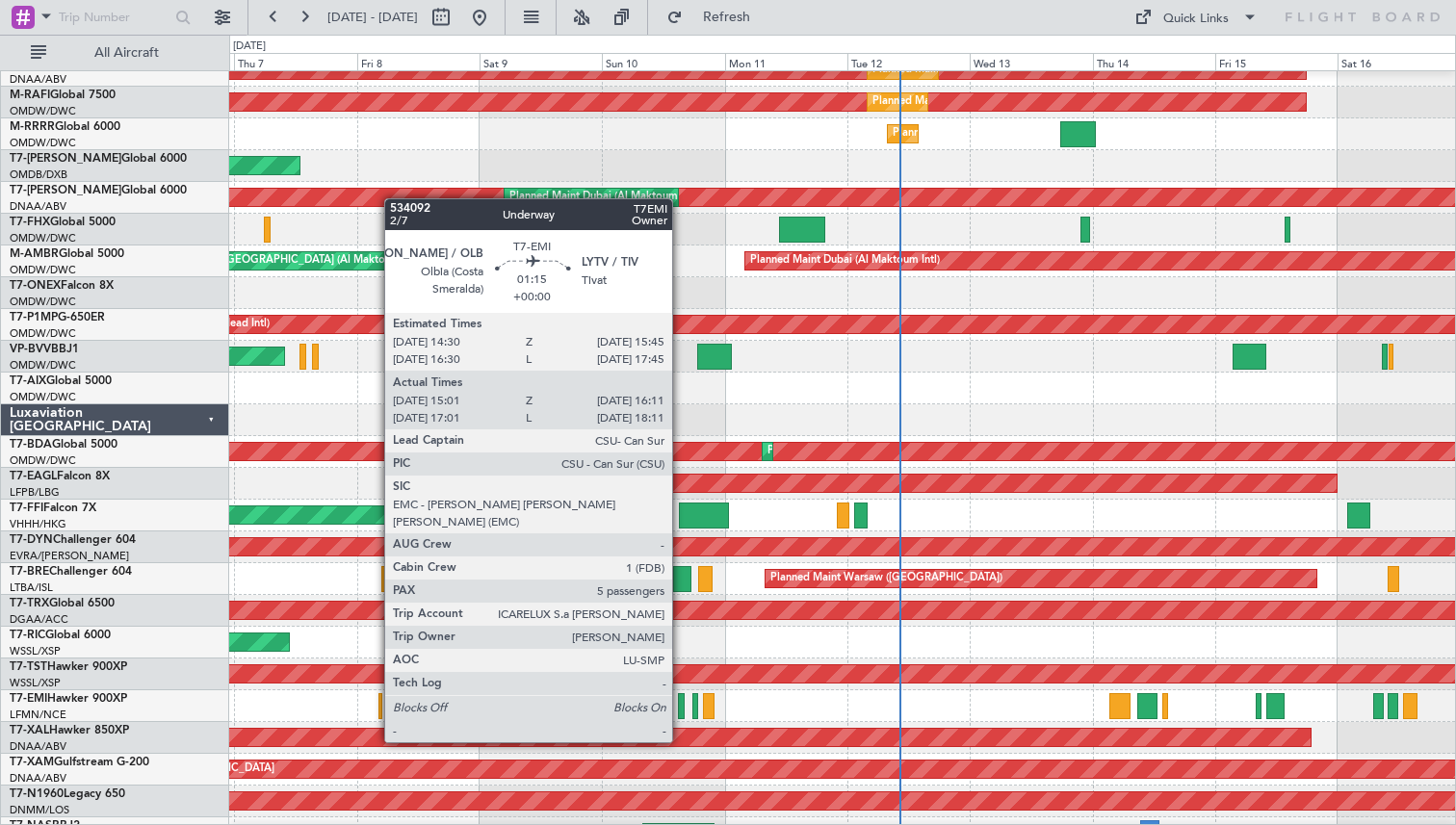
click at [681, 706] on div at bounding box center [681, 706] width 7 height 26
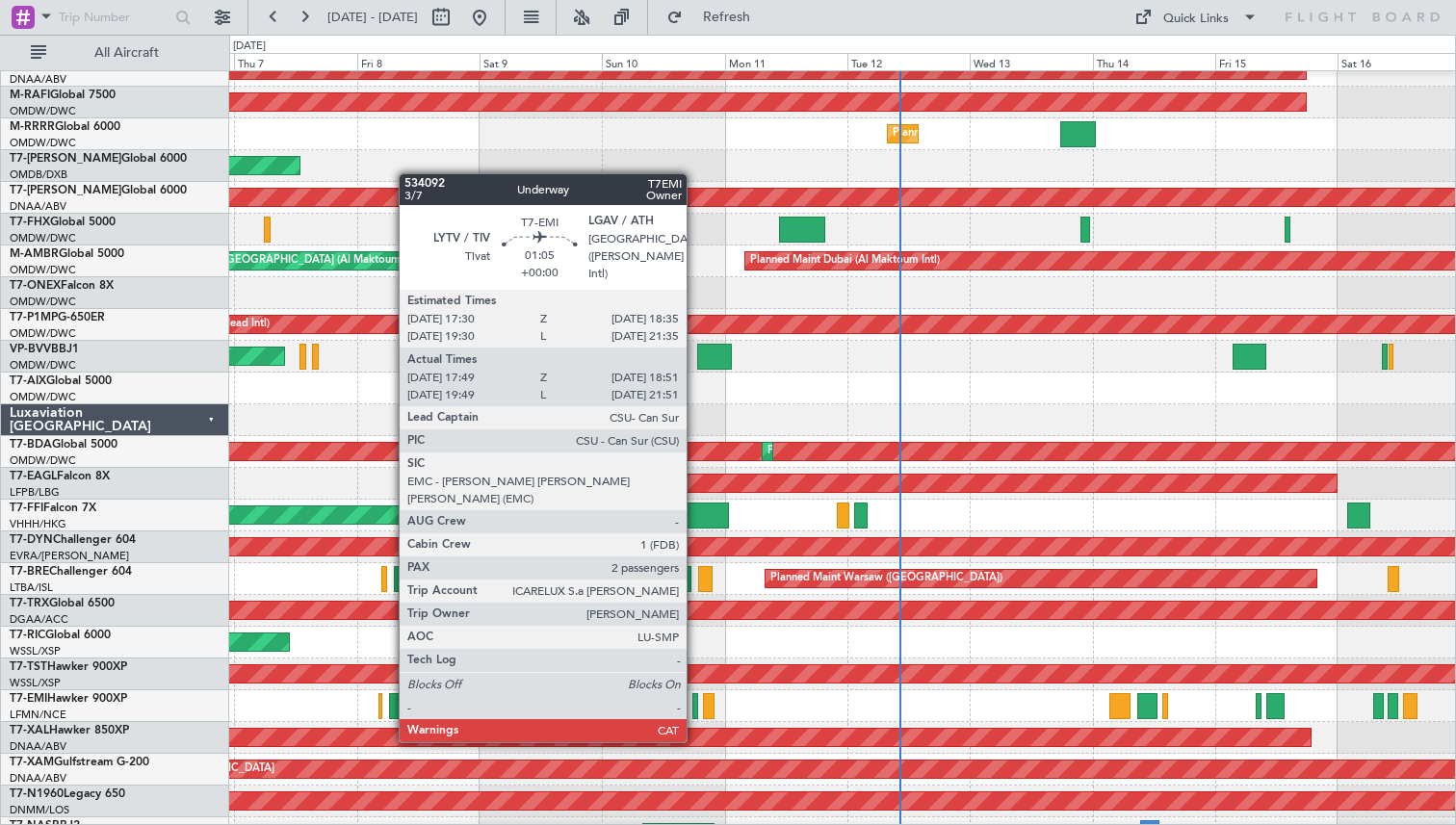
click at [696, 706] on div at bounding box center [696, 706] width 6 height 26
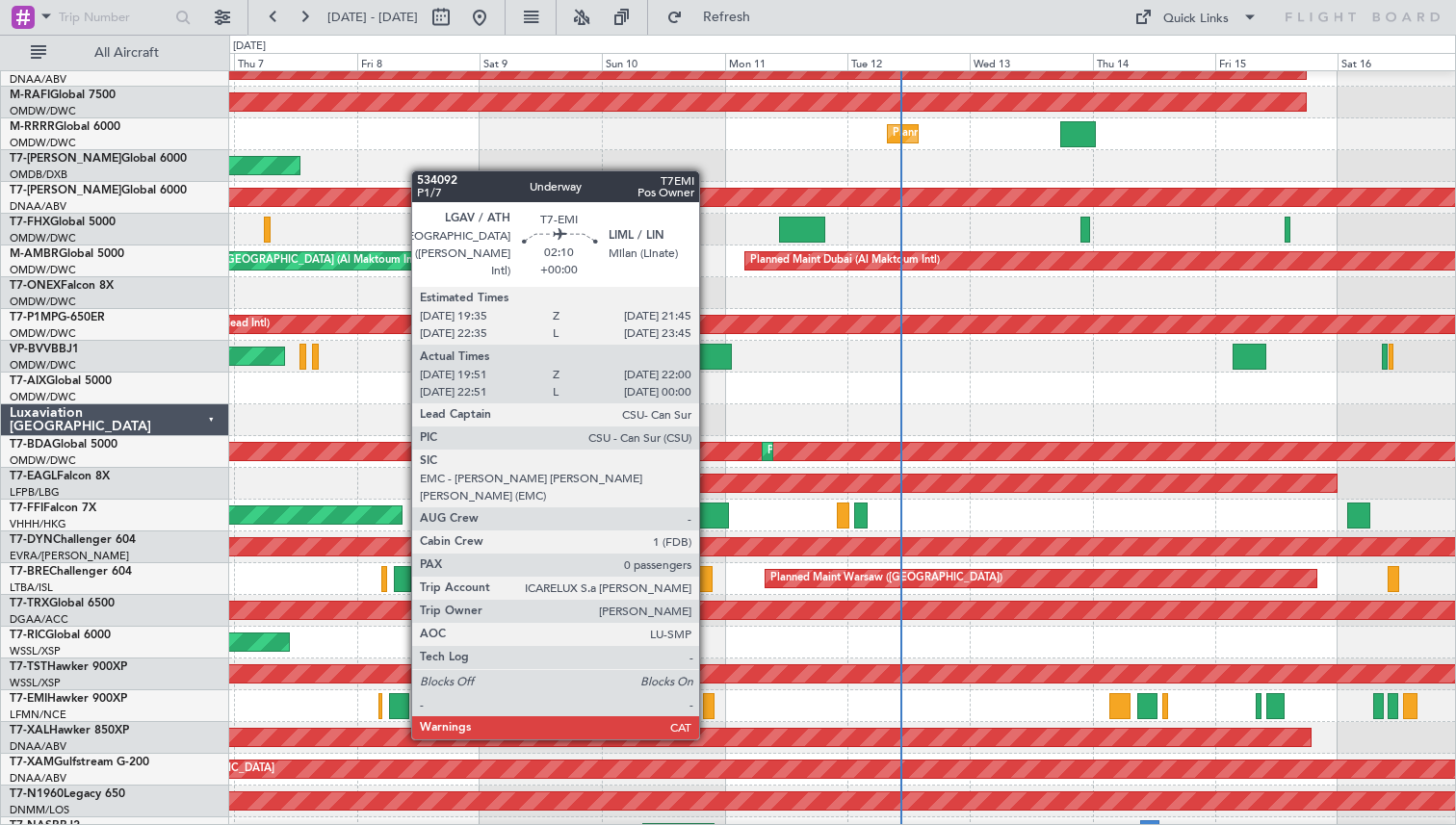
click at [708, 703] on div at bounding box center [709, 706] width 12 height 26
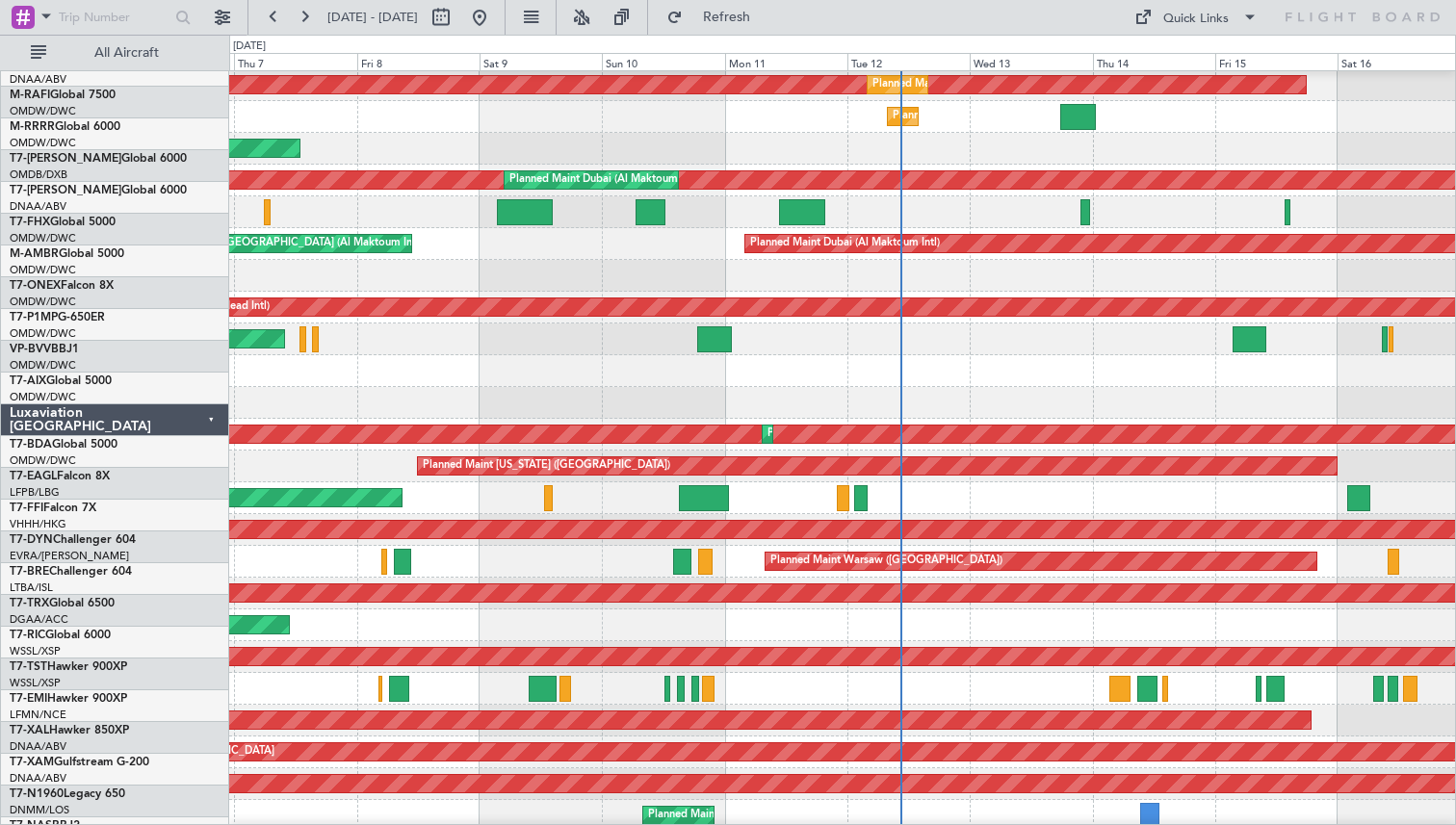
scroll to position [225, 0]
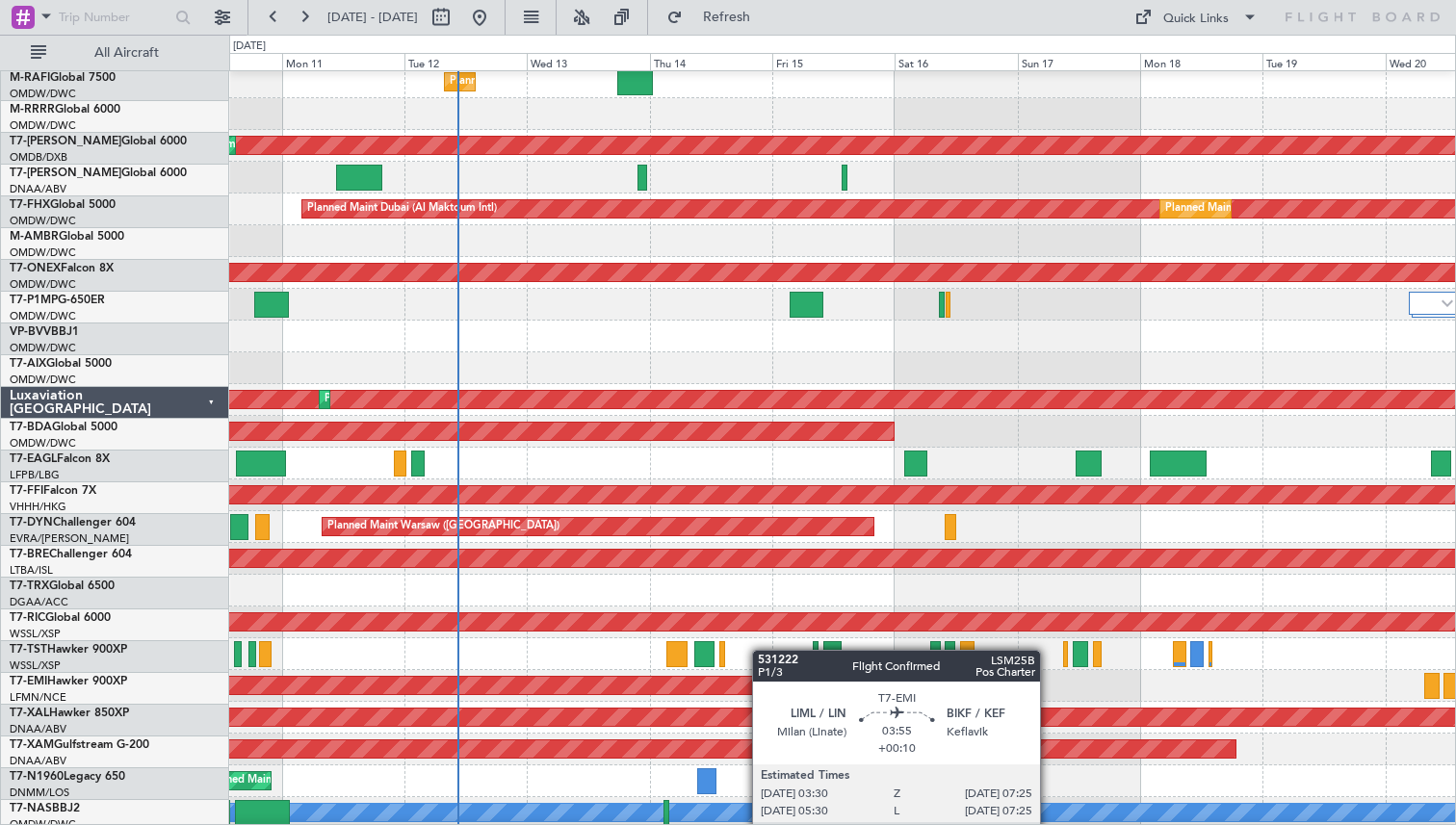
click at [645, 642] on div at bounding box center [842, 654] width 1226 height 32
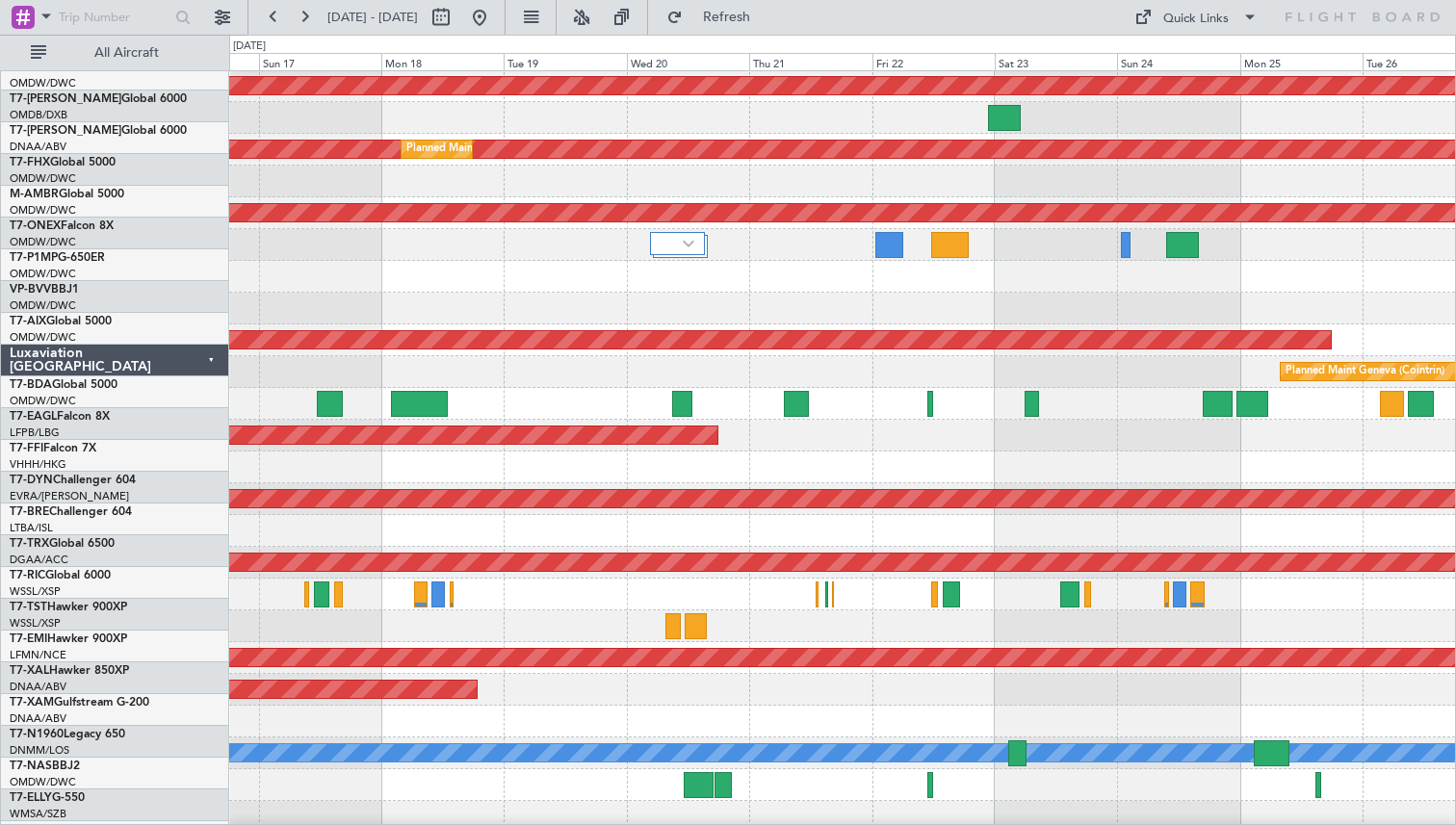
click at [579, 577] on div "Planned Maint [GEOGRAPHIC_DATA] (Seletar)" at bounding box center [842, 563] width 1226 height 32
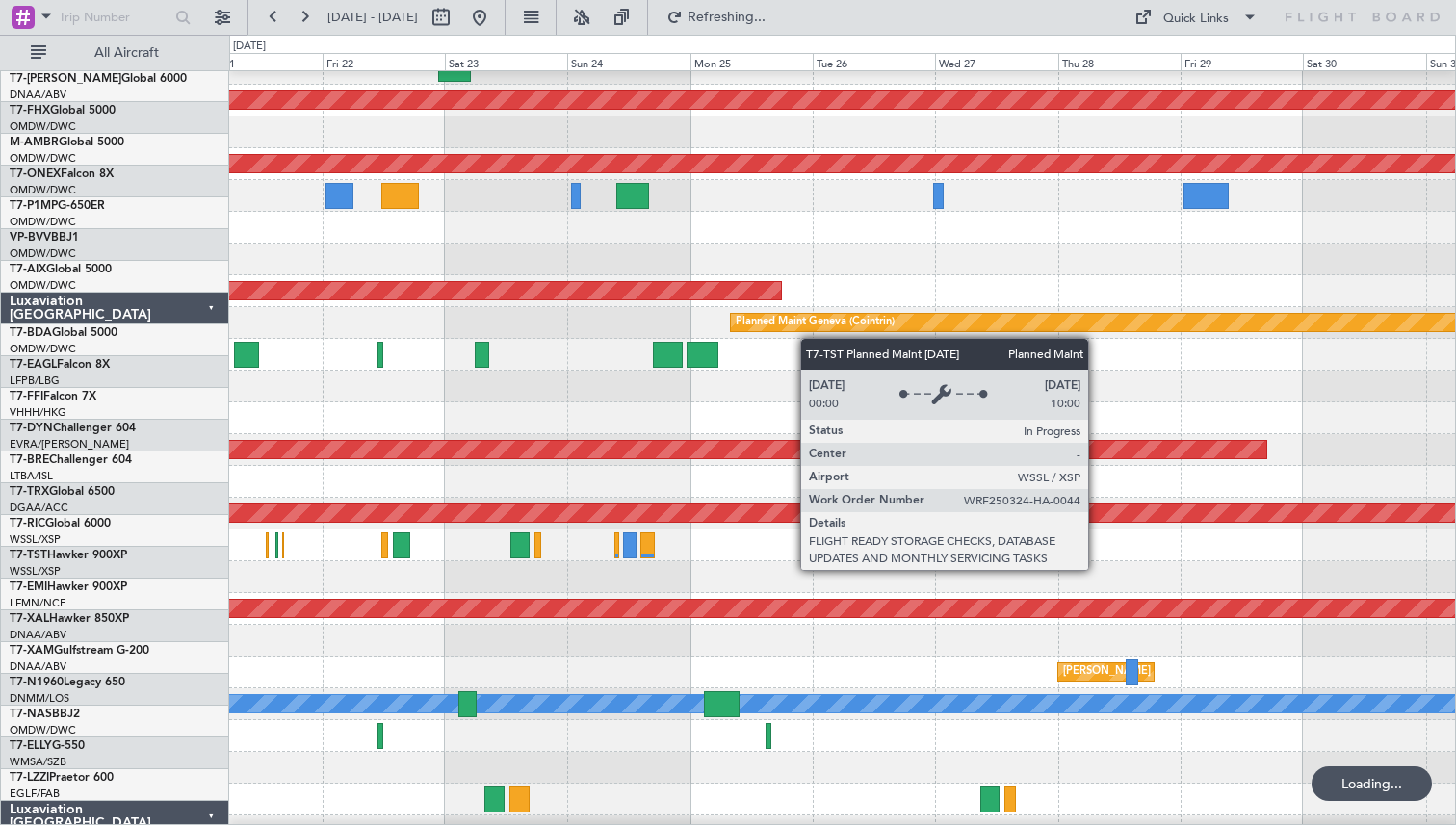
click at [449, 519] on div "Planned Maint [GEOGRAPHIC_DATA] (Seletar)" at bounding box center [240, 513] width 2472 height 18
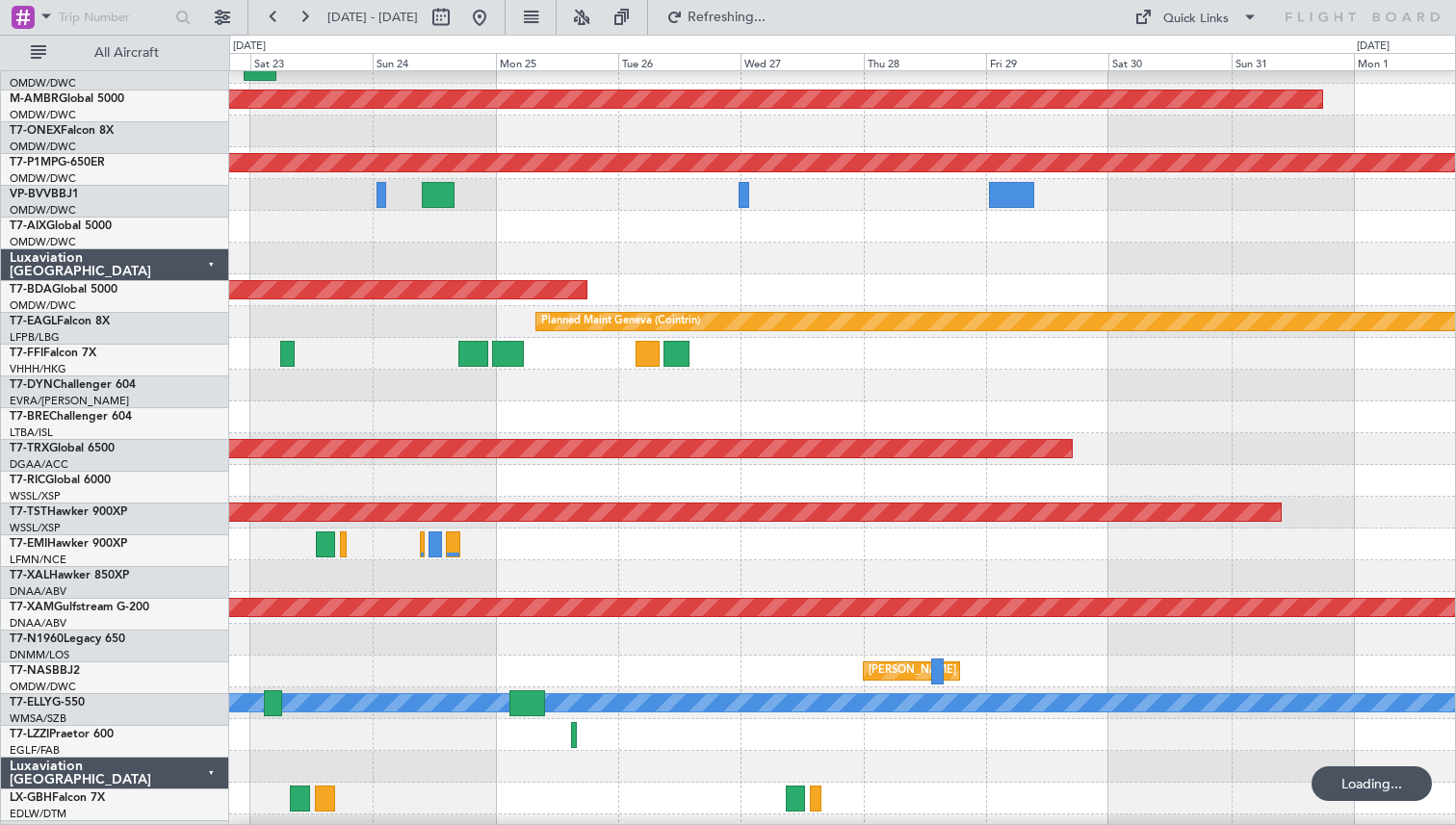
click at [566, 587] on div at bounding box center [842, 576] width 1226 height 32
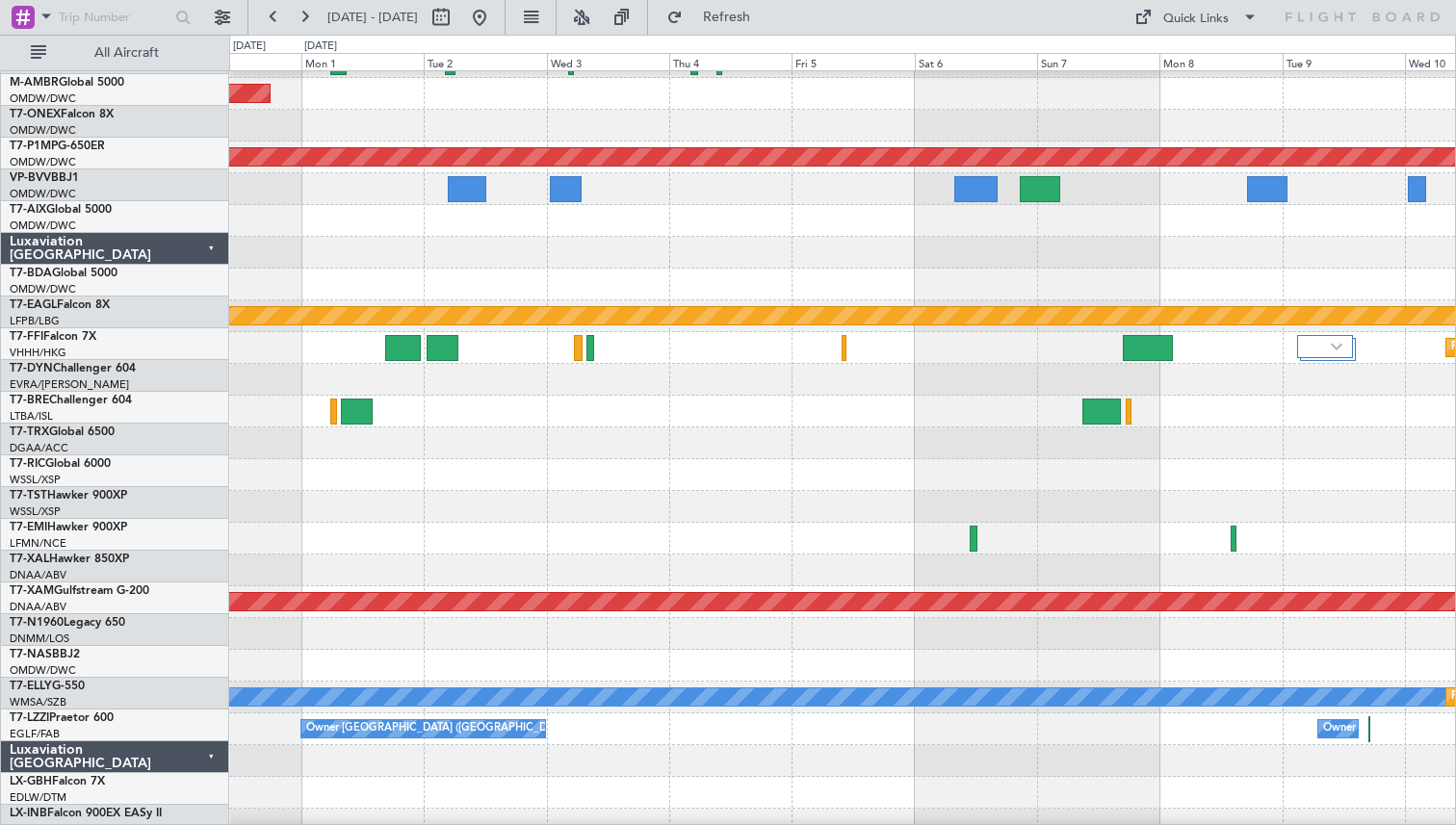
scroll to position [374, 0]
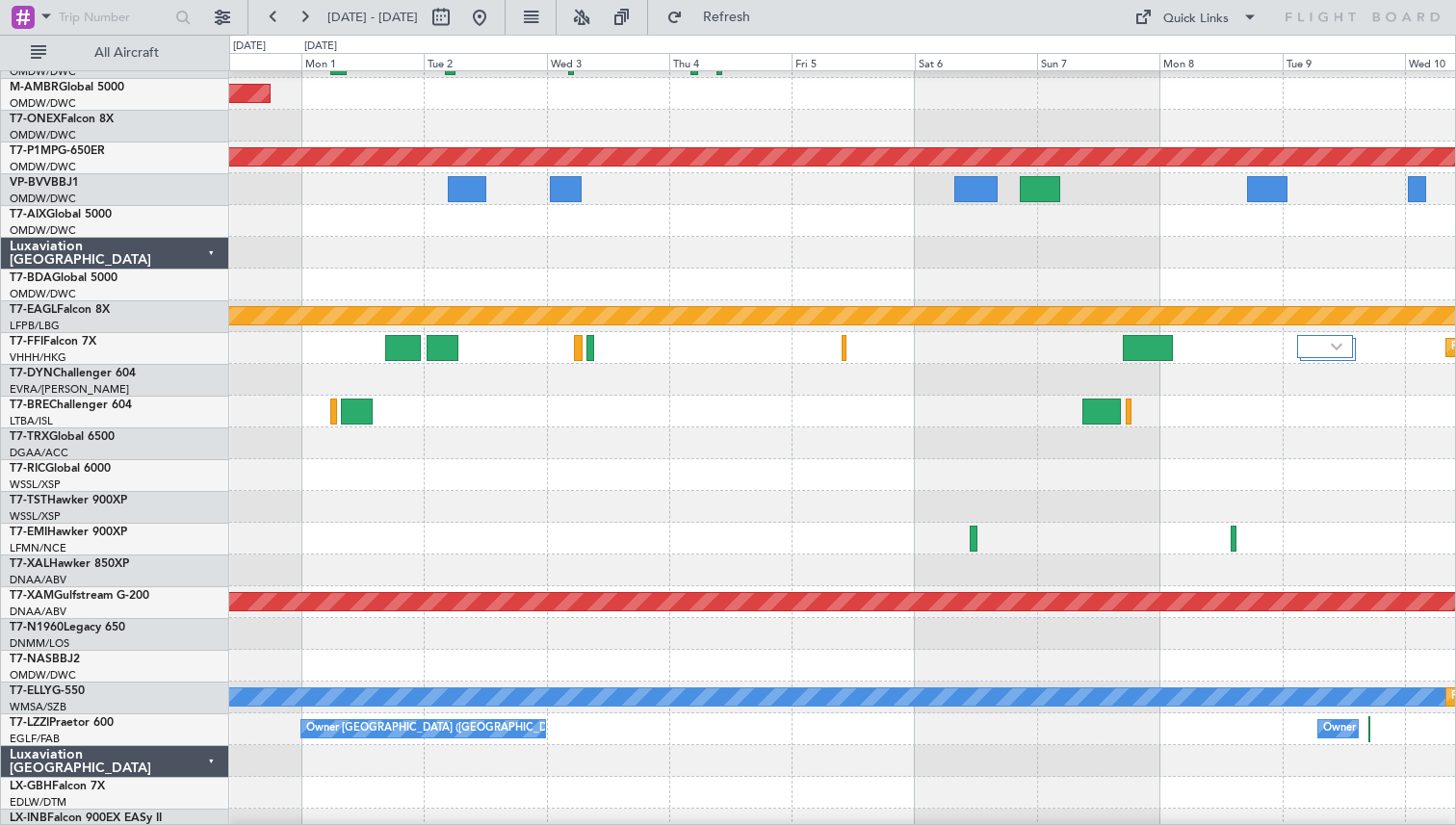
click at [972, 565] on div at bounding box center [842, 571] width 1226 height 32
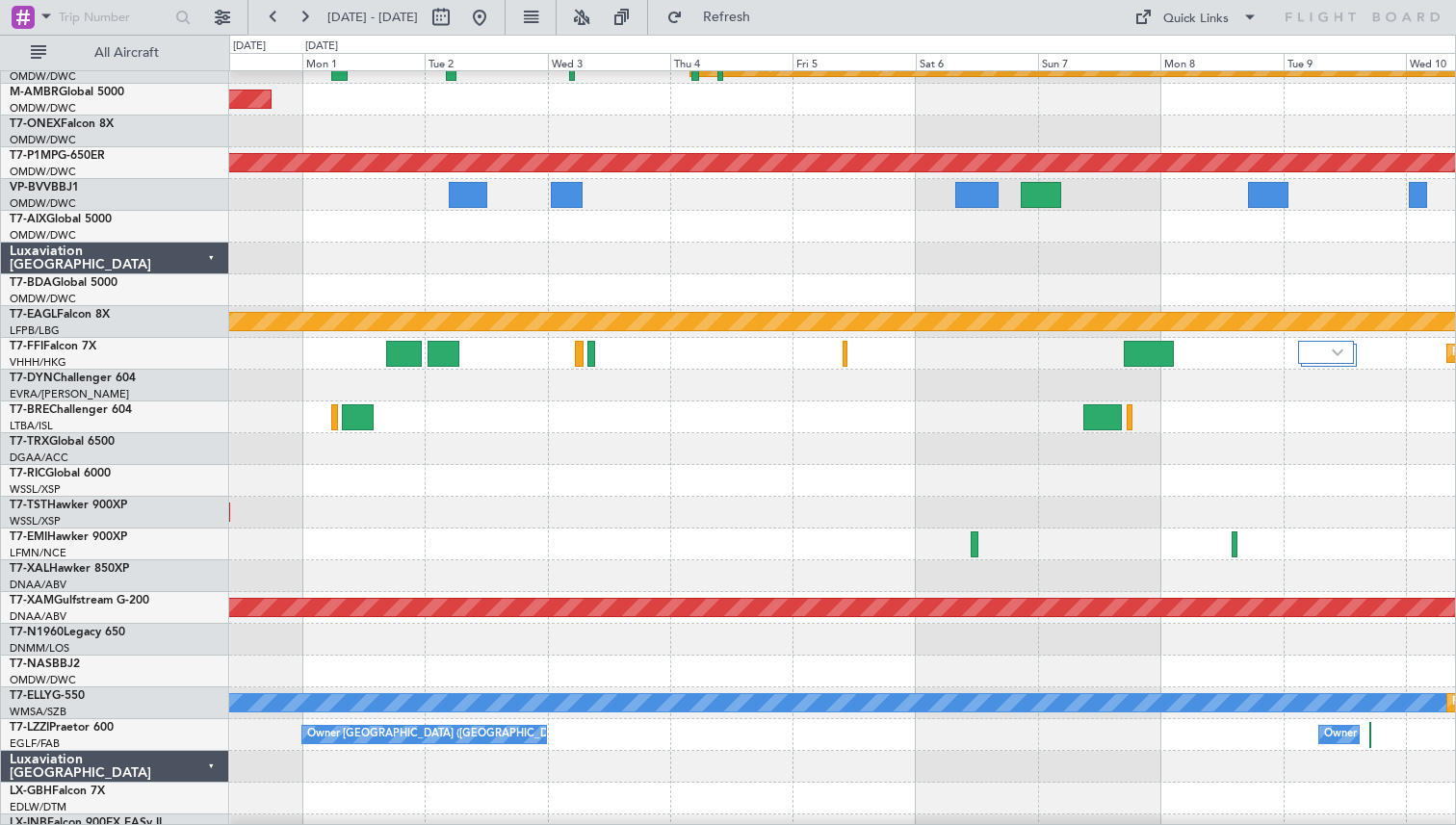
scroll to position [376, 0]
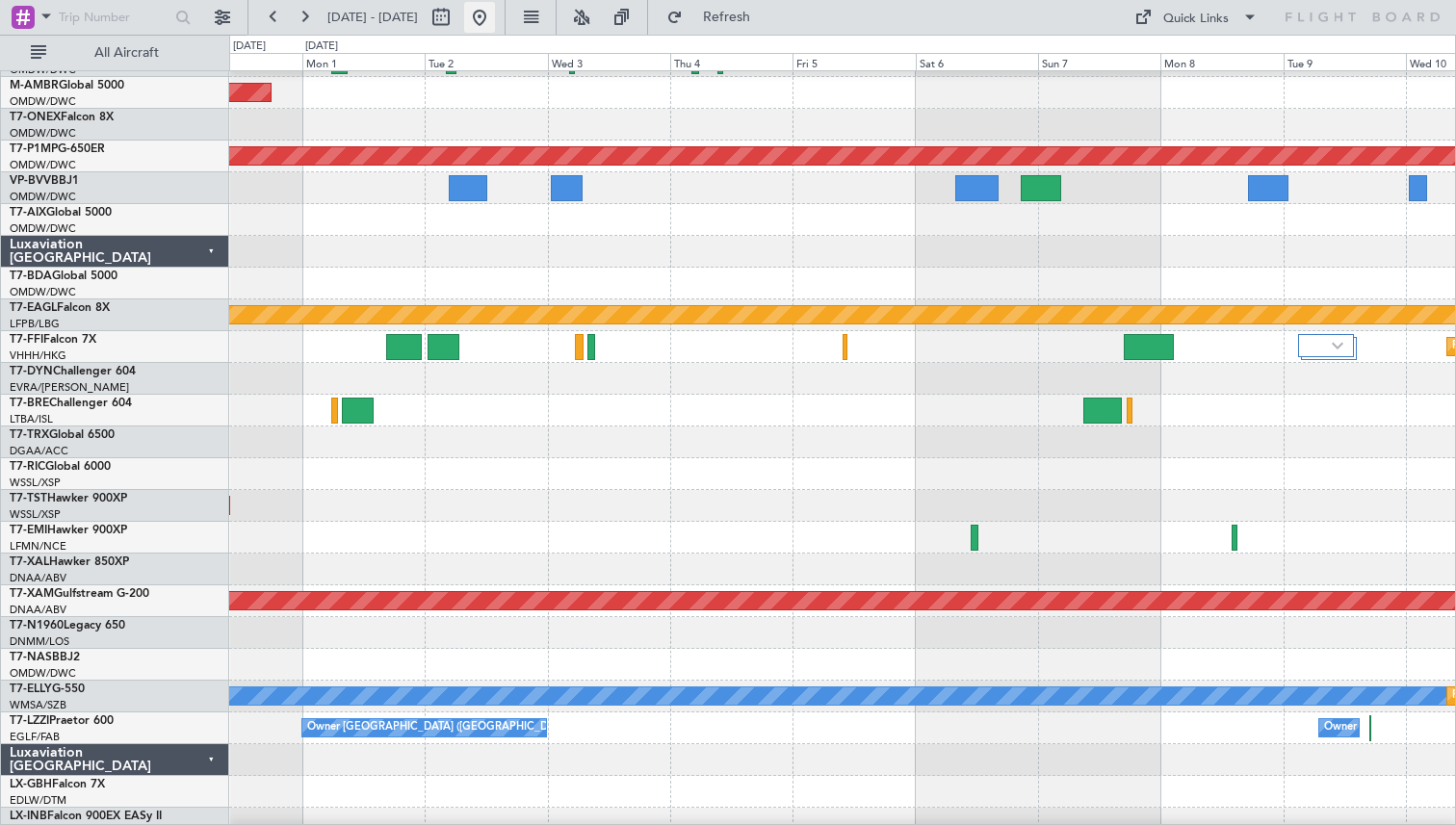
click at [495, 18] on button at bounding box center [479, 17] width 31 height 31
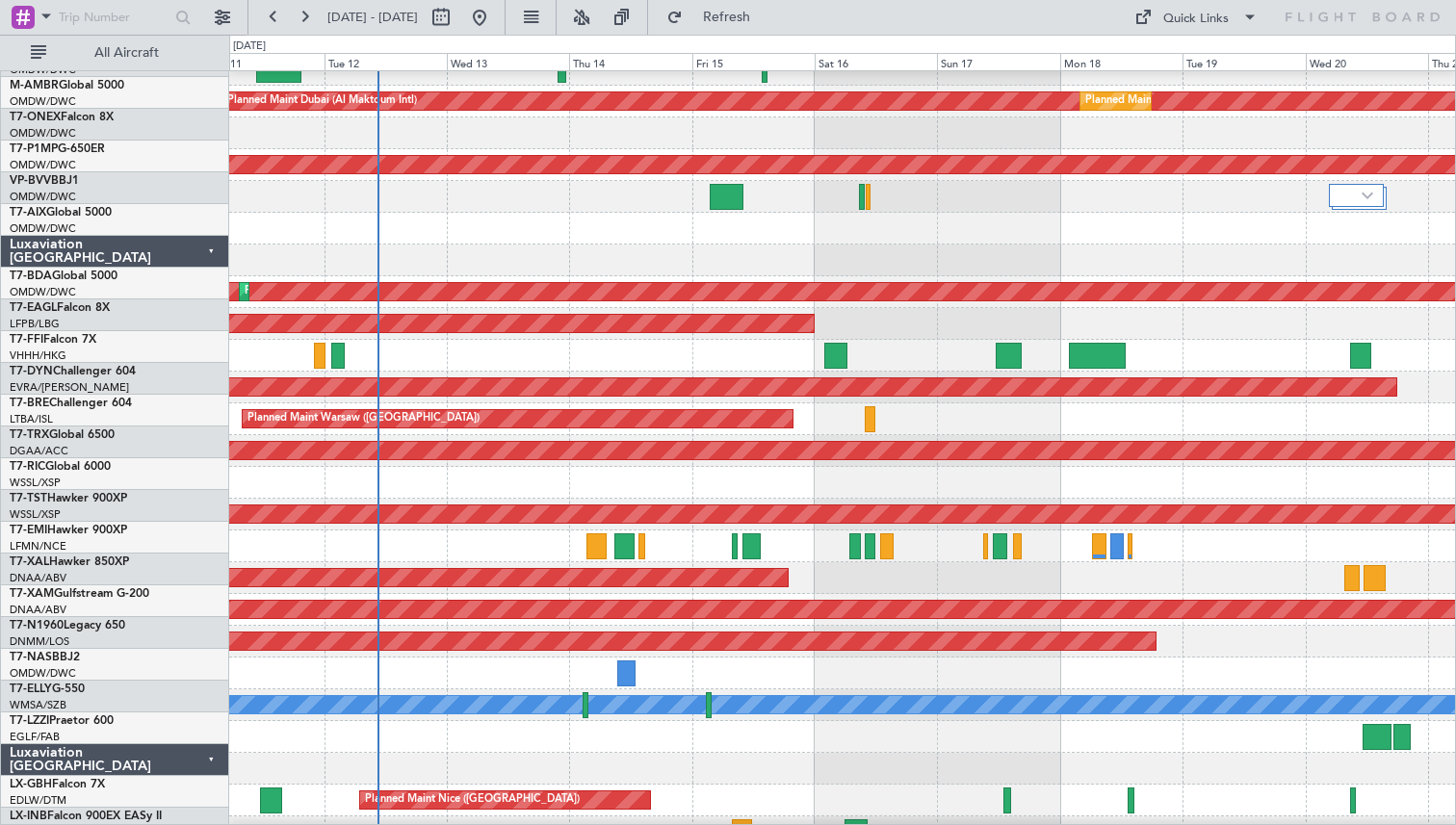
scroll to position [361, 0]
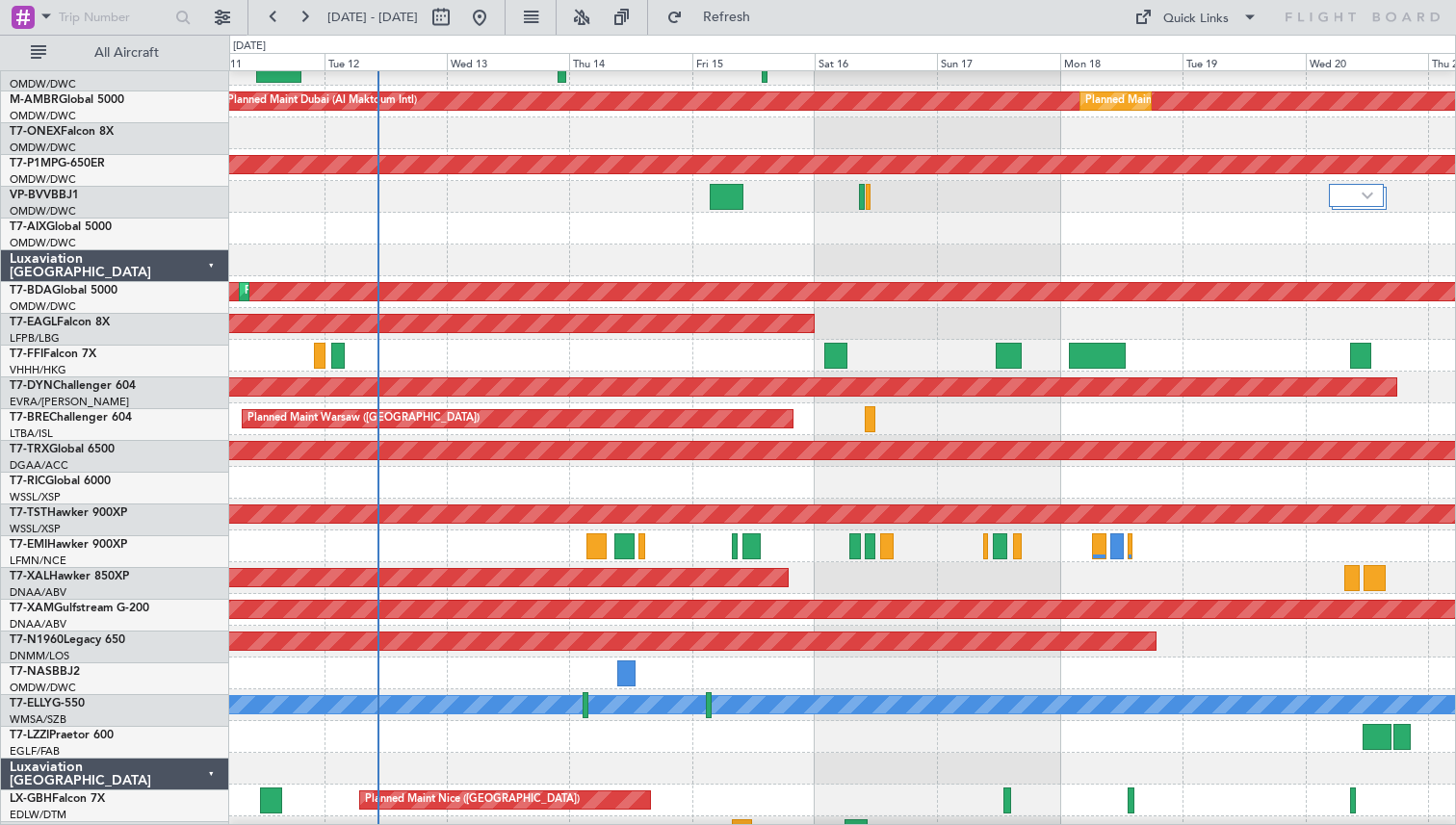
click at [874, 594] on div "Planned Maint [PERSON_NAME]" at bounding box center [842, 578] width 1226 height 32
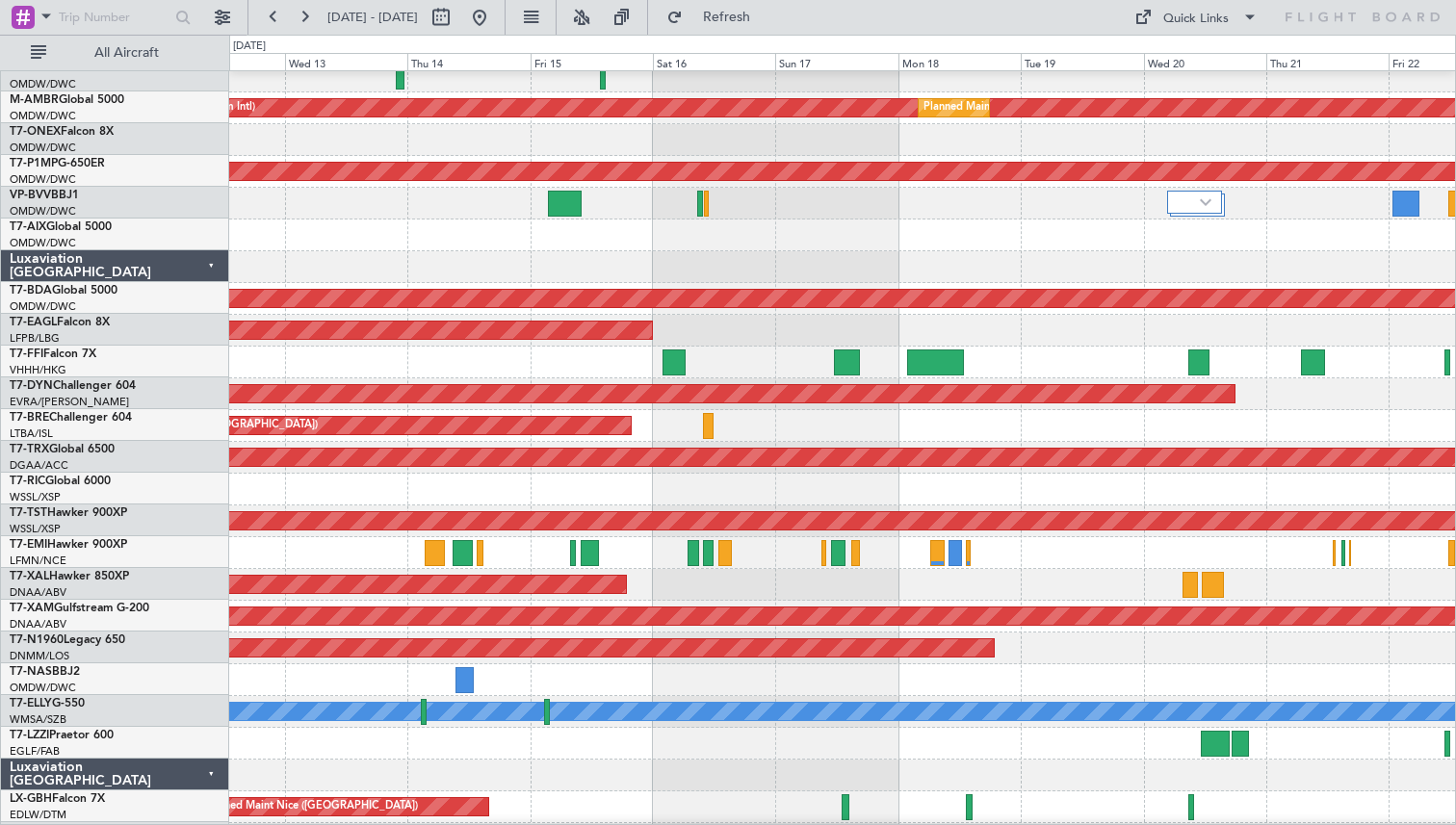
scroll to position [355, 0]
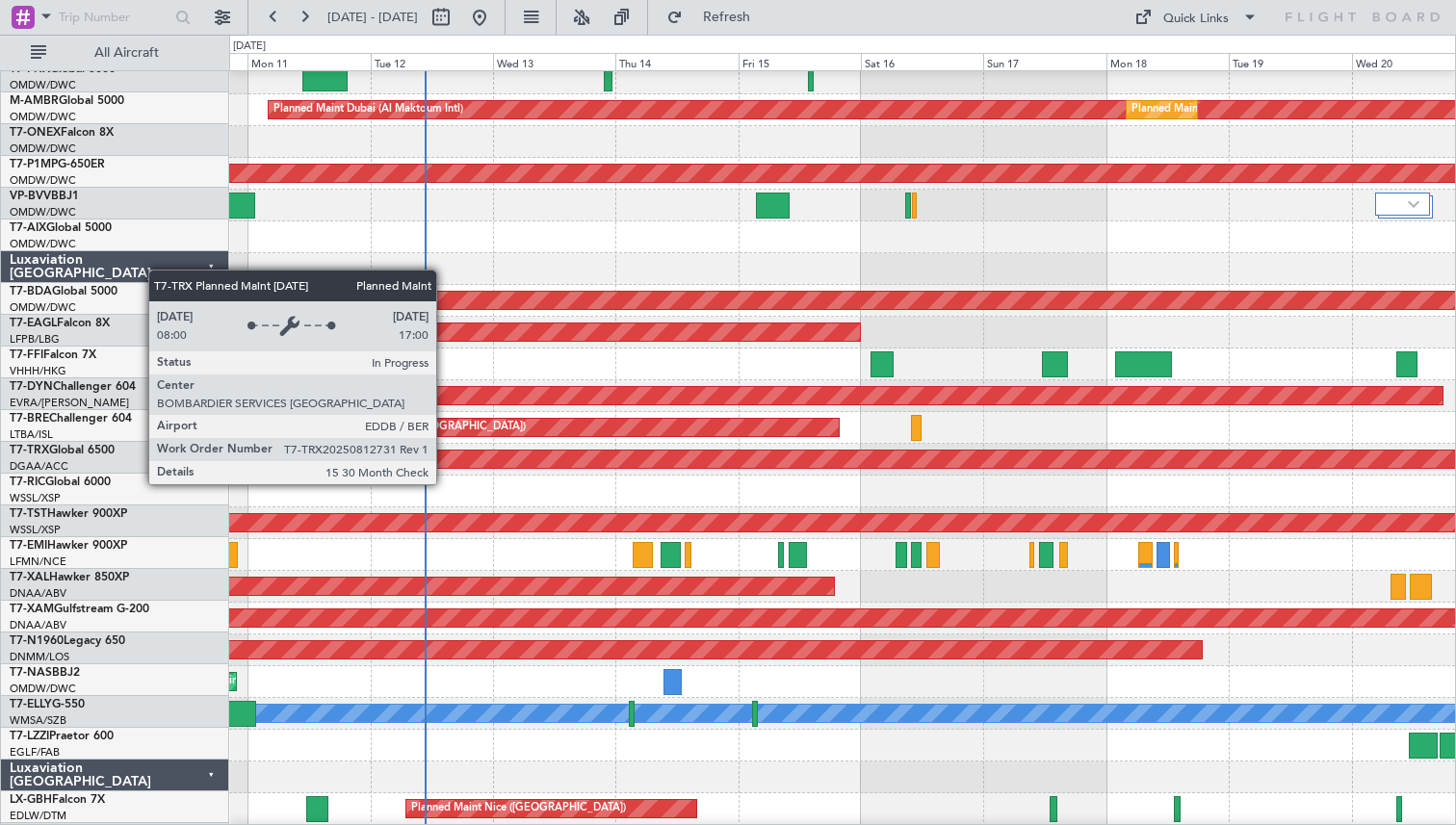
click at [800, 460] on div "Planned Maint [GEOGRAPHIC_DATA] ([GEOGRAPHIC_DATA])" at bounding box center [985, 459] width 3111 height 18
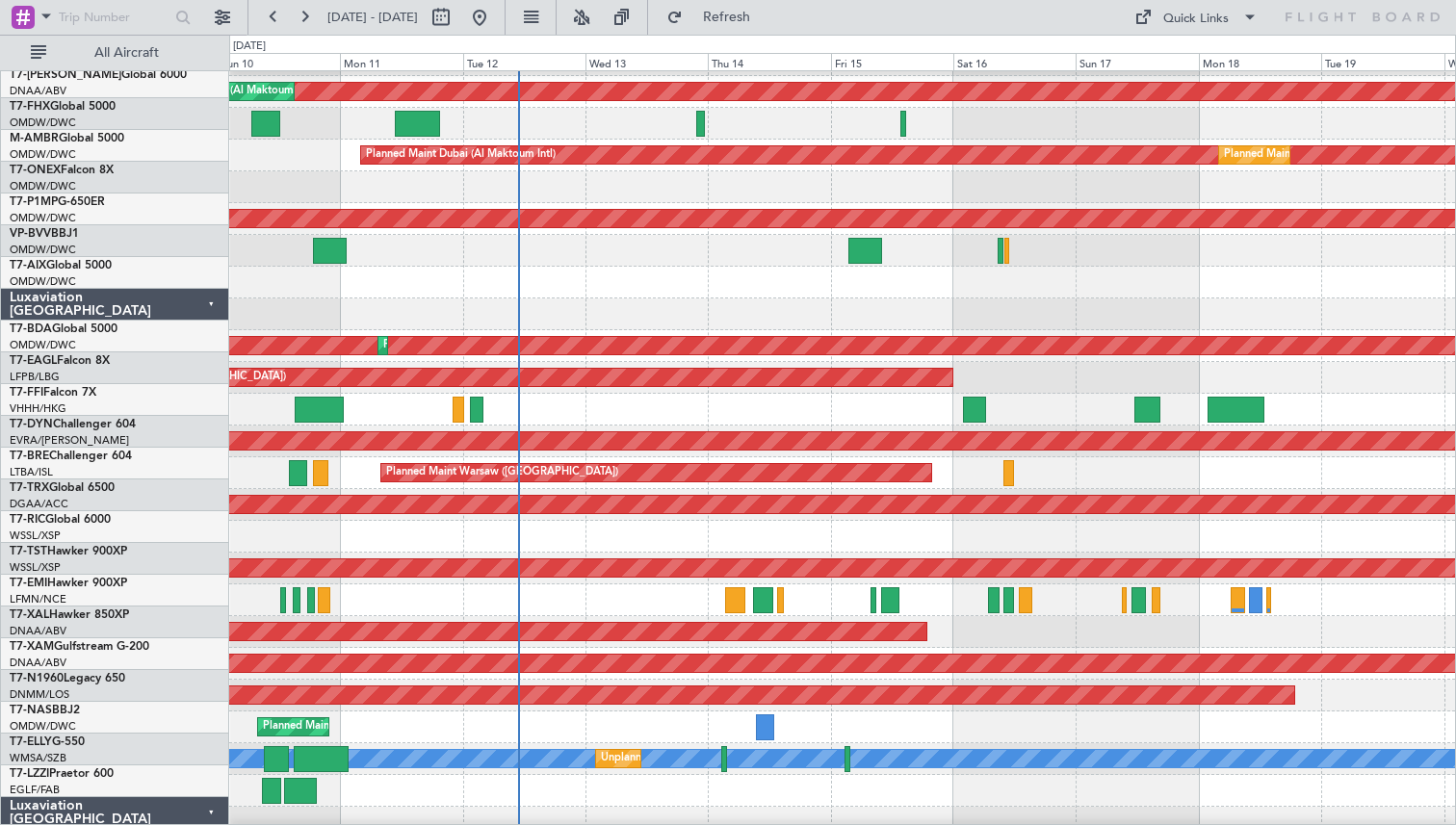
scroll to position [314, 0]
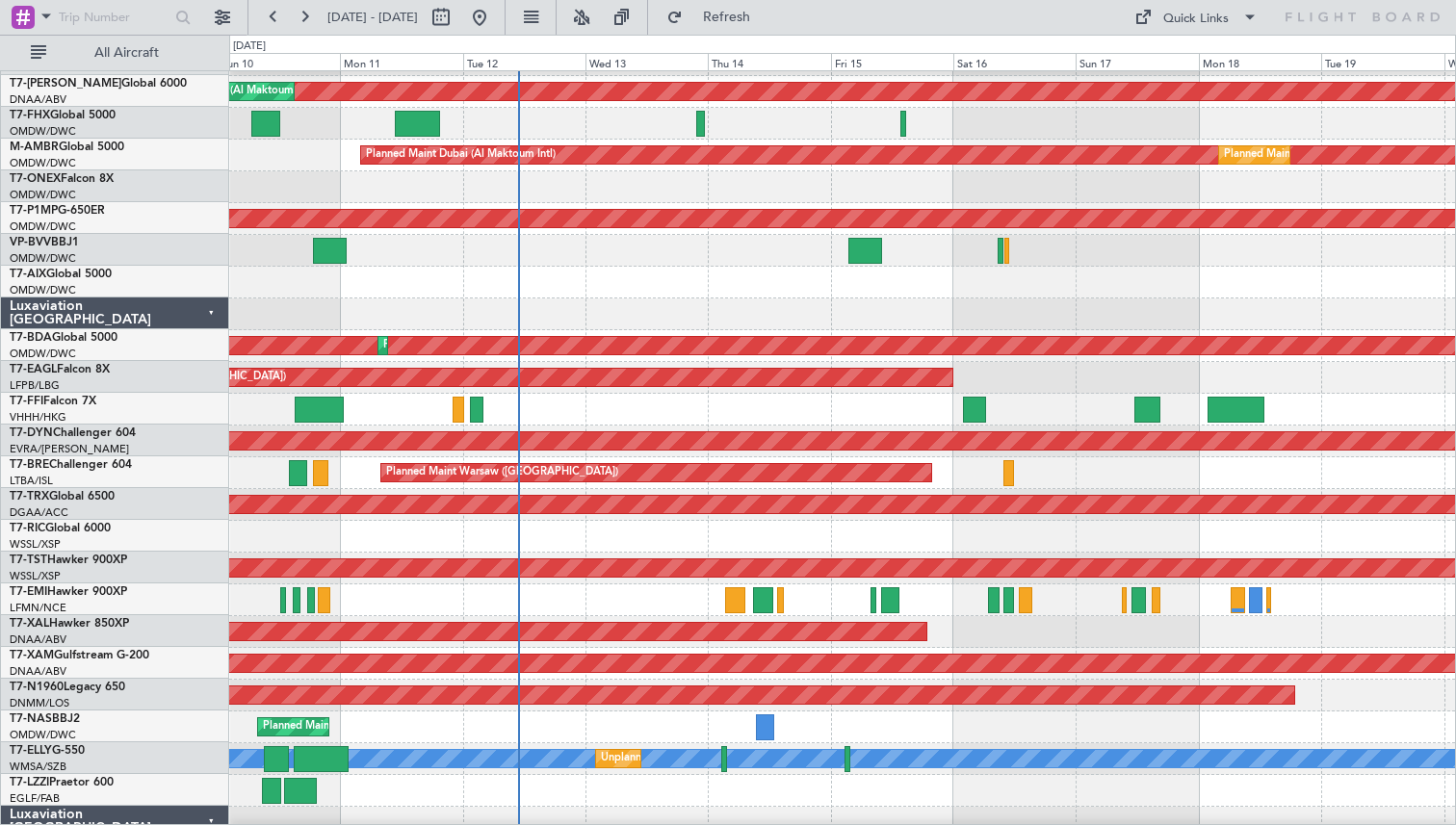
click at [827, 537] on div at bounding box center [842, 536] width 1226 height 32
